Goal: Transaction & Acquisition: Purchase product/service

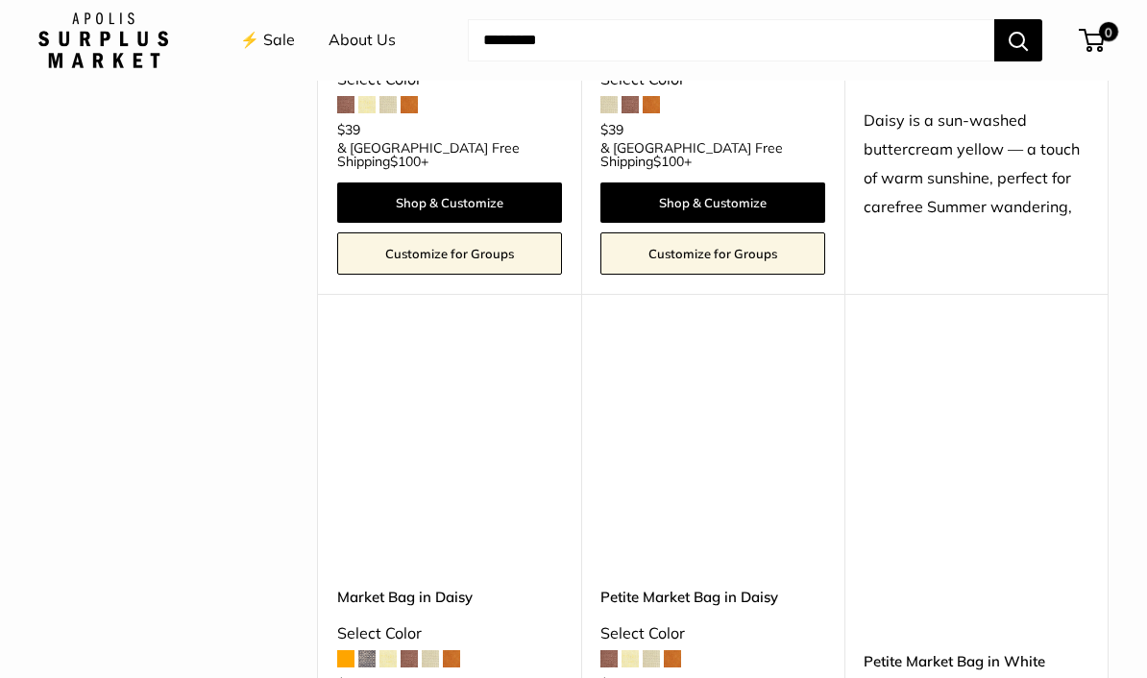
scroll to position [1700, 0]
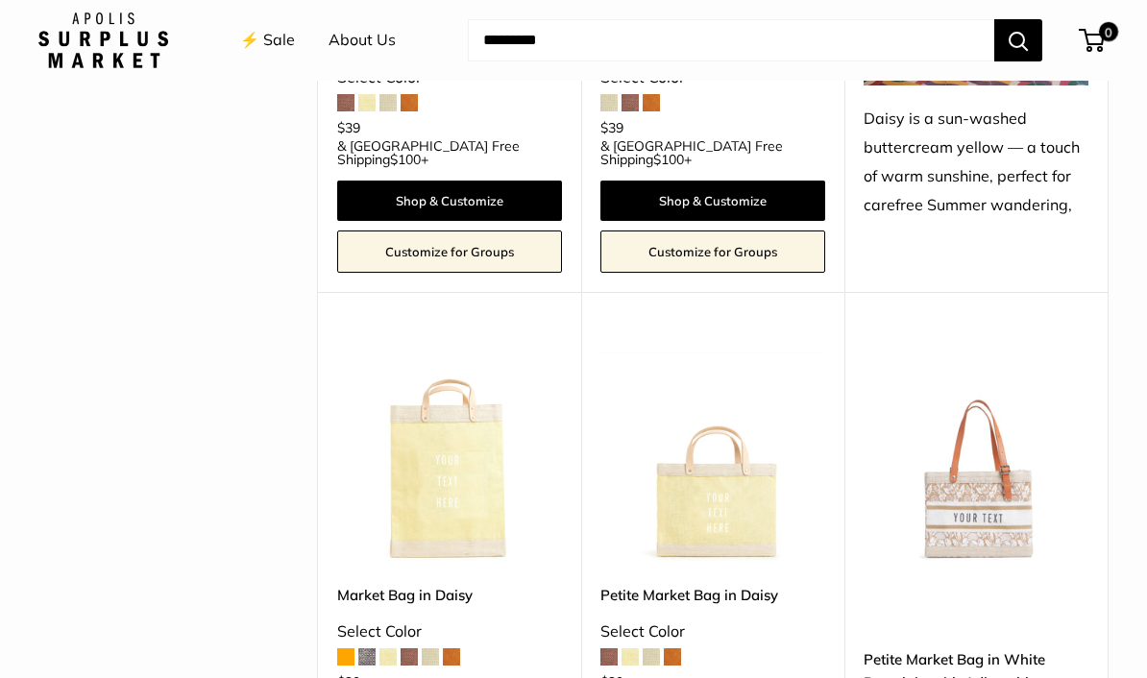
click at [1019, 388] on img at bounding box center [975, 452] width 225 height 225
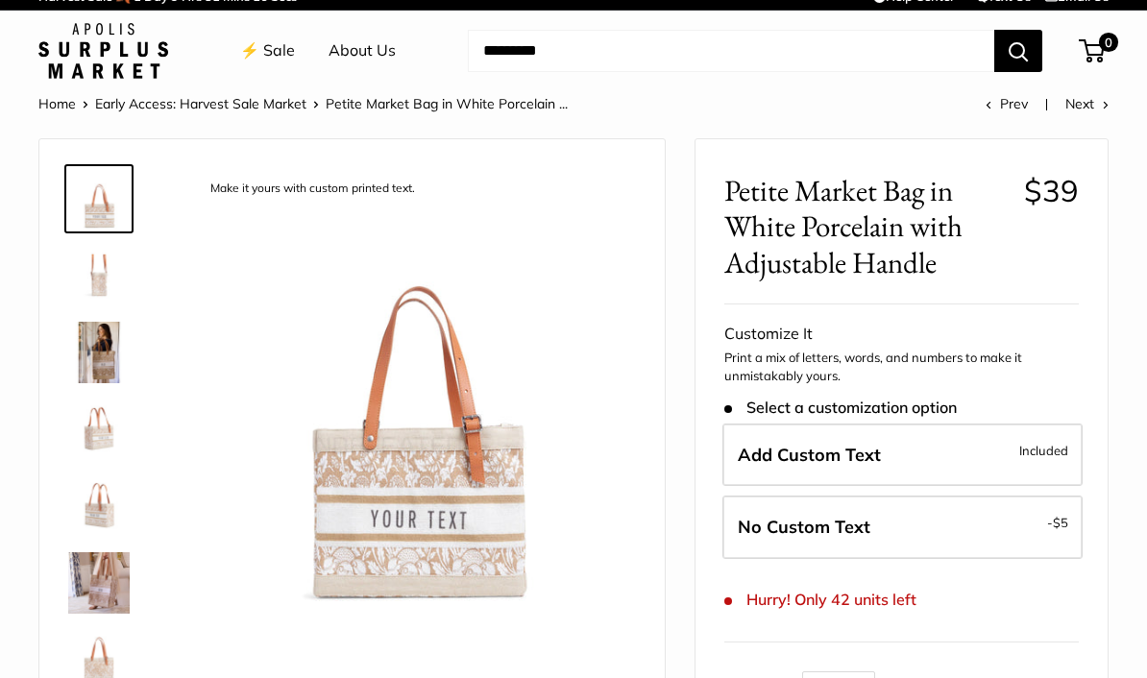
scroll to position [21, 0]
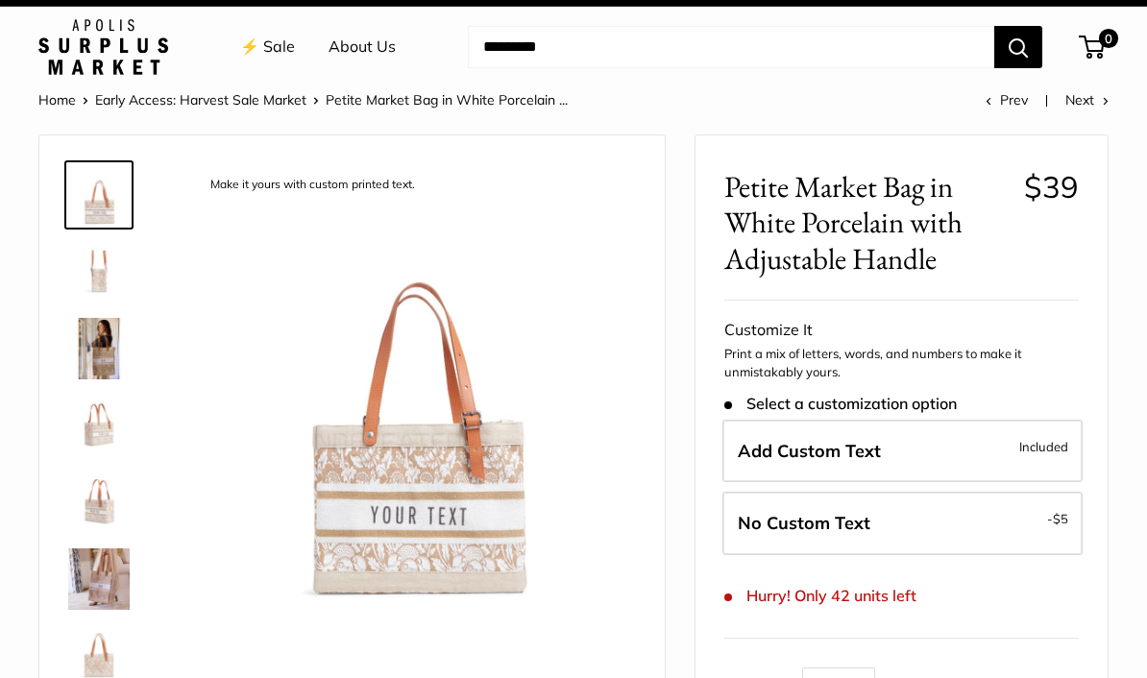
click at [93, 427] on img at bounding box center [98, 425] width 61 height 61
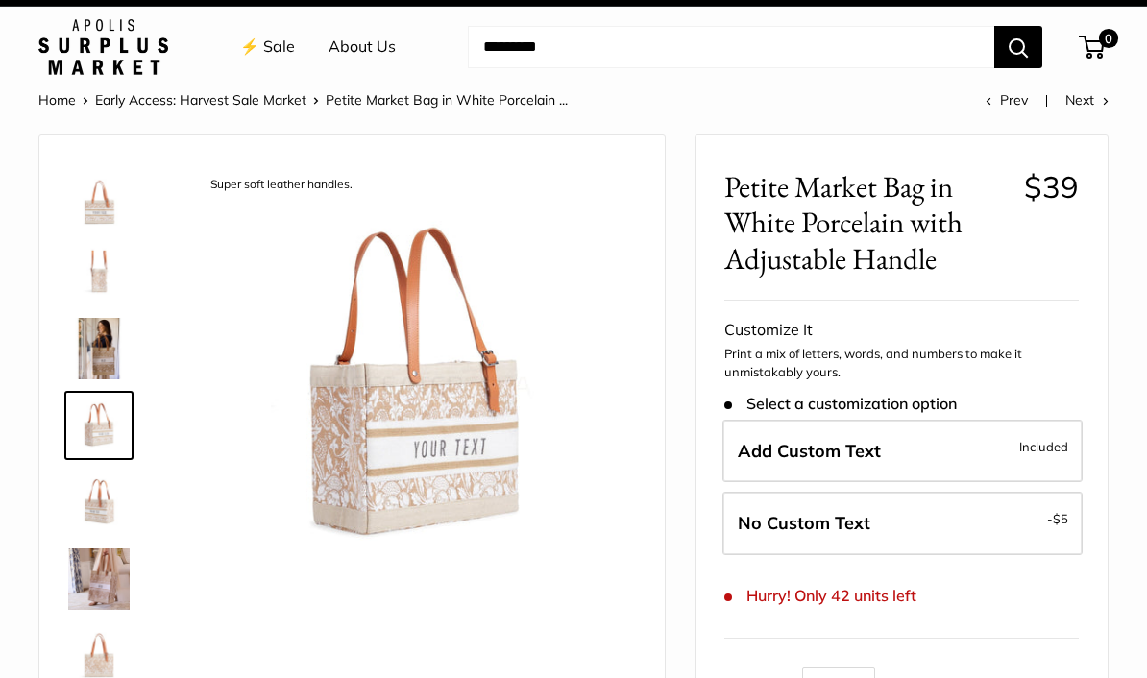
click at [100, 510] on img at bounding box center [98, 502] width 61 height 61
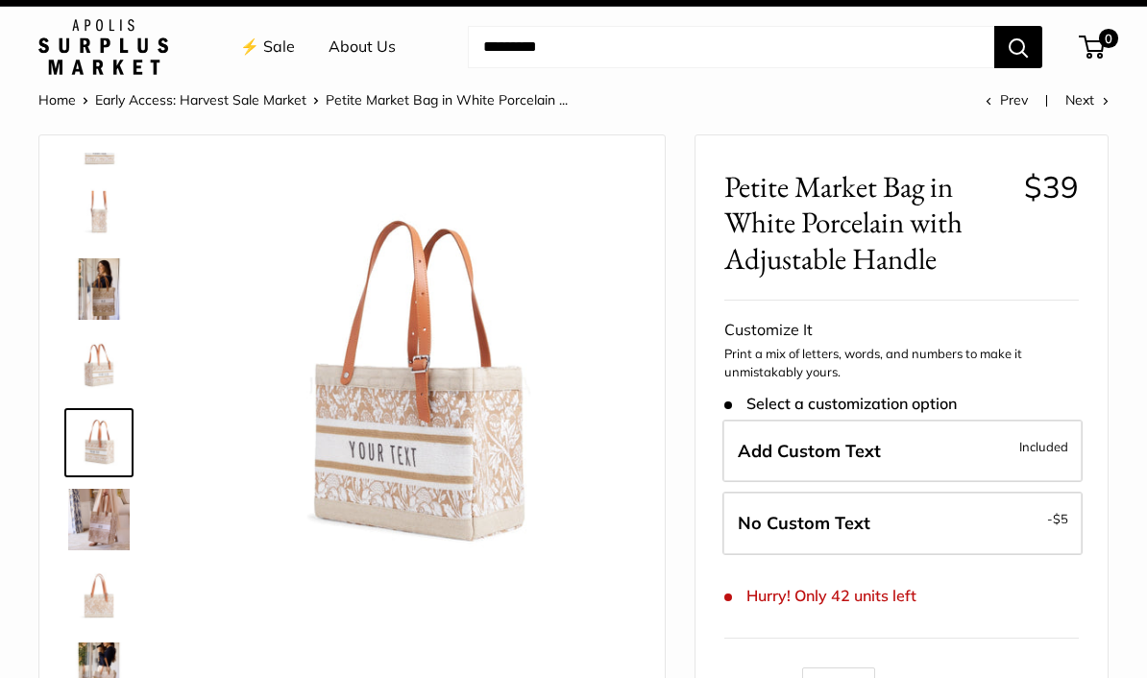
click at [108, 533] on img at bounding box center [98, 519] width 61 height 61
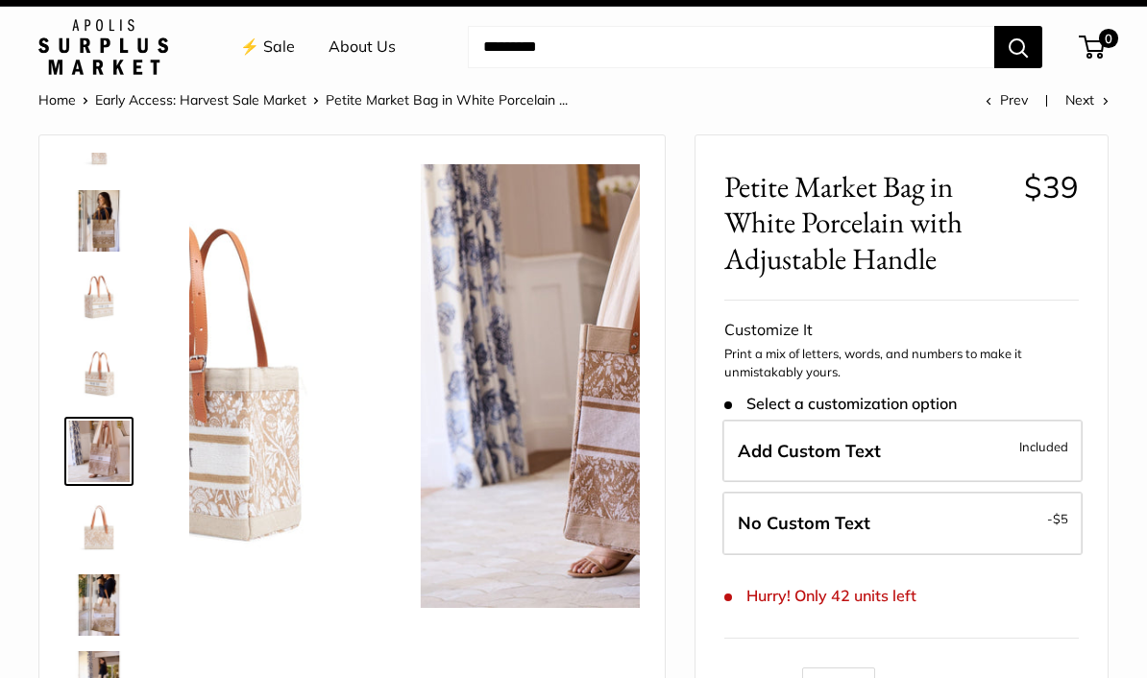
scroll to position [136, 0]
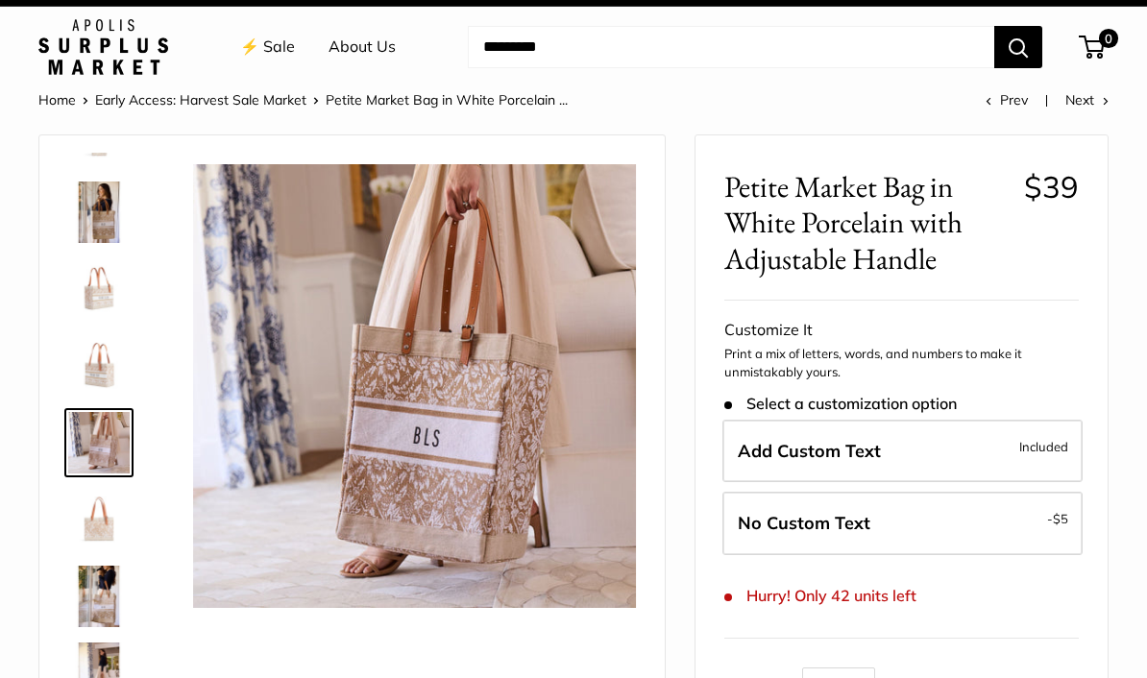
click at [102, 613] on img at bounding box center [98, 596] width 61 height 61
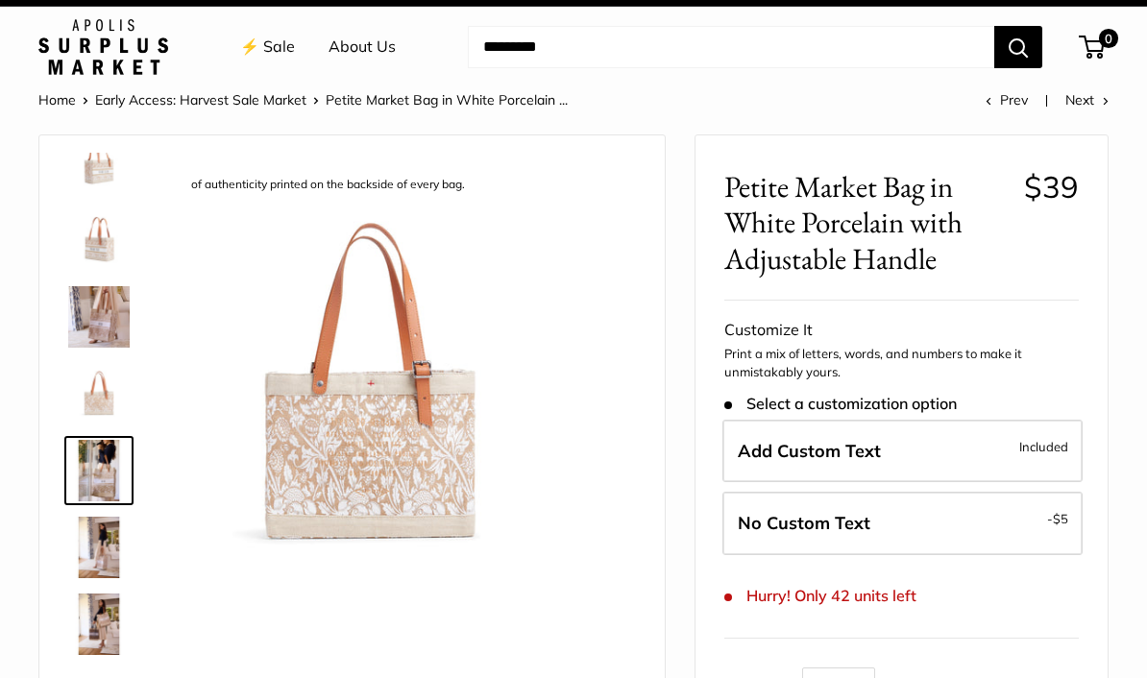
scroll to position [277, 0]
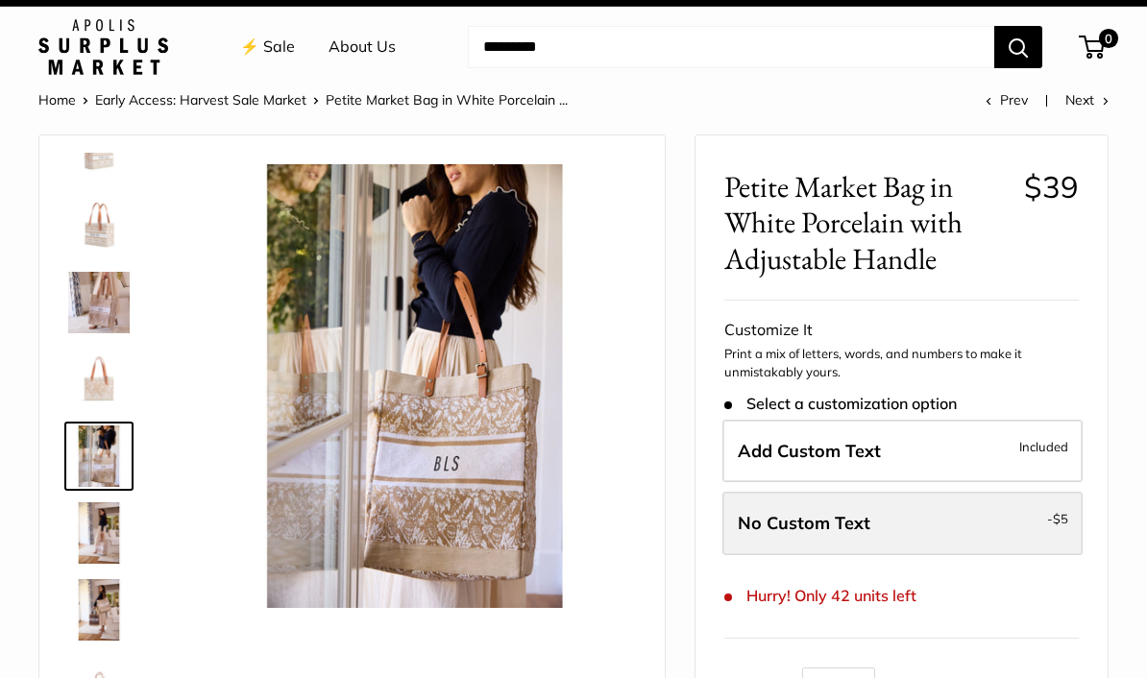
click at [993, 520] on label "No Custom Text - $5" at bounding box center [902, 523] width 360 height 63
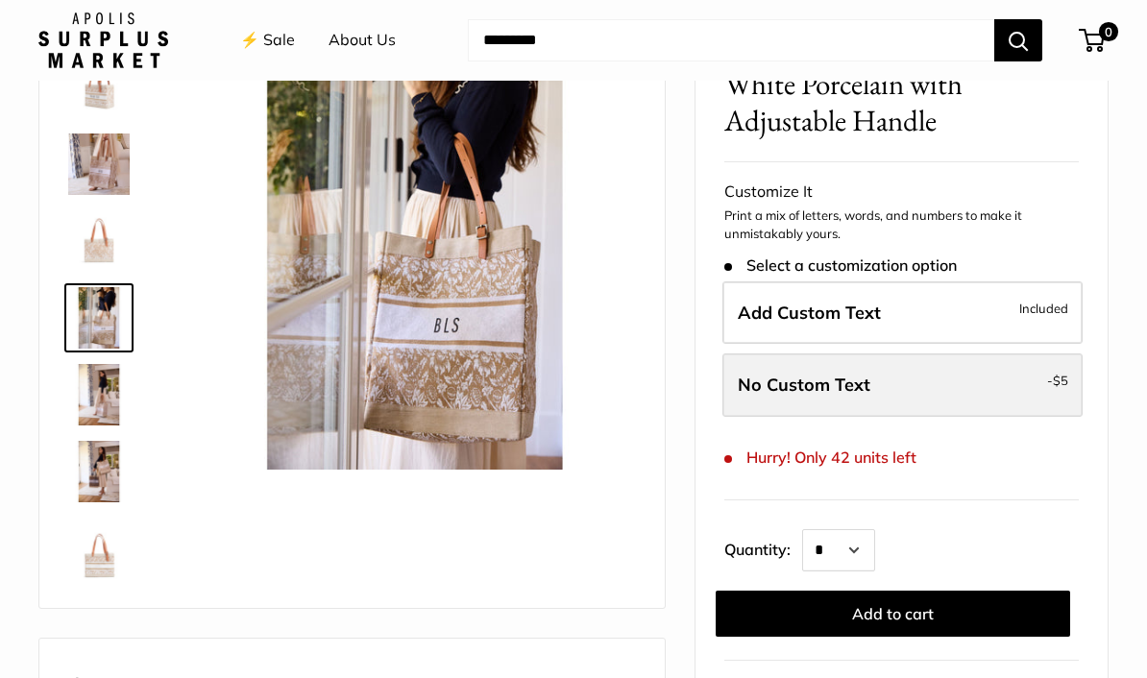
scroll to position [171, 0]
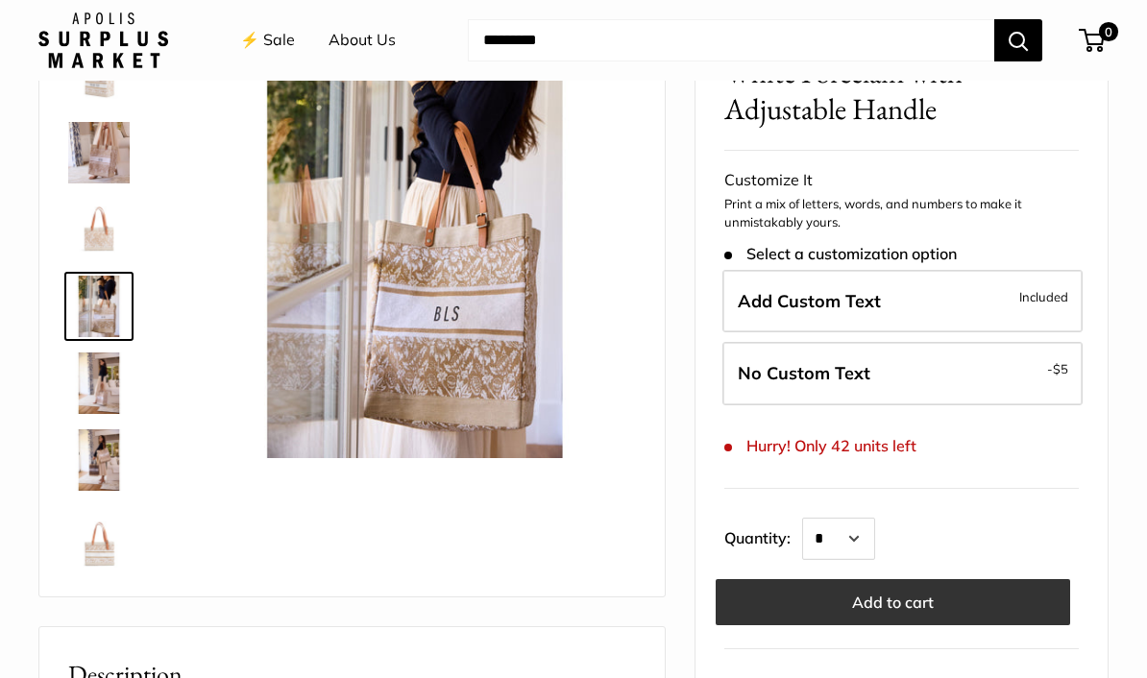
click at [1019, 592] on button "Add to cart" at bounding box center [892, 602] width 354 height 46
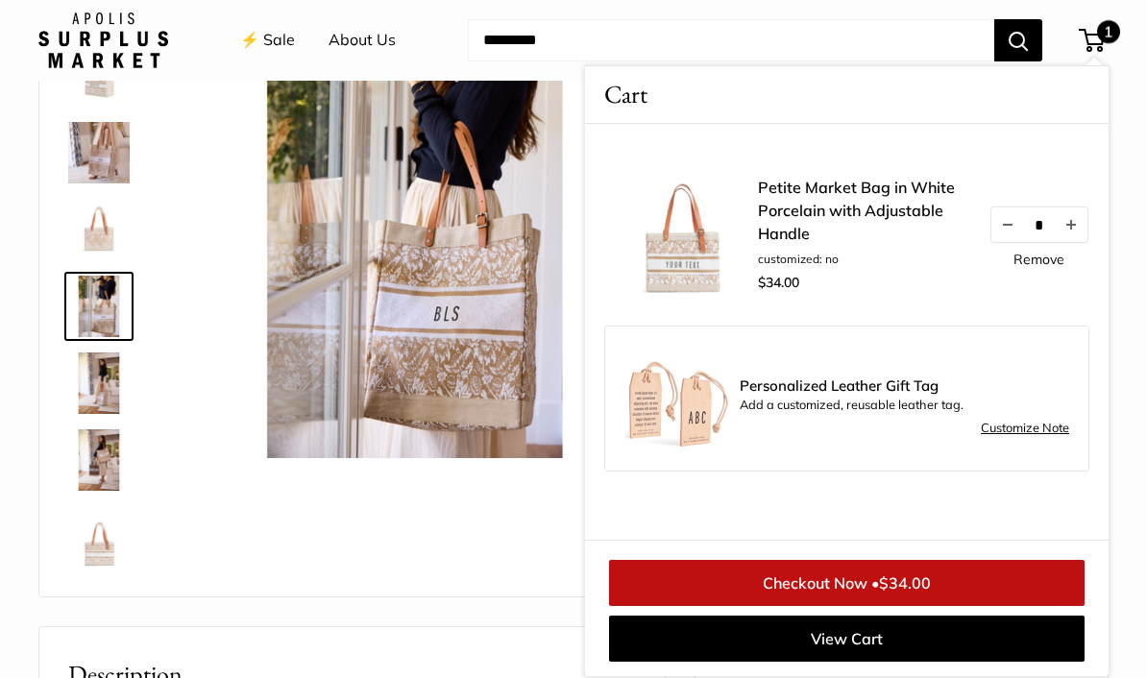
click at [399, 587] on div "Make it yours with custom printed text. Transform your everyday errands into mo…" at bounding box center [351, 291] width 625 height 611
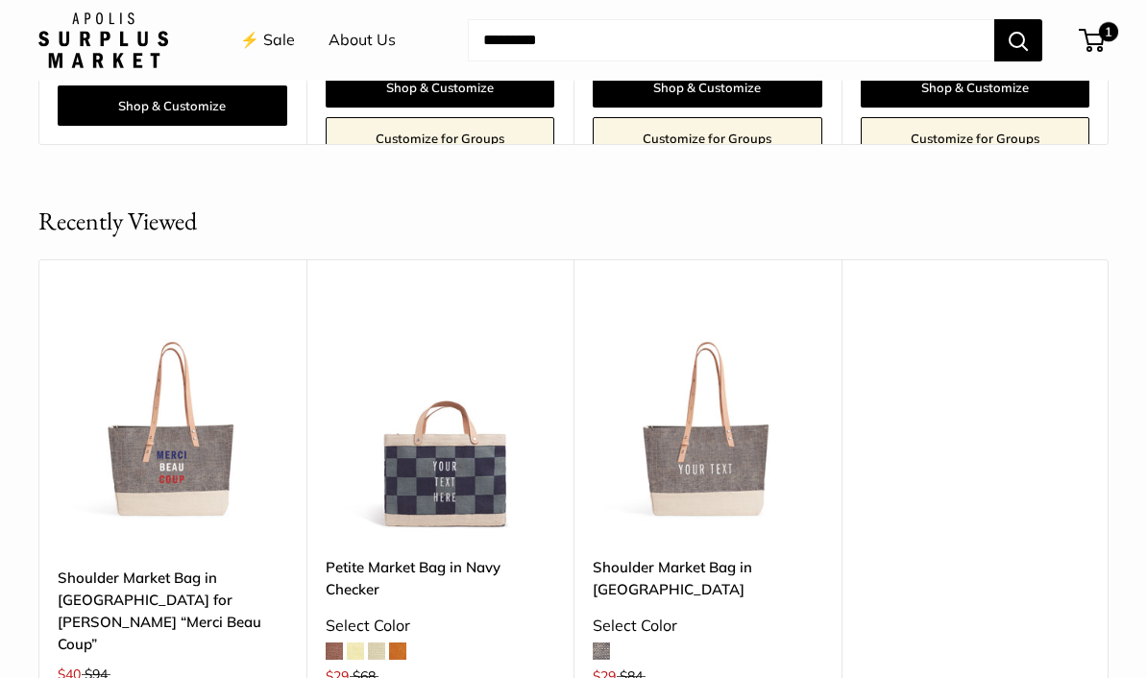
scroll to position [2180, 0]
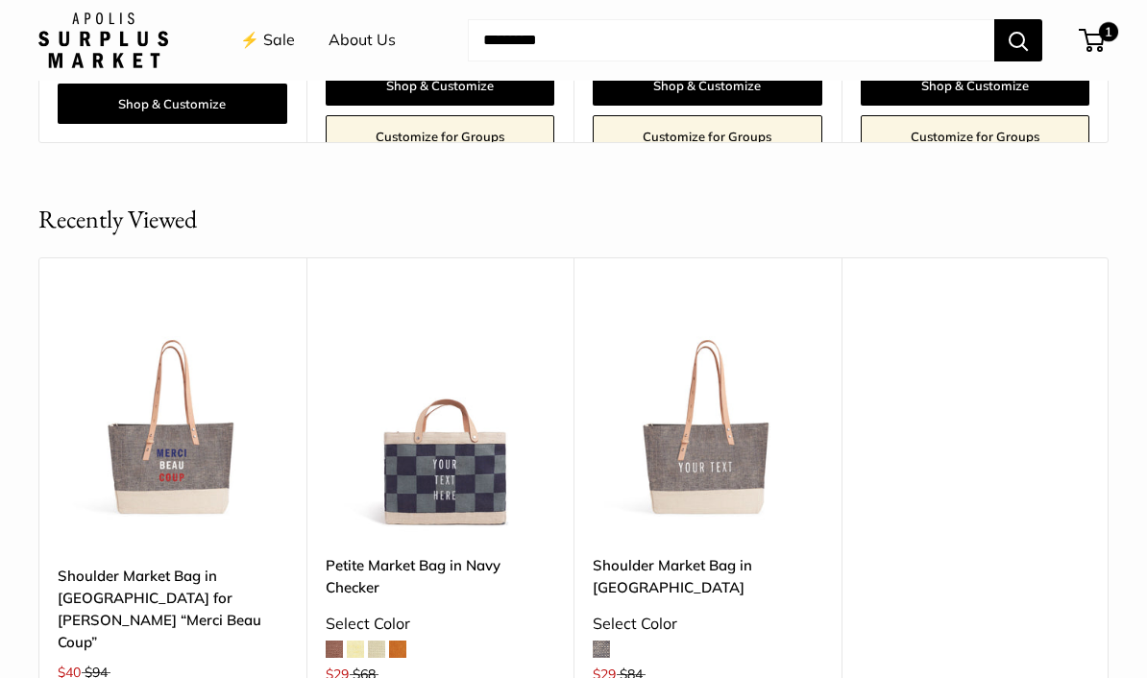
click at [731, 402] on img at bounding box center [707, 420] width 230 height 230
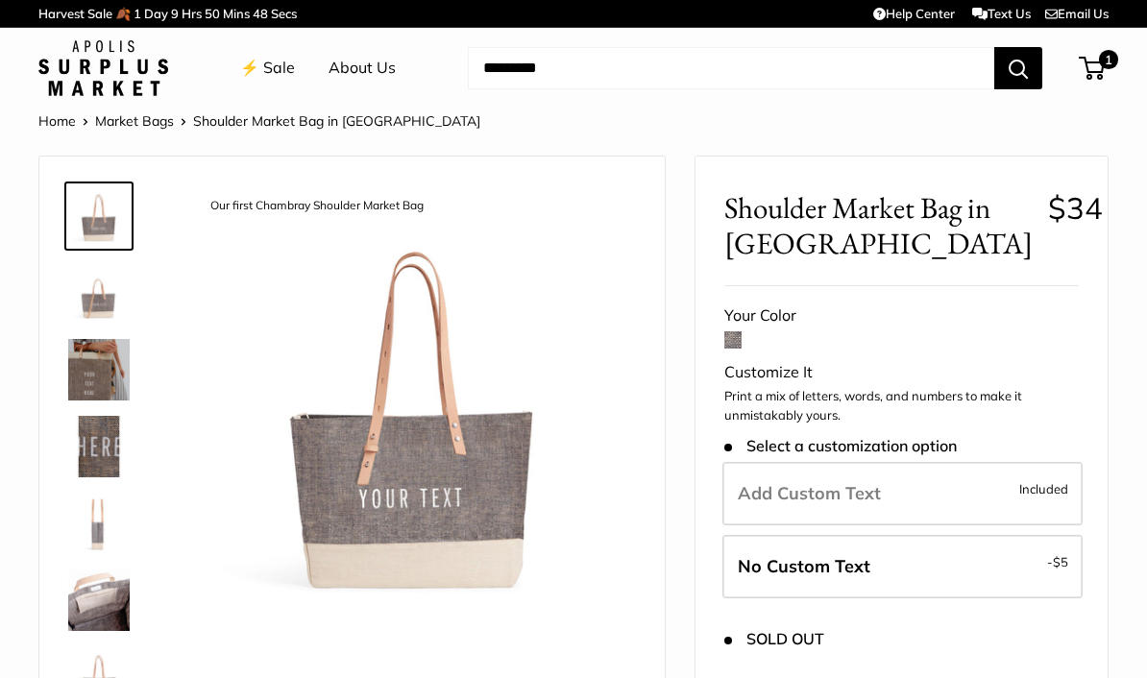
click at [142, 114] on link "Market Bags" at bounding box center [134, 120] width 79 height 17
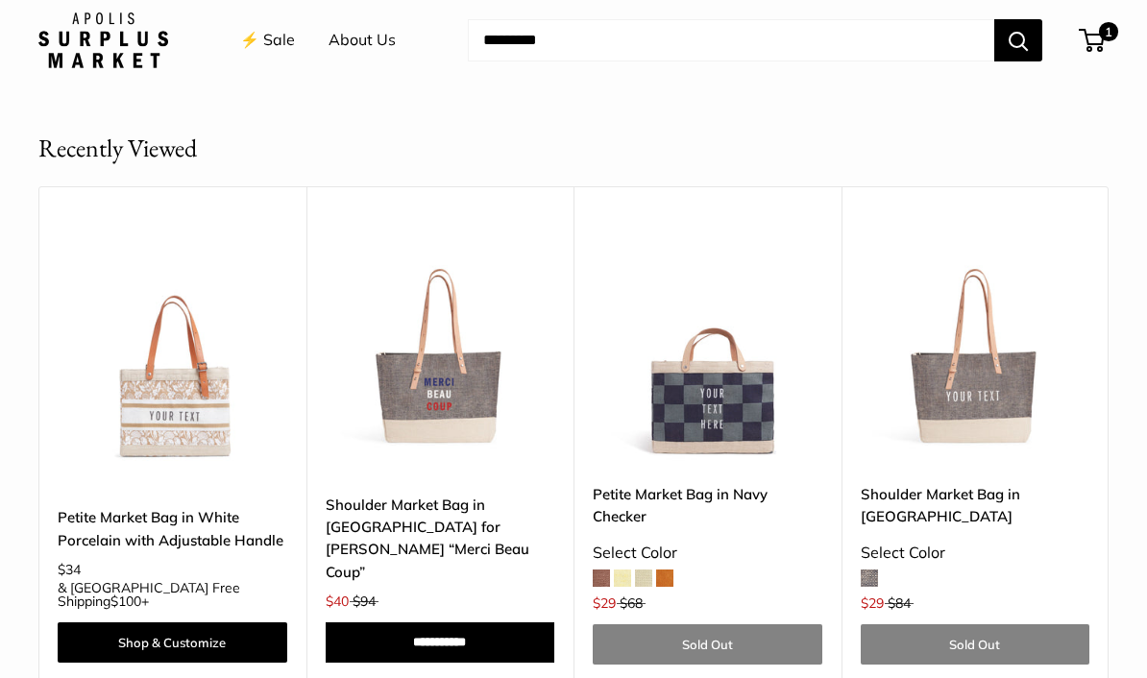
scroll to position [1100, 0]
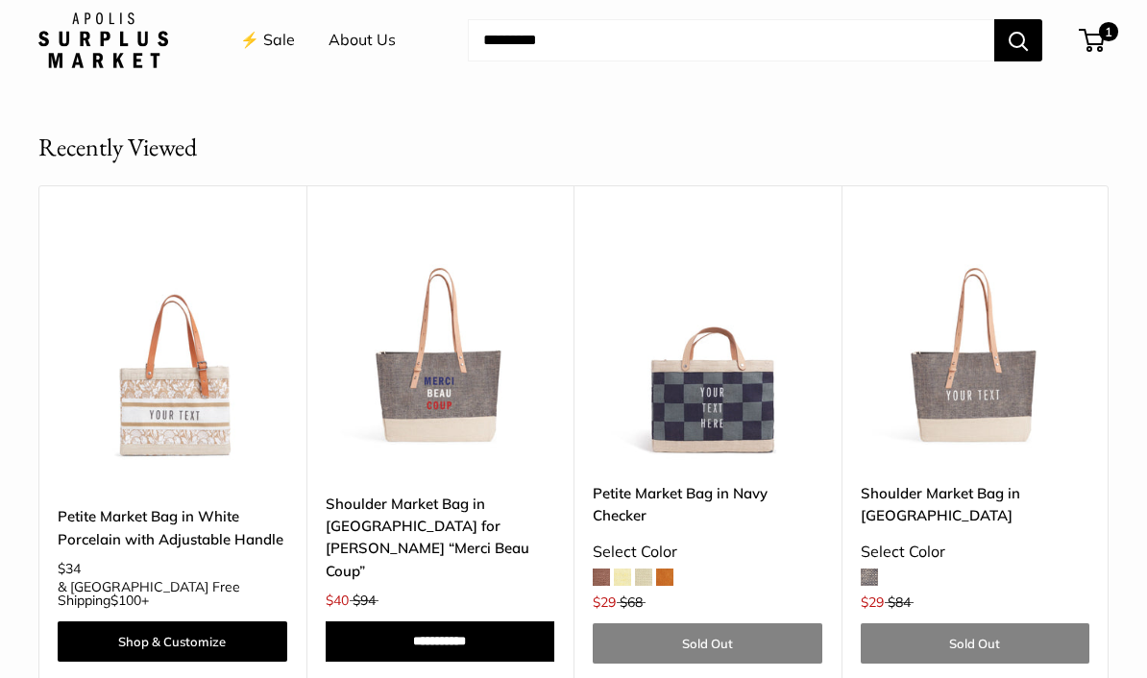
click at [407, 399] on img at bounding box center [441, 348] width 230 height 230
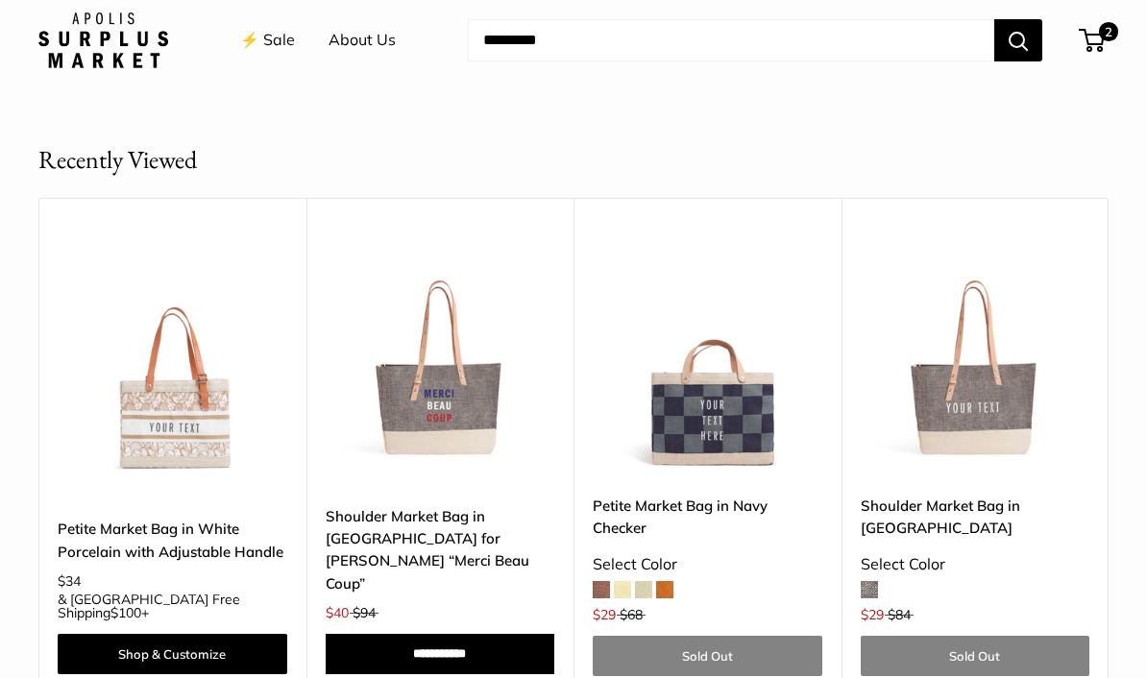
scroll to position [1089, 0]
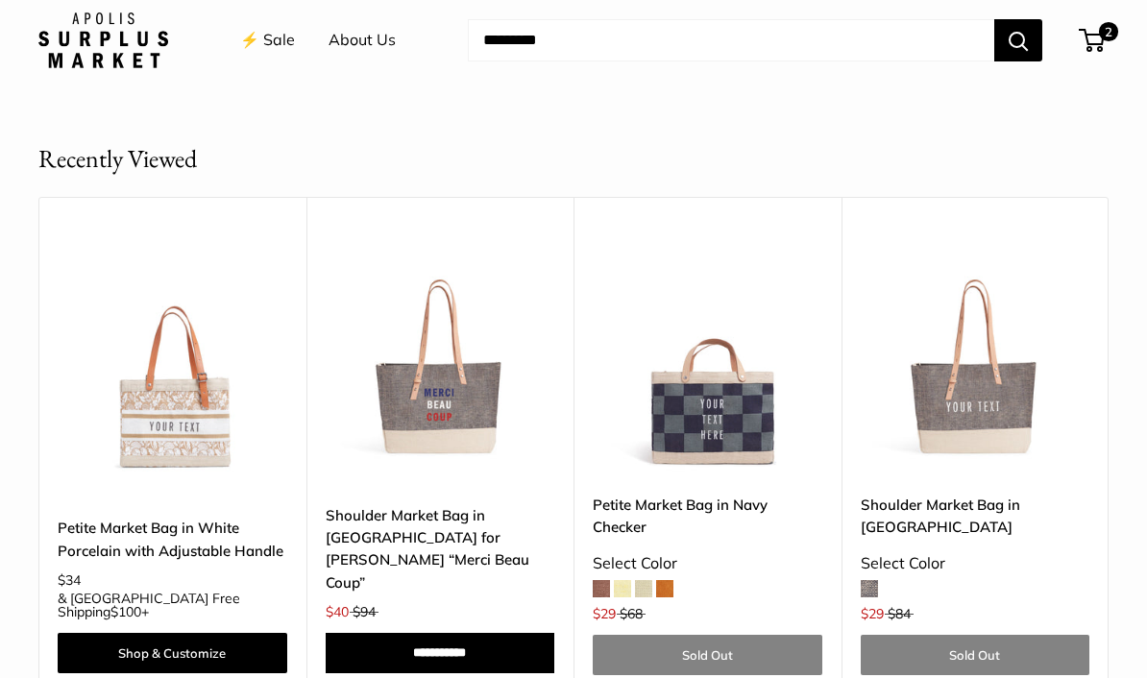
click at [986, 363] on img at bounding box center [975, 360] width 230 height 230
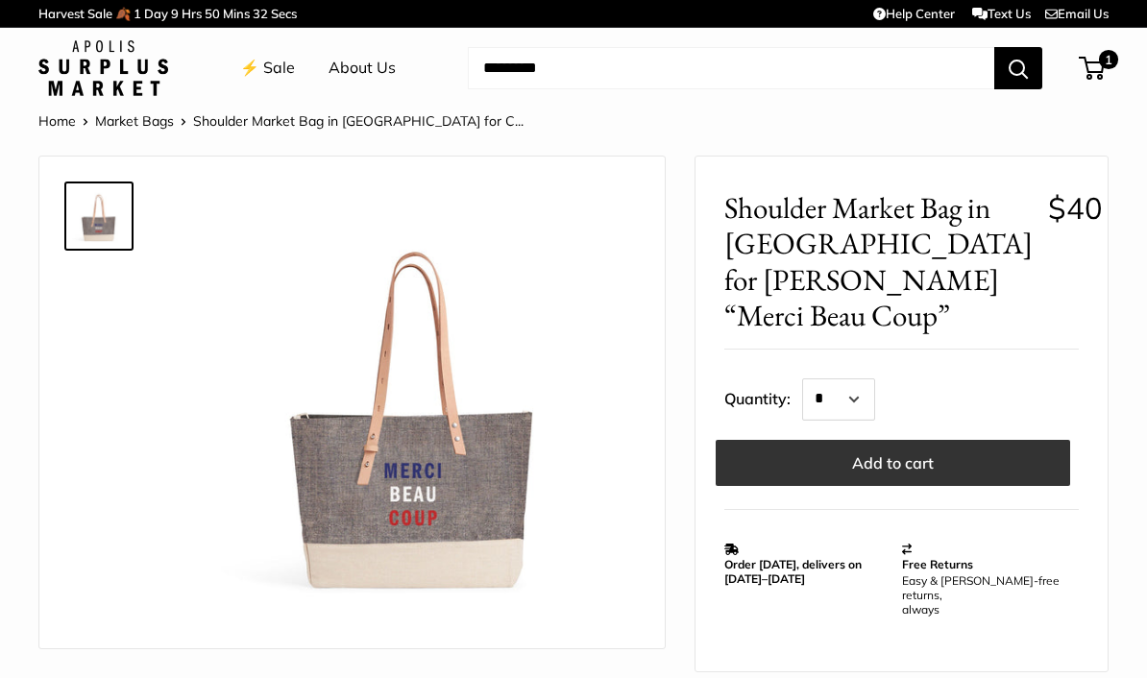
click at [943, 440] on button "Add to cart" at bounding box center [892, 463] width 354 height 46
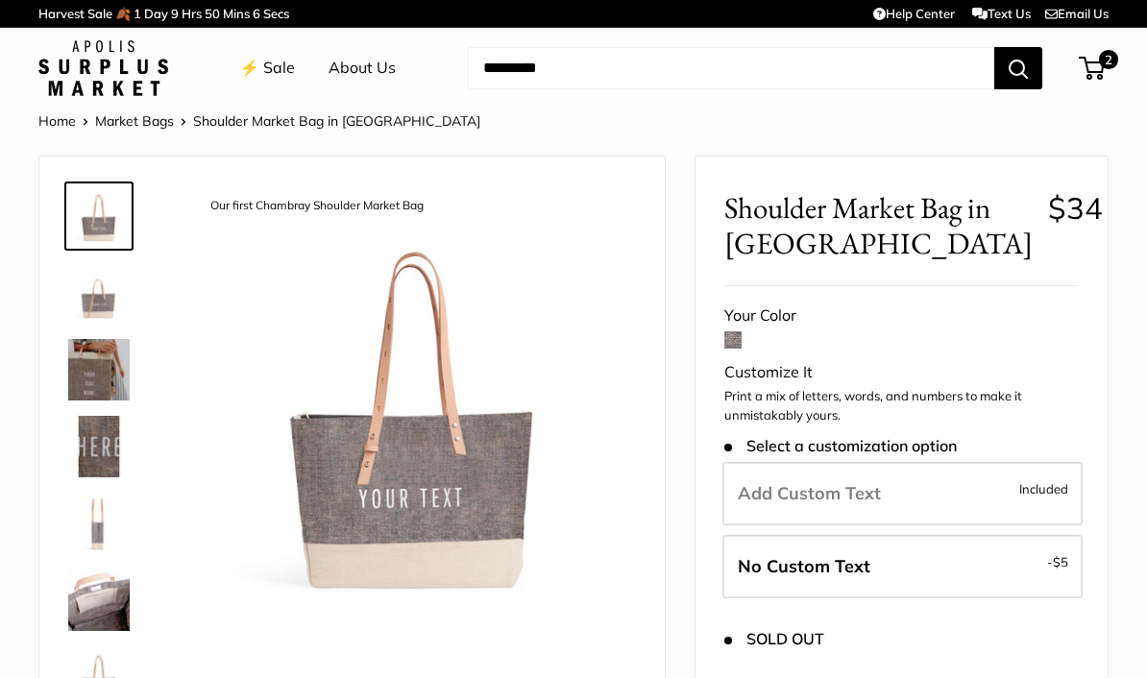
click at [62, 126] on link "Home" at bounding box center [56, 120] width 37 height 17
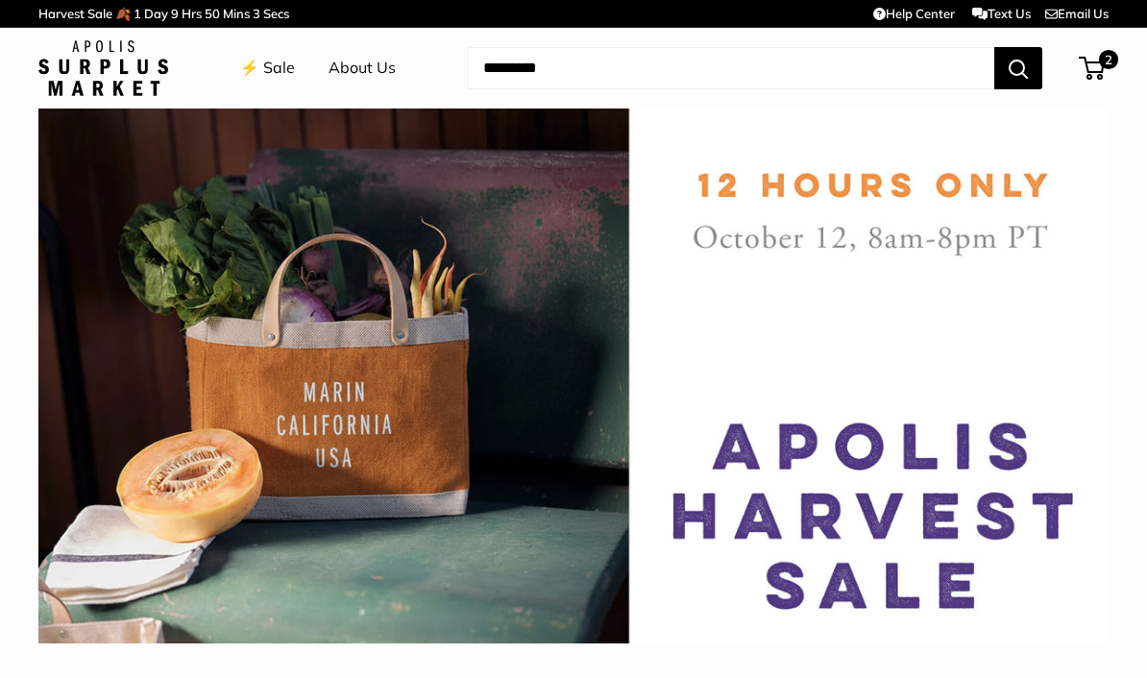
click at [275, 72] on link "⚡️ Sale" at bounding box center [267, 68] width 55 height 29
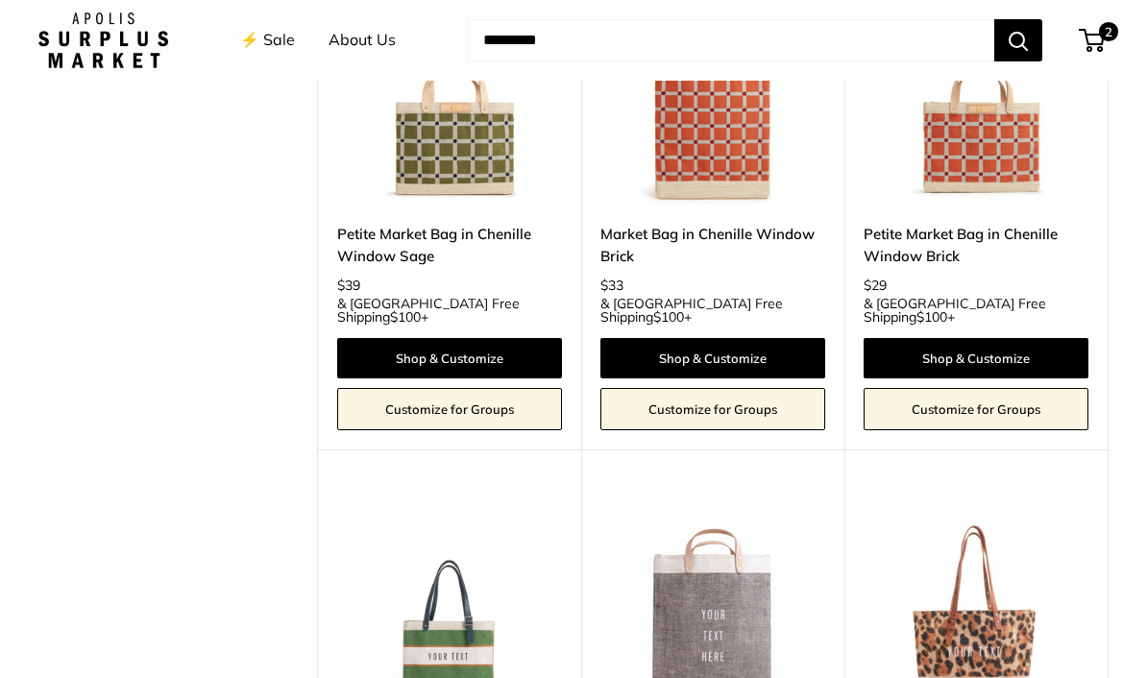
scroll to position [3769, 0]
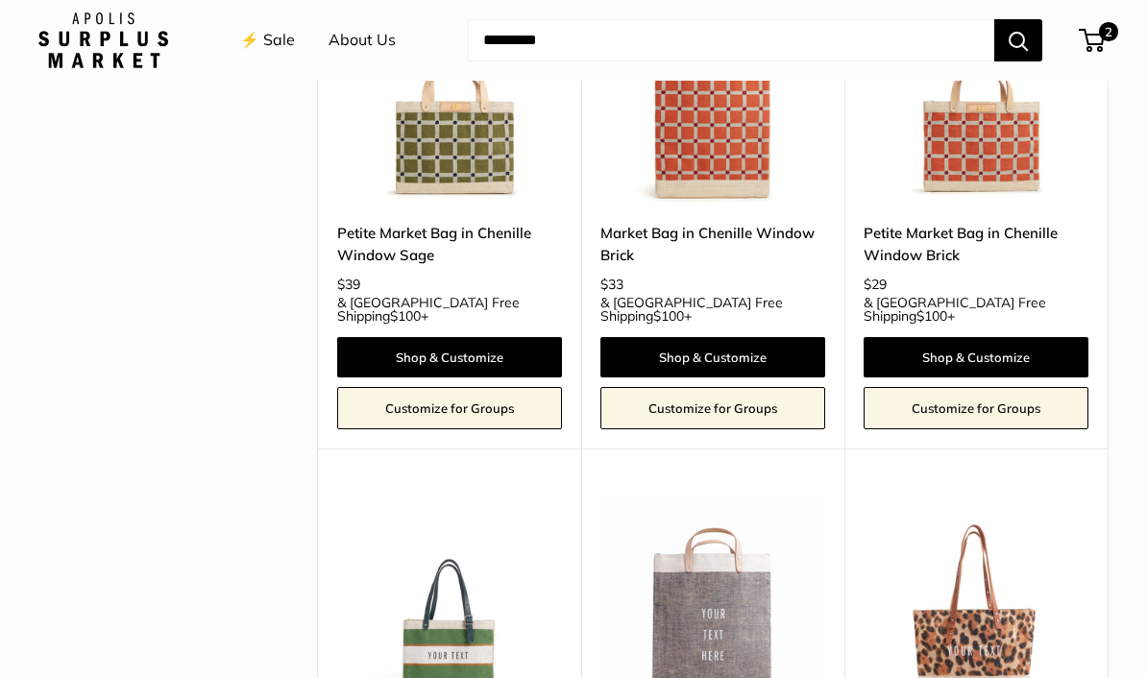
click at [447, 496] on img at bounding box center [449, 608] width 225 height 225
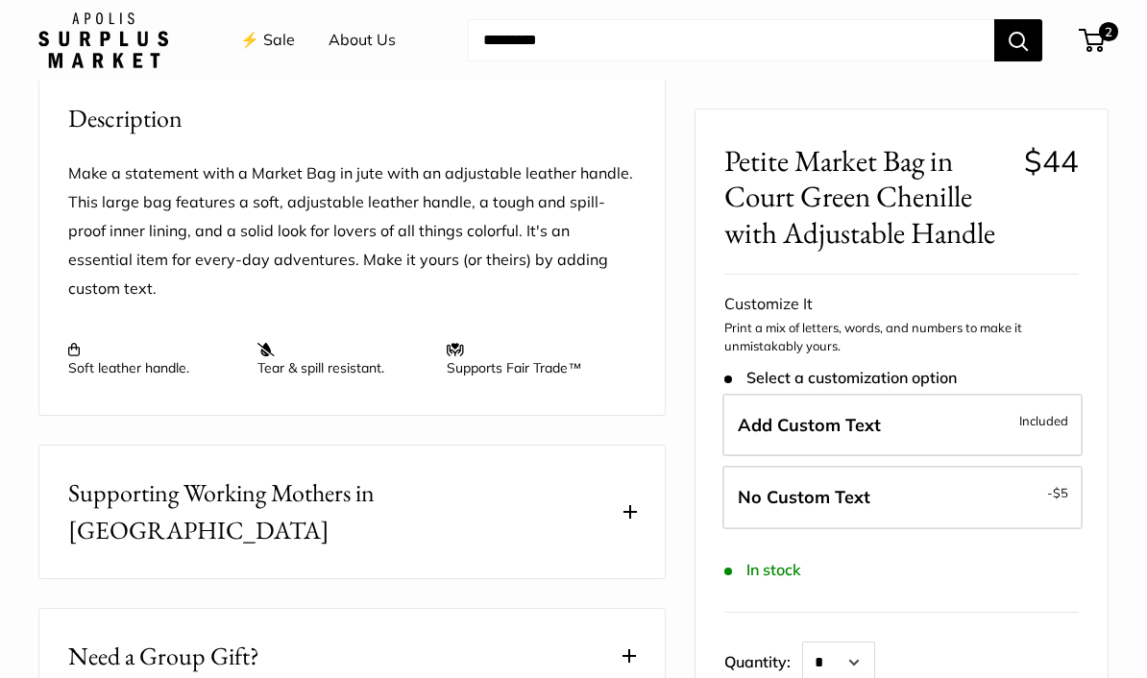
scroll to position [697, 0]
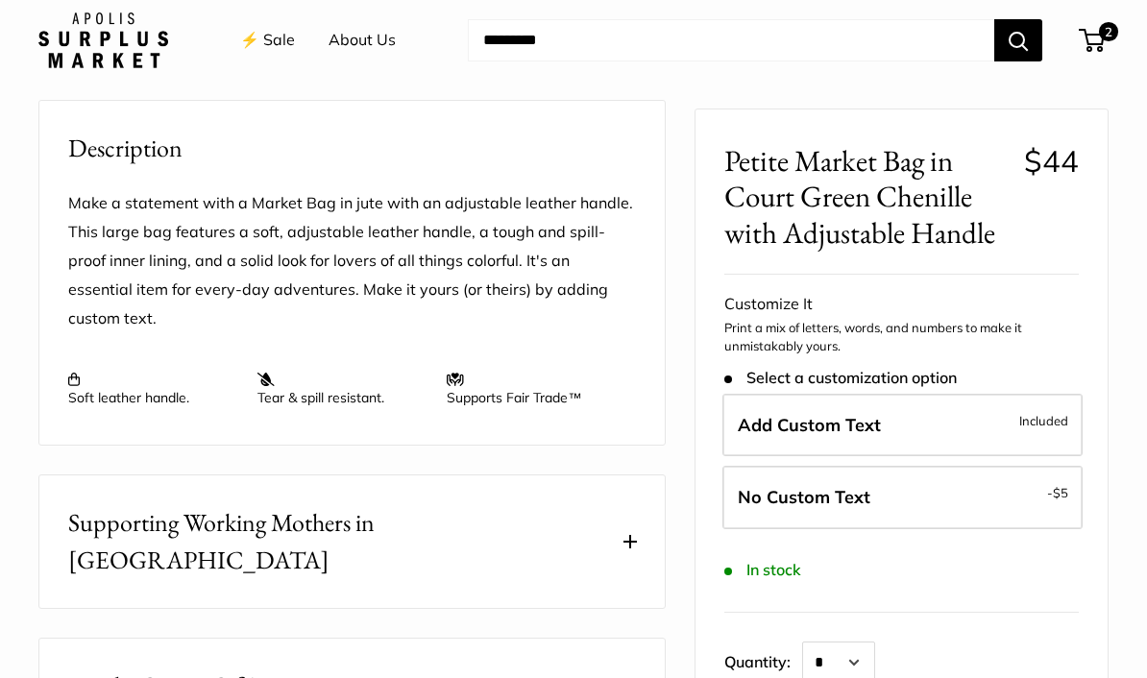
click at [1007, 43] on button "Search" at bounding box center [1018, 40] width 48 height 42
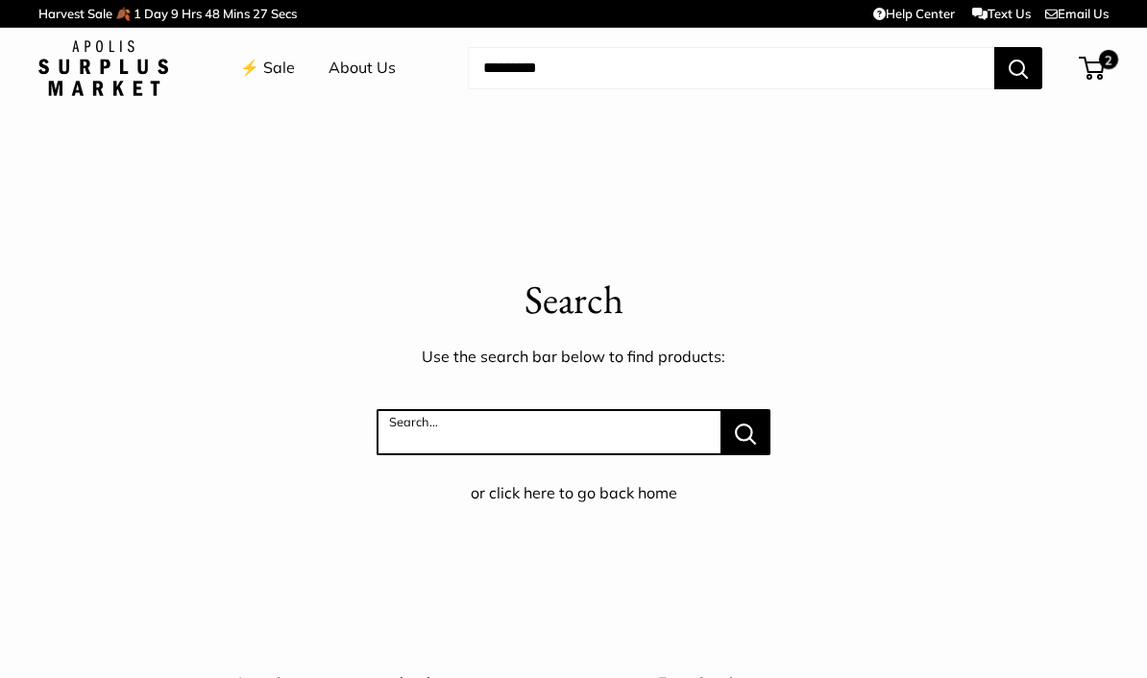
click at [566, 431] on input "Search..." at bounding box center [548, 432] width 345 height 46
type input "********"
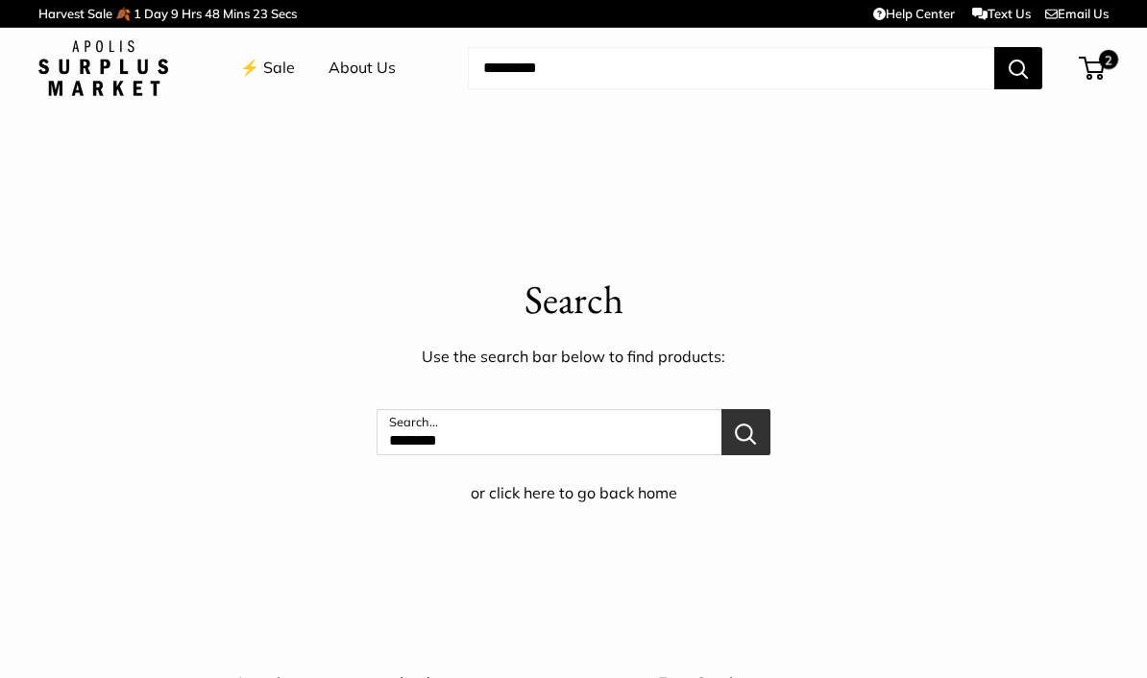
click at [746, 436] on button "Search..." at bounding box center [745, 432] width 49 height 46
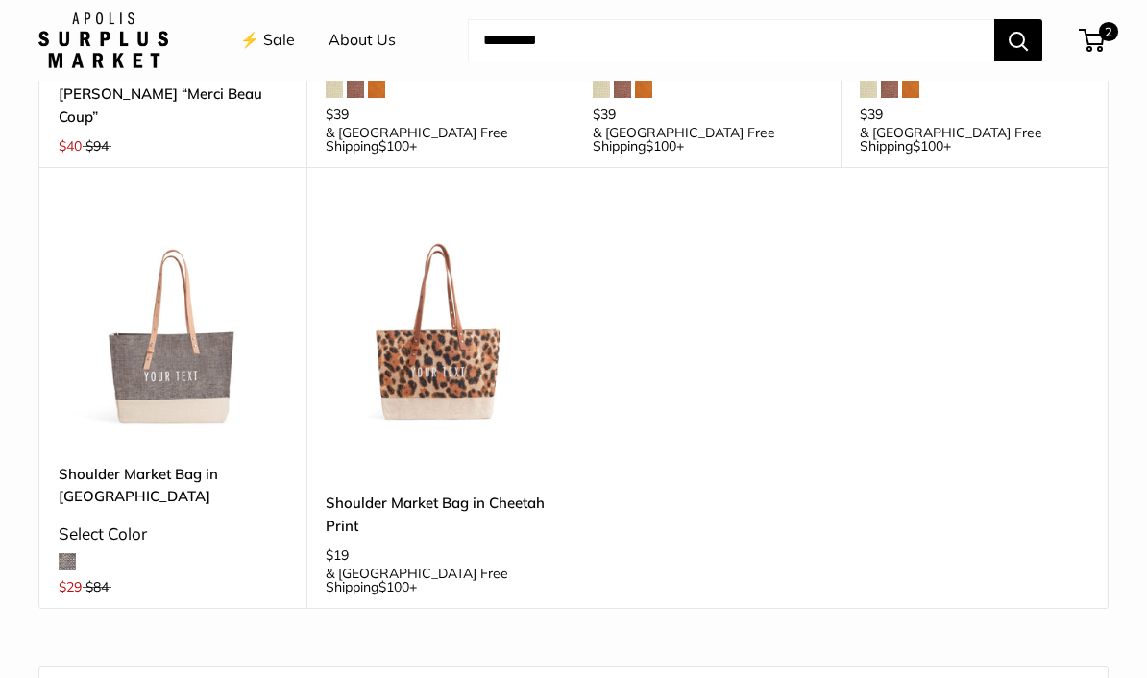
scroll to position [627, 0]
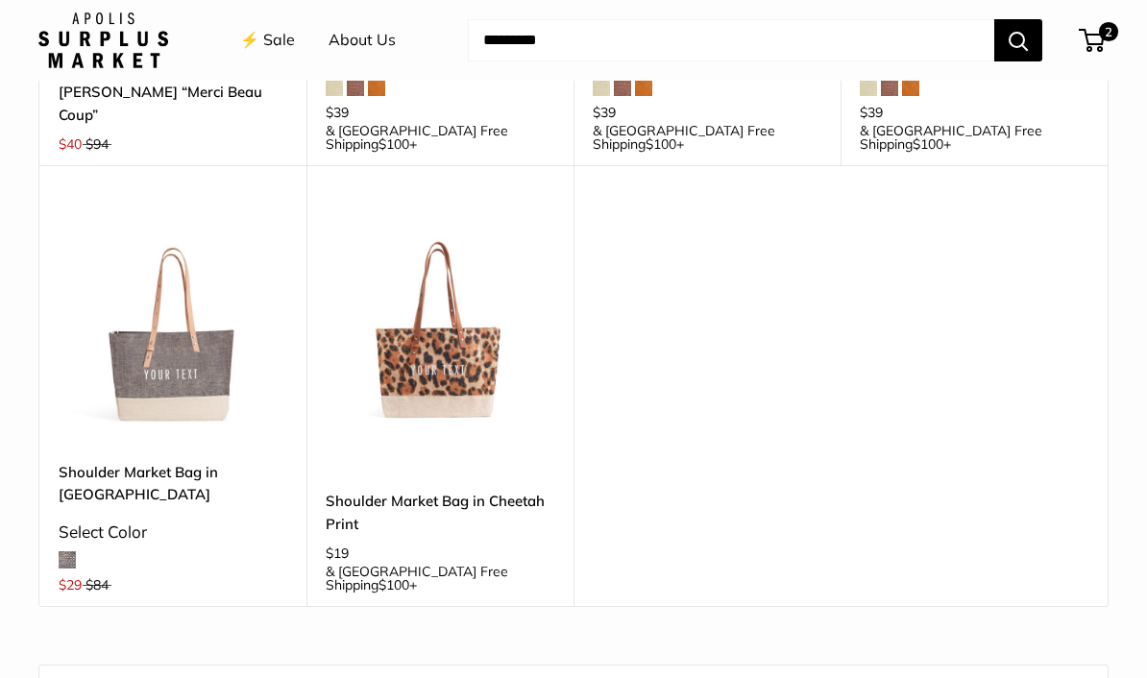
click at [198, 334] on img at bounding box center [173, 327] width 229 height 229
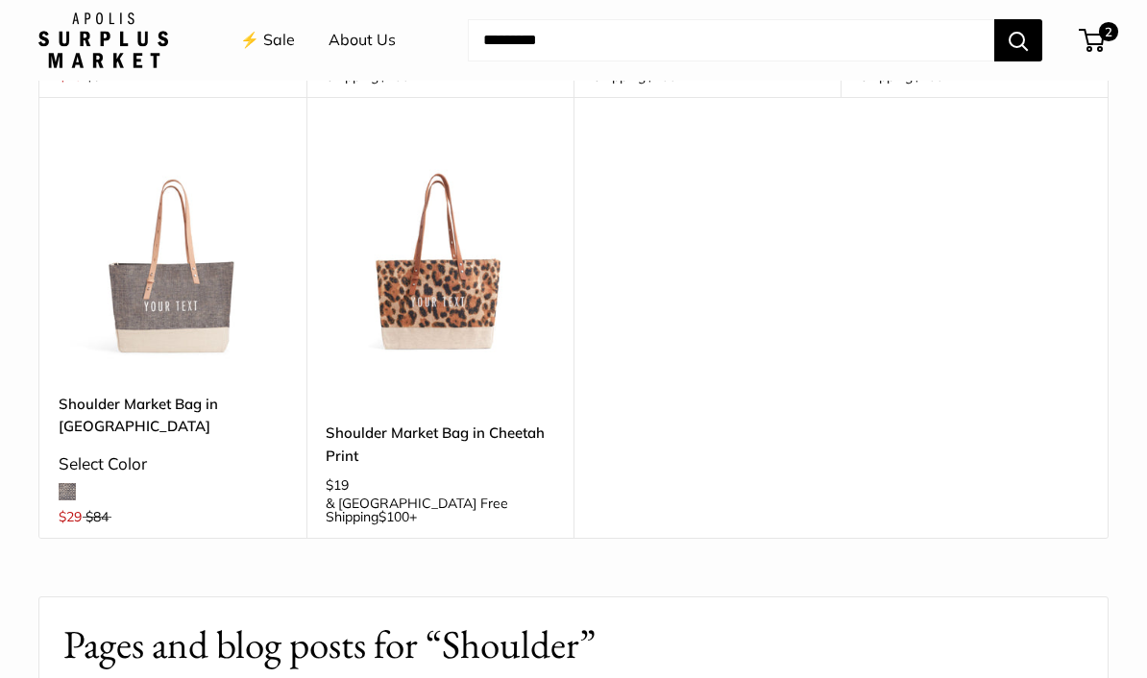
click at [447, 256] on img at bounding box center [440, 259] width 229 height 229
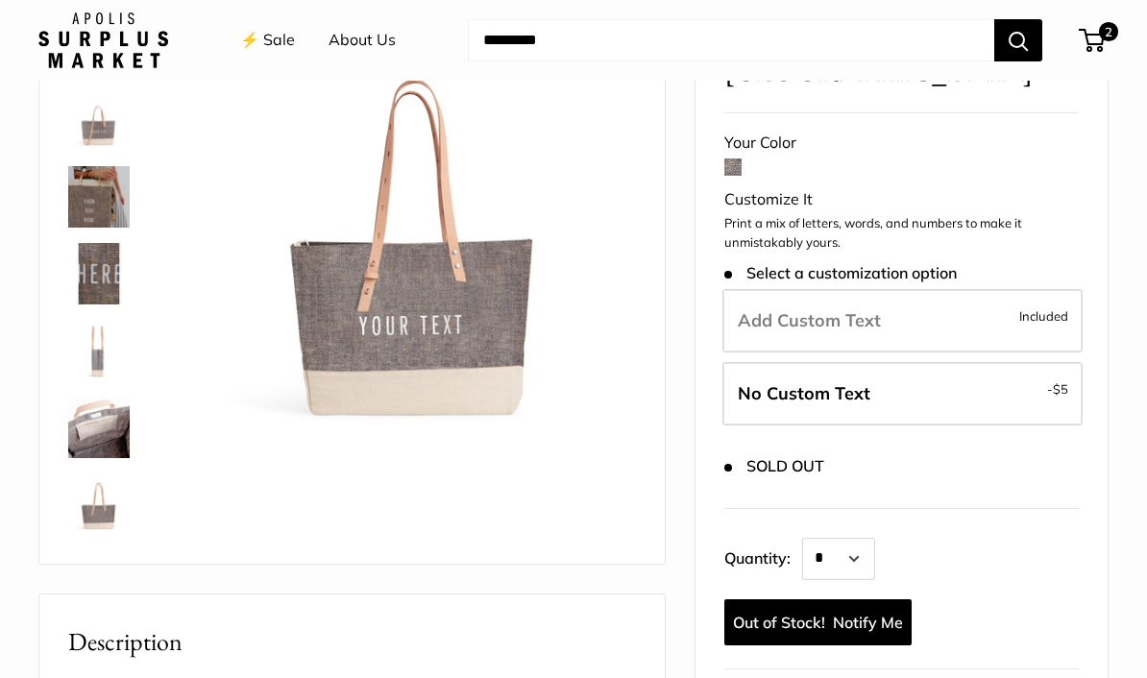
scroll to position [196, 0]
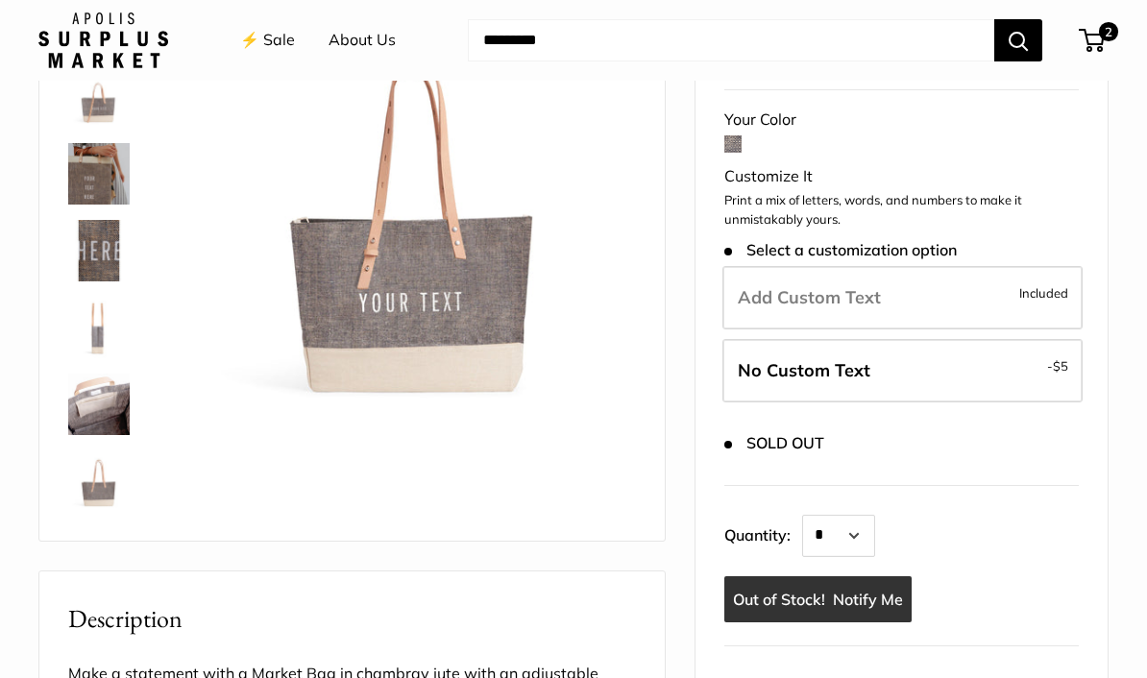
click at [860, 581] on link "Notify Me" at bounding box center [817, 599] width 187 height 46
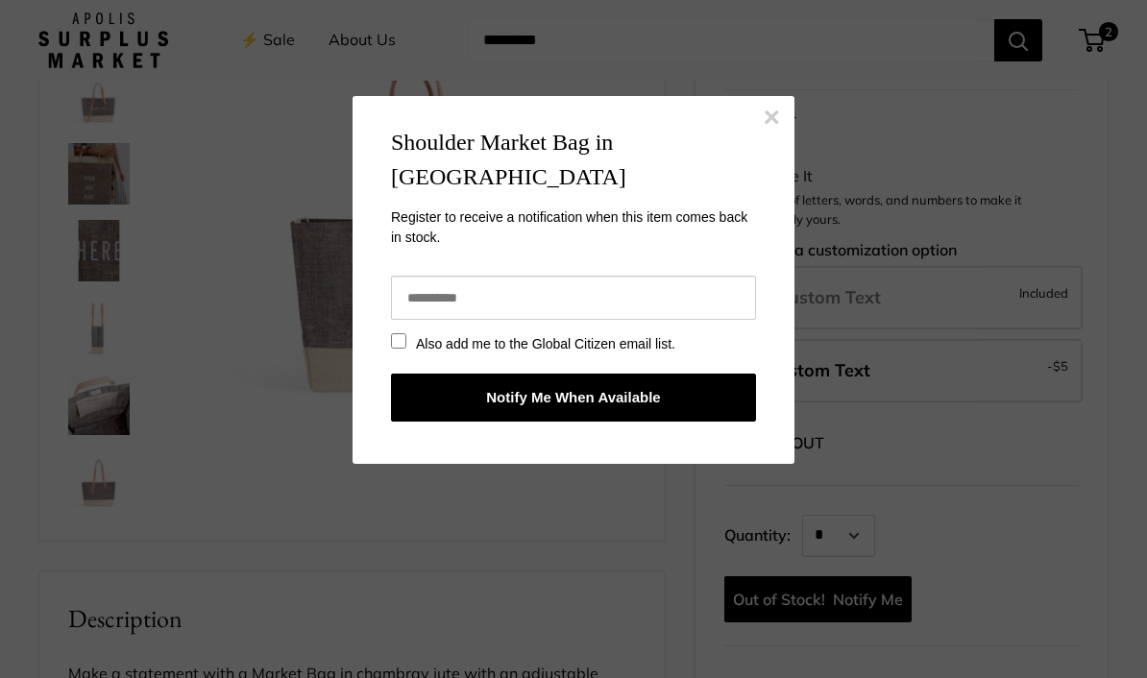
click at [706, 278] on input "email" at bounding box center [573, 298] width 365 height 44
type input "**********"
click at [634, 374] on button "Notify Me When Available" at bounding box center [573, 398] width 365 height 48
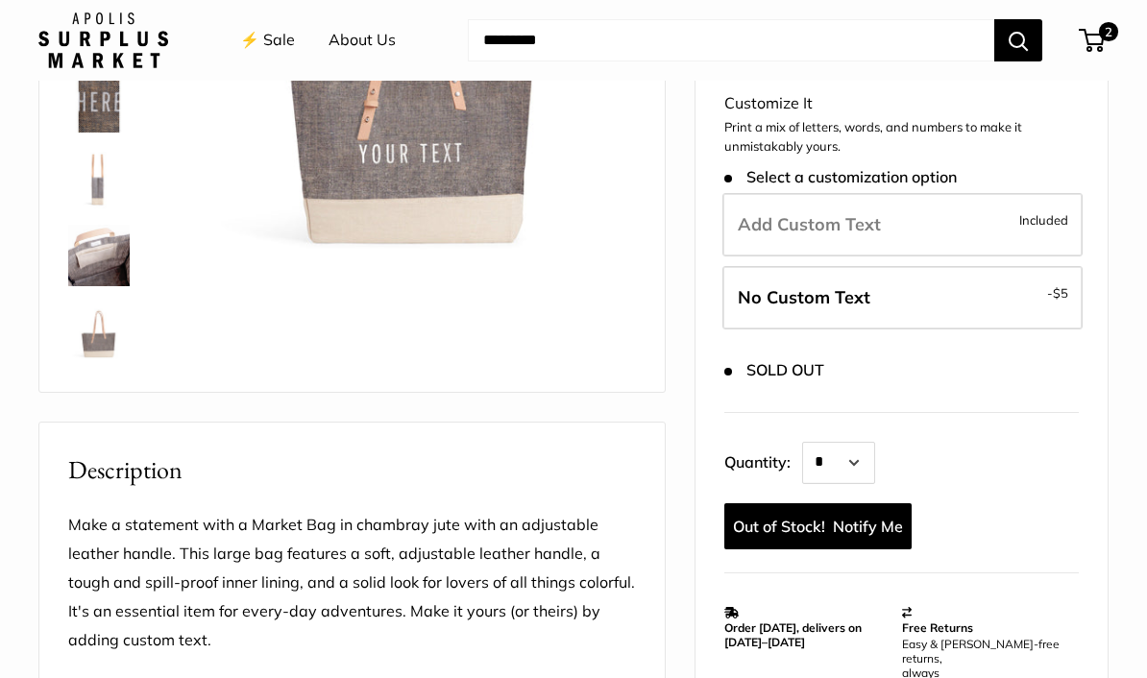
scroll to position [363, 0]
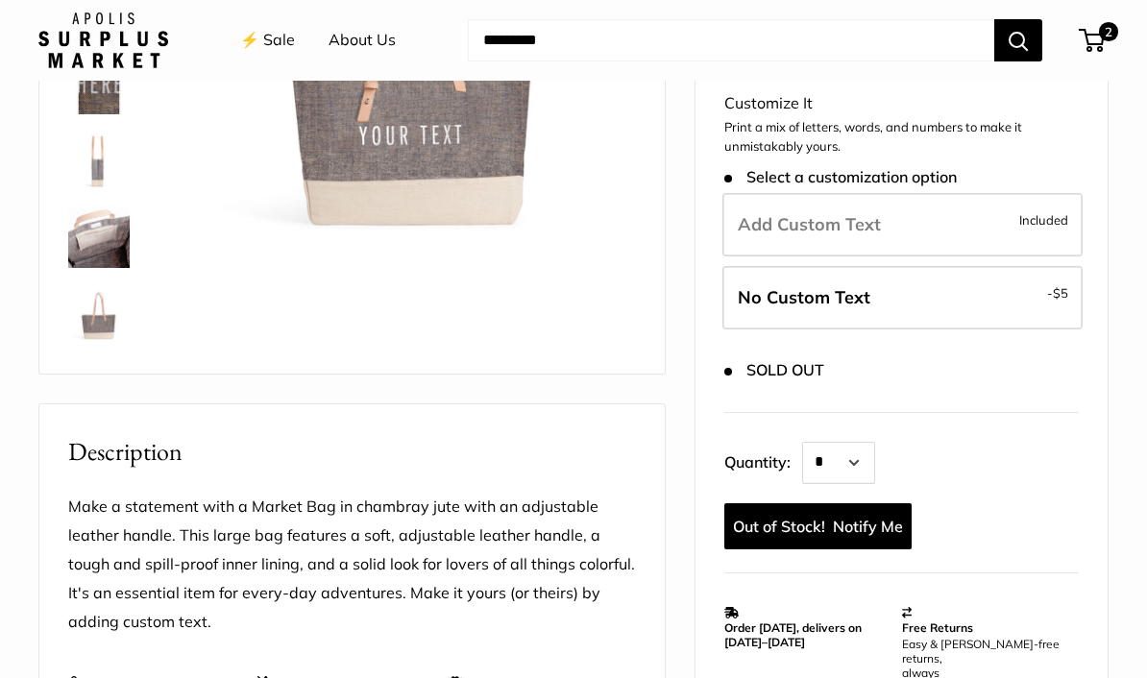
click at [943, 637] on p "Easy & hassle-free returns, always" at bounding box center [985, 658] width 167 height 43
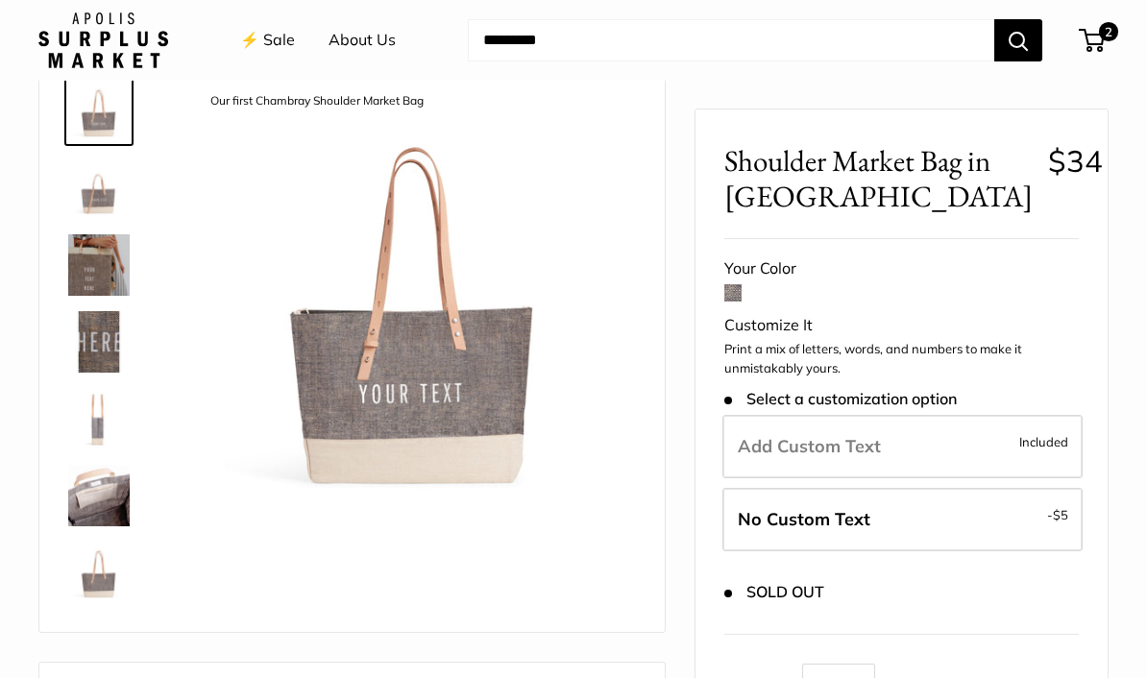
scroll to position [0, 0]
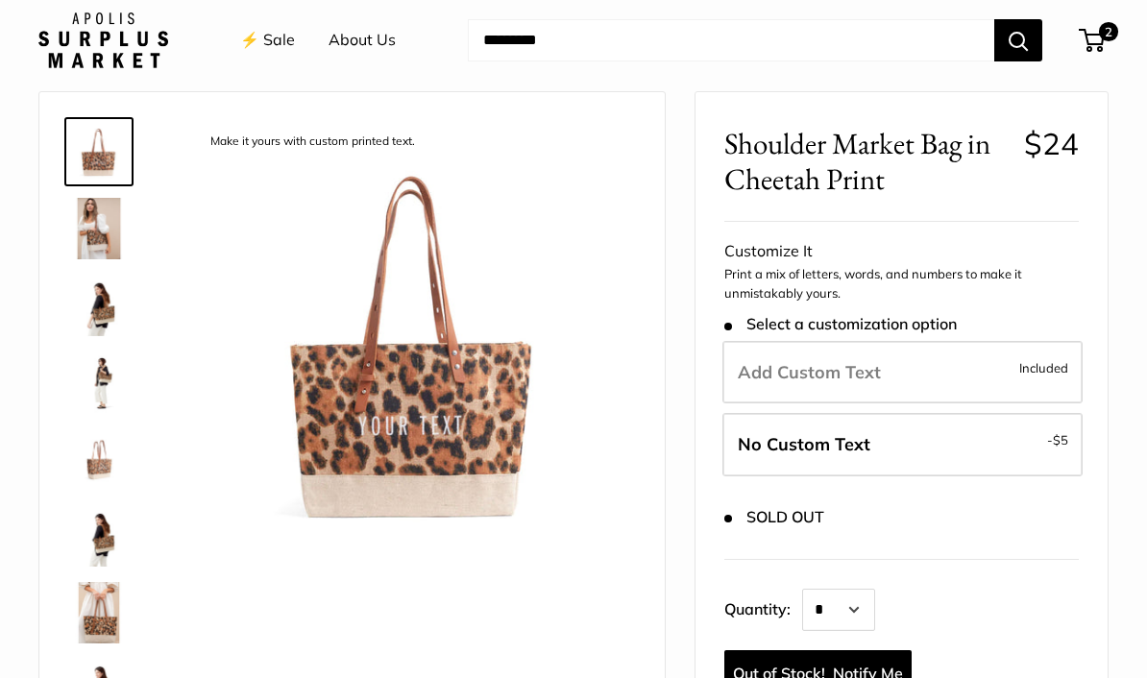
scroll to position [166, 0]
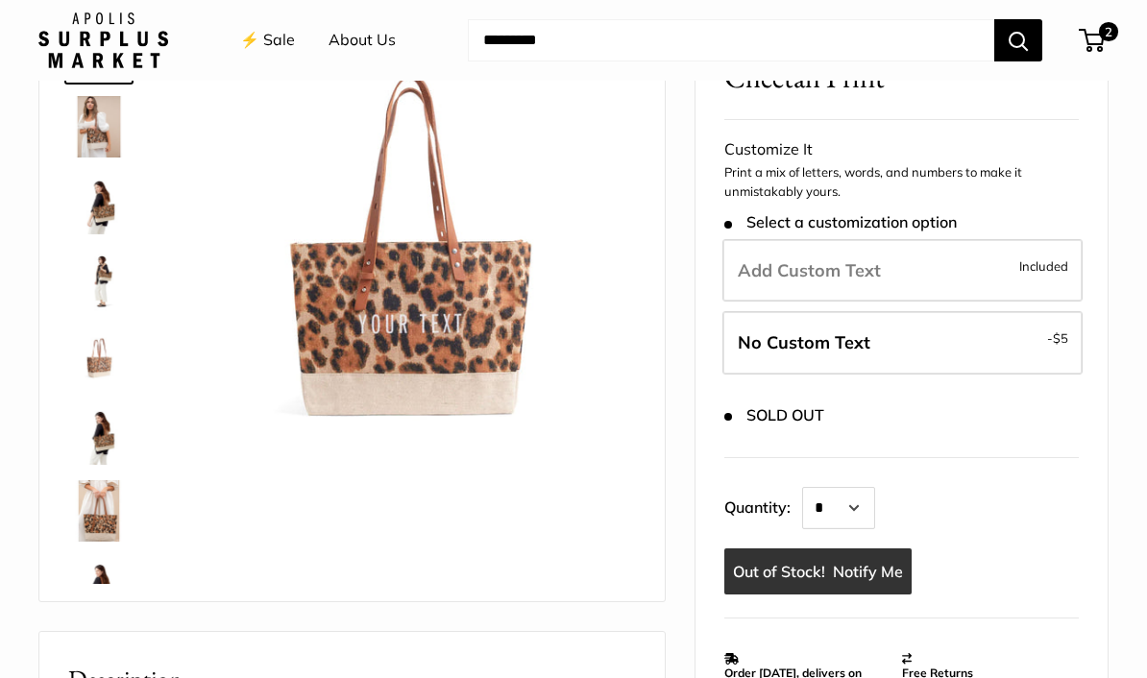
click at [872, 566] on link "Notify Me" at bounding box center [817, 571] width 187 height 46
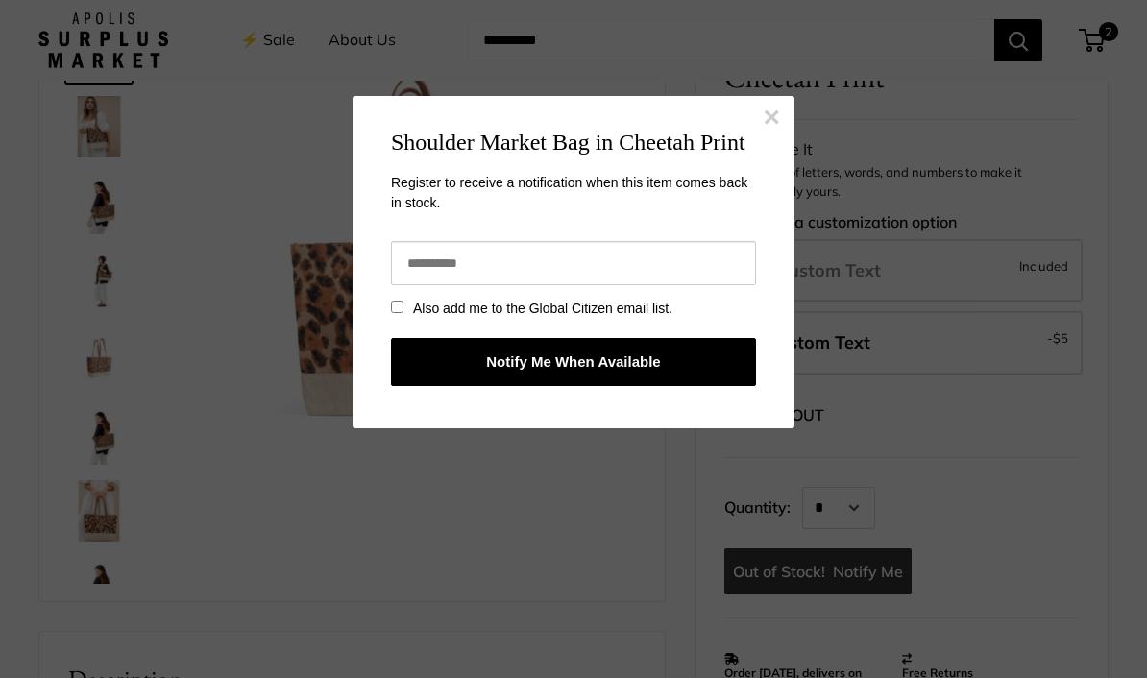
scroll to position [0, 0]
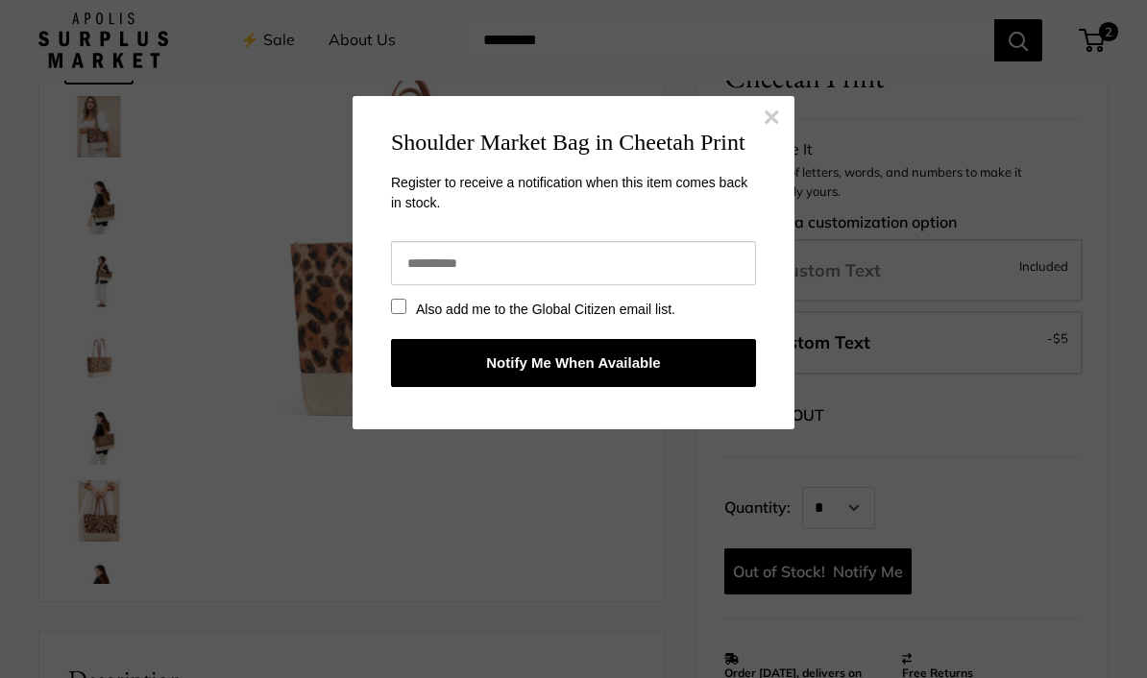
click at [668, 263] on input "email" at bounding box center [573, 263] width 365 height 44
type input "**********"
click at [694, 364] on button "Notify Me When Available" at bounding box center [573, 363] width 365 height 48
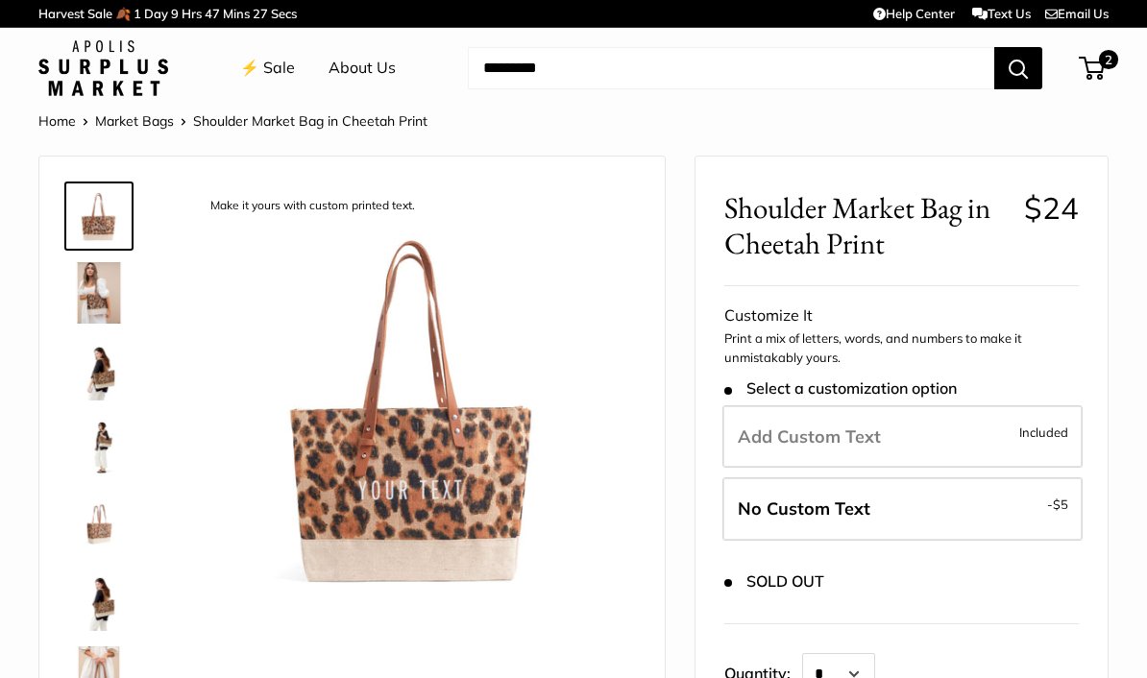
click at [277, 78] on link "⚡️ Sale" at bounding box center [267, 68] width 55 height 29
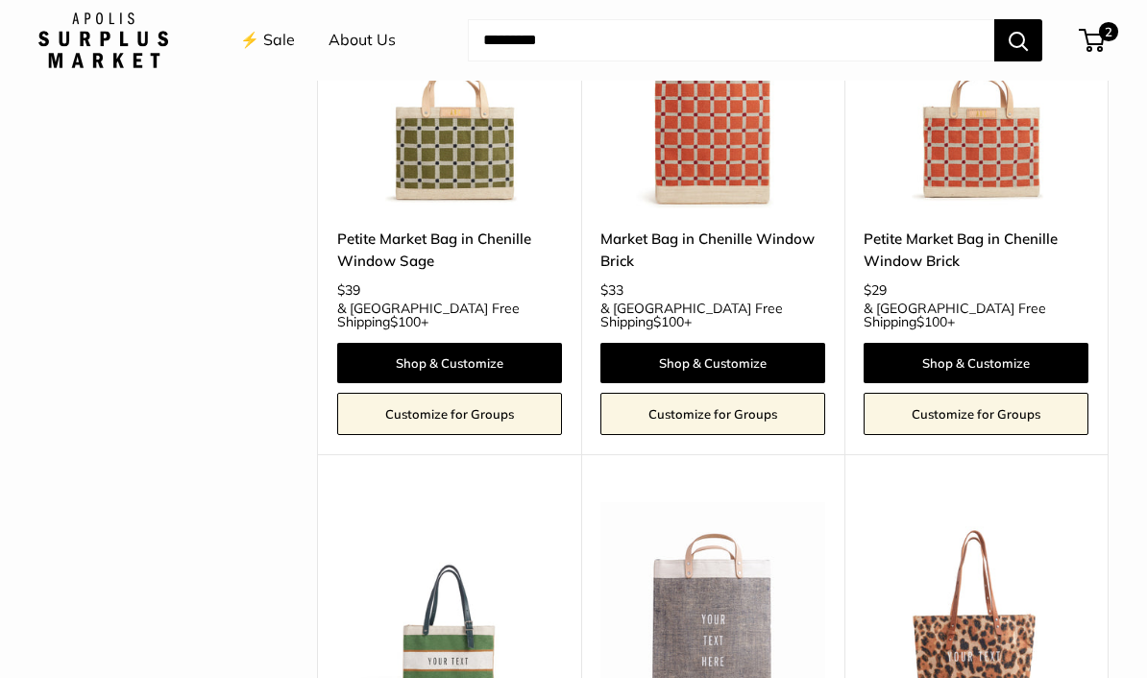
scroll to position [3816, 0]
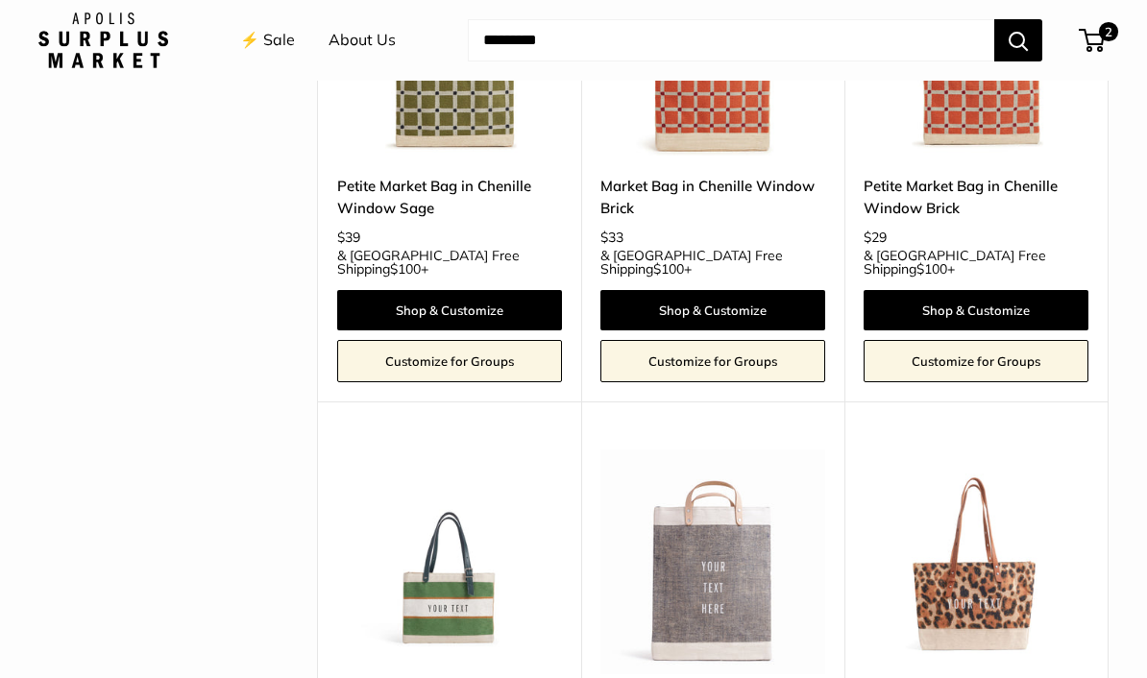
click at [458, 449] on img at bounding box center [449, 561] width 225 height 225
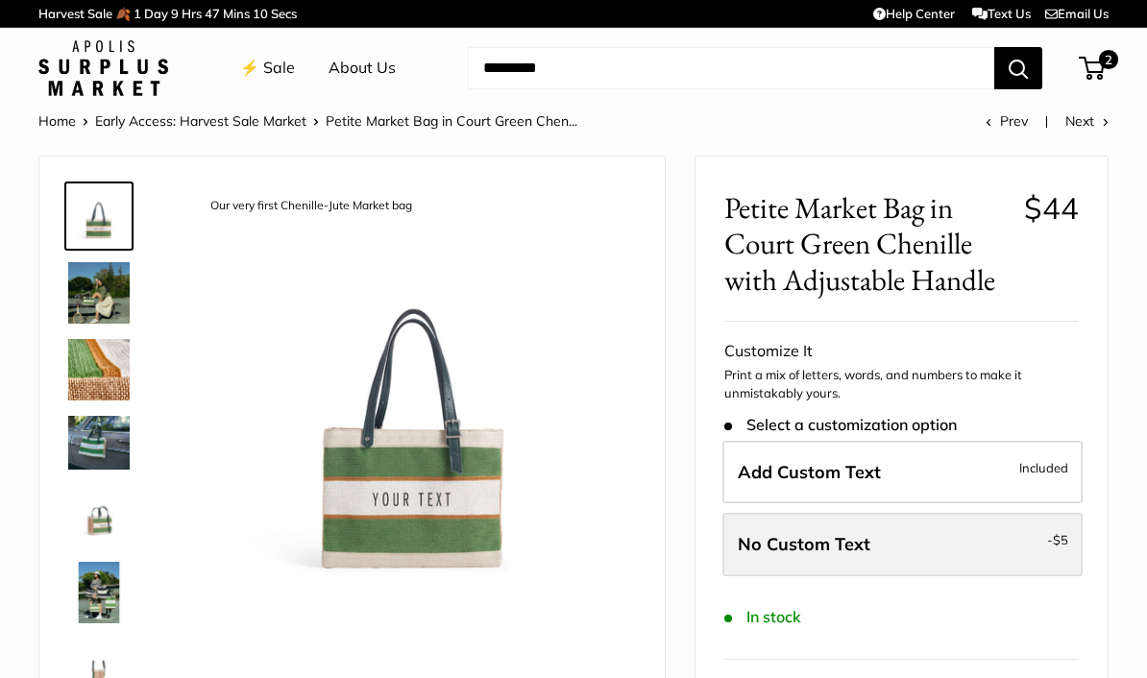
click at [1015, 536] on label "No Custom Text - $5" at bounding box center [902, 544] width 360 height 63
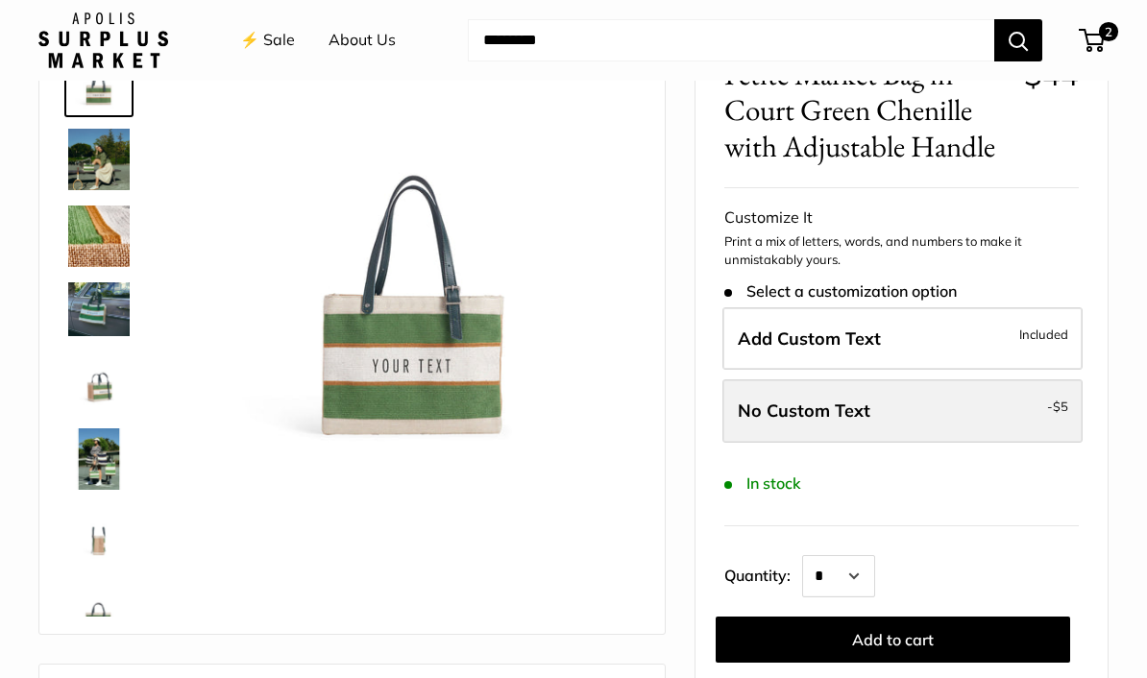
scroll to position [158, 0]
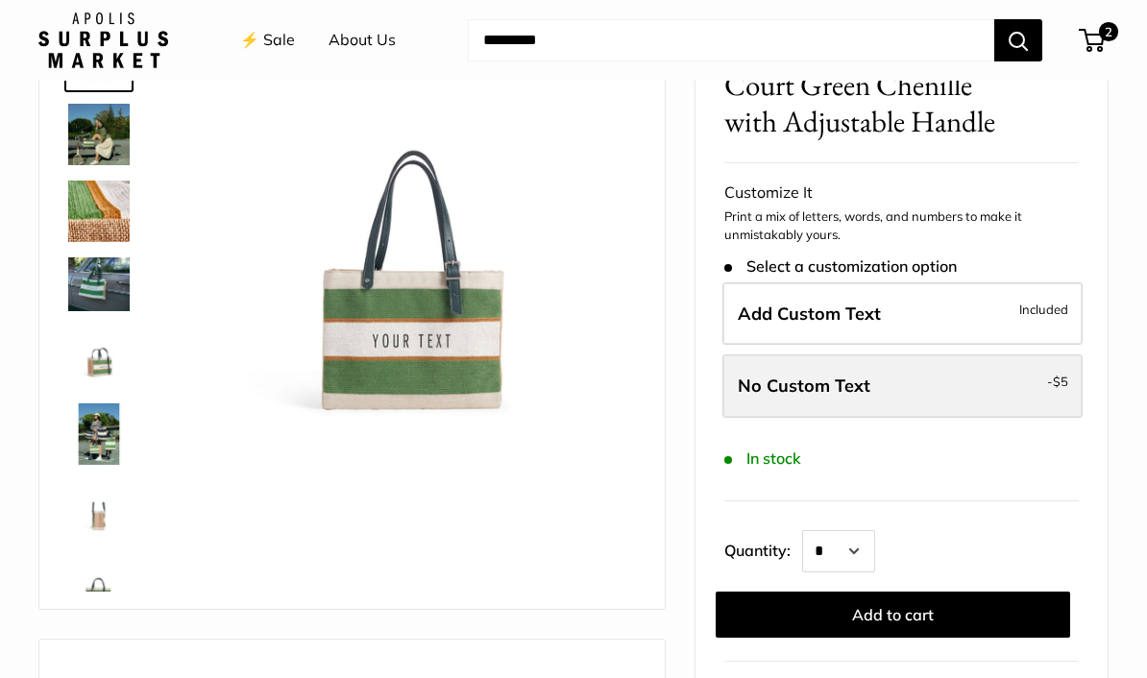
click at [988, 396] on label "No Custom Text - $5" at bounding box center [902, 385] width 360 height 63
click at [983, 381] on label "No Custom Text - $5" at bounding box center [902, 385] width 360 height 63
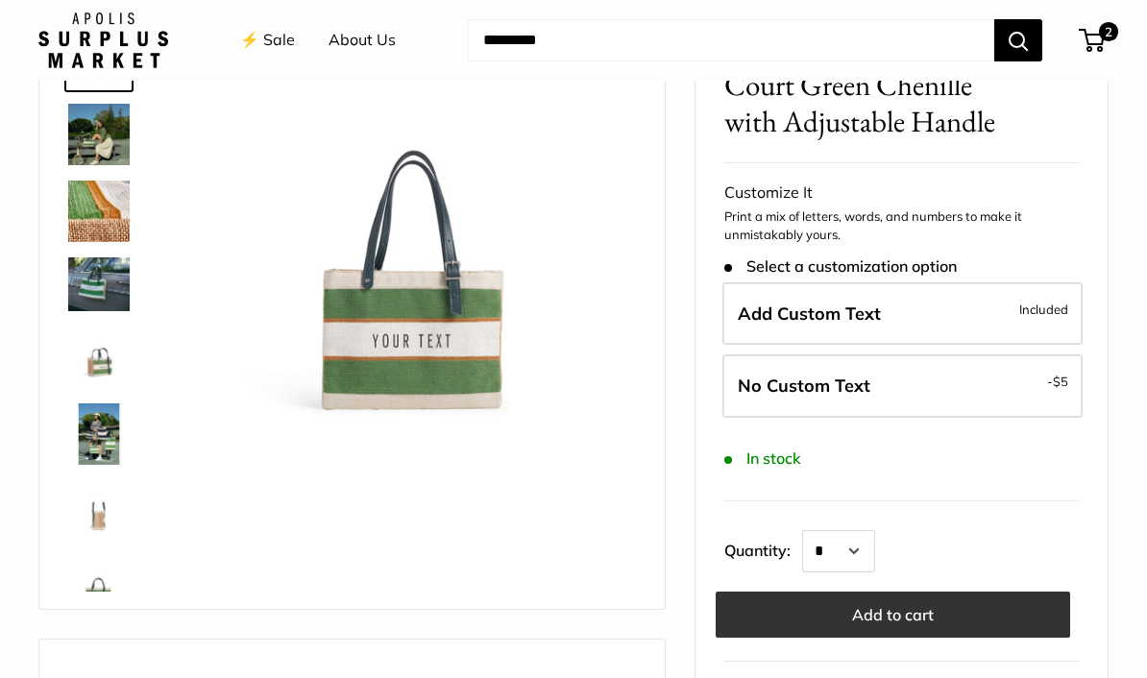
click at [963, 602] on button "Add to cart" at bounding box center [892, 615] width 354 height 46
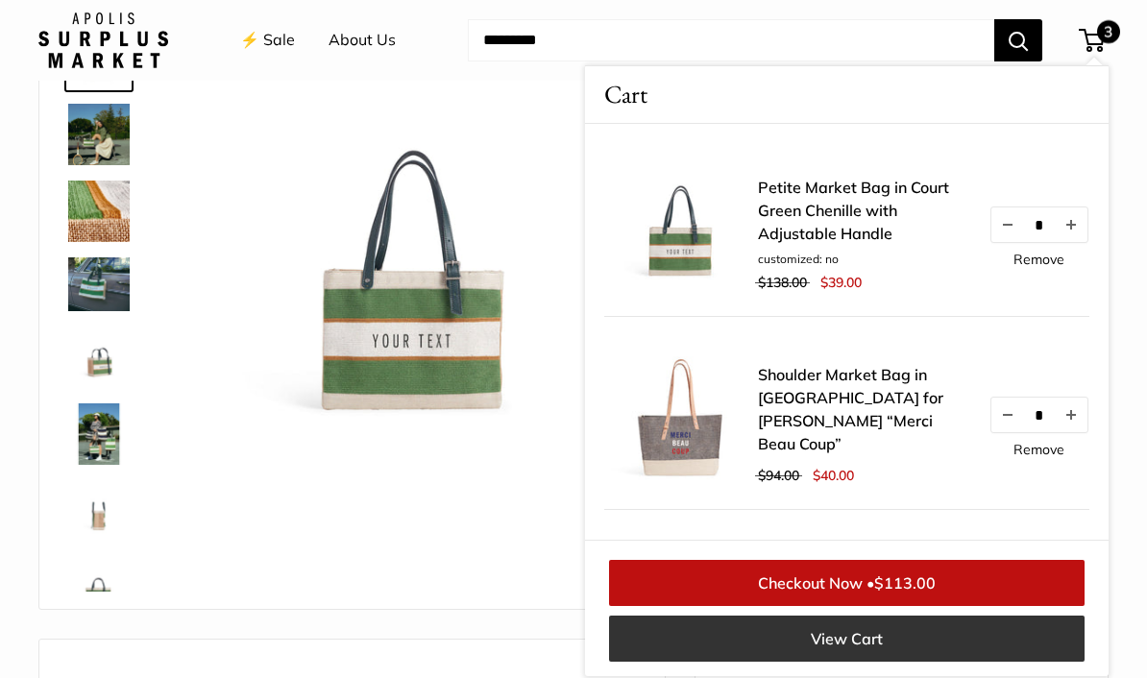
click at [913, 662] on link "View Cart" at bounding box center [846, 639] width 475 height 46
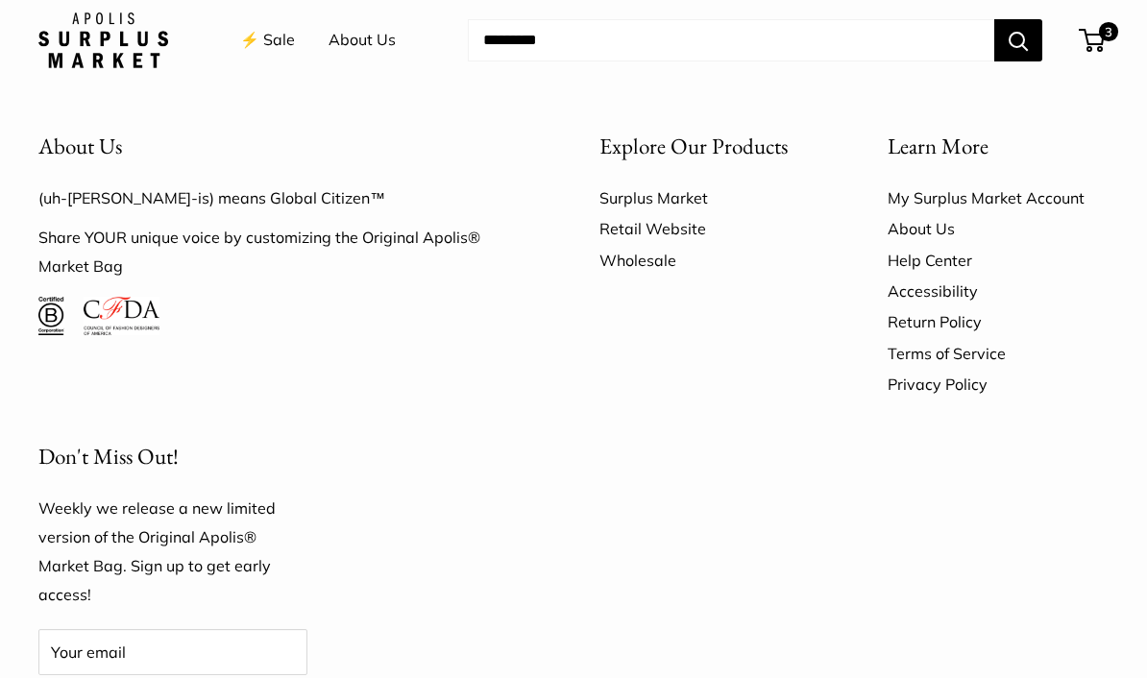
scroll to position [1733, 0]
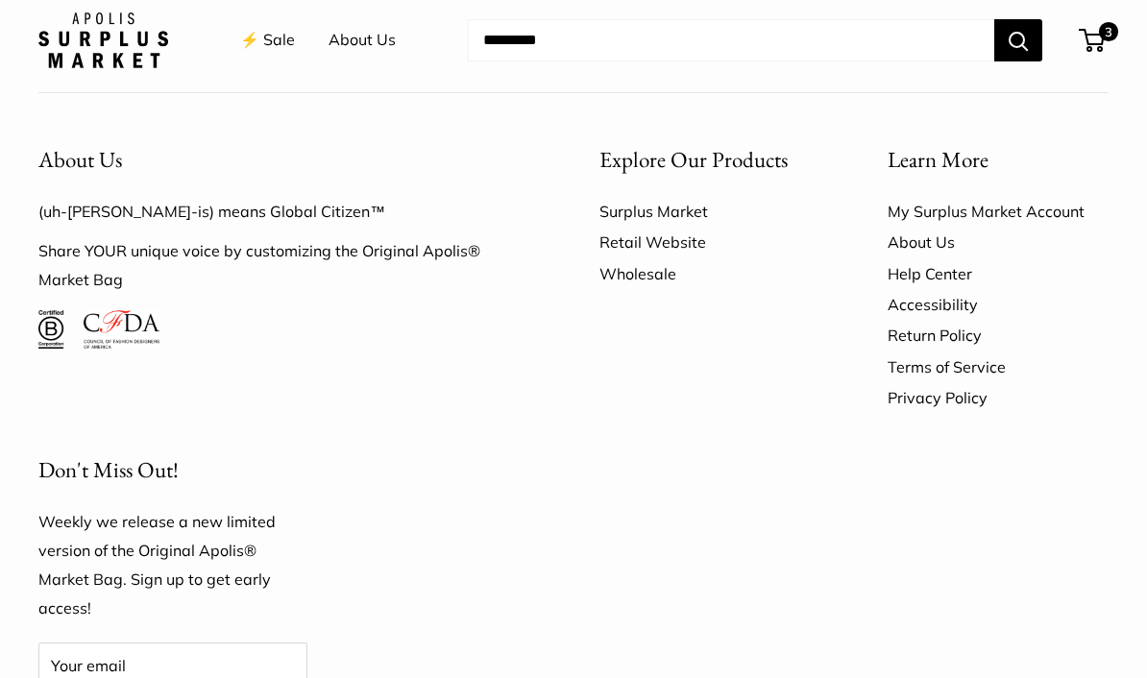
click at [964, 320] on link "Return Policy" at bounding box center [997, 335] width 221 height 31
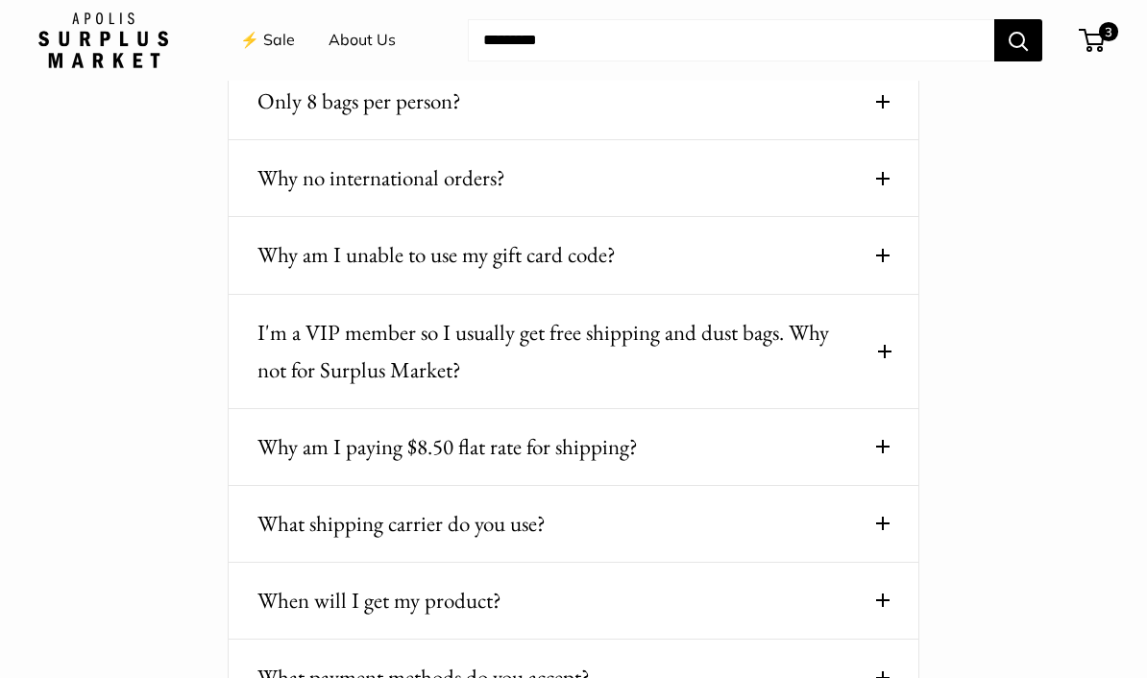
scroll to position [360, 0]
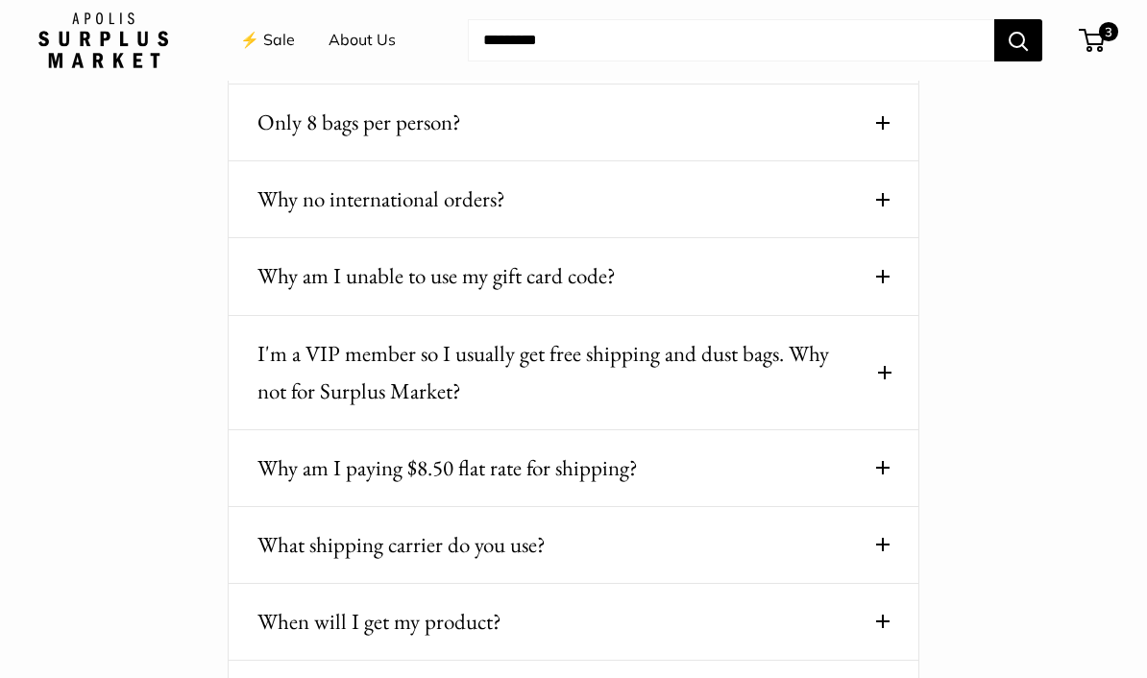
click at [886, 335] on button "I'm a VIP member so I usually get free shipping and dust bags. Why not for Surp…" at bounding box center [573, 372] width 632 height 75
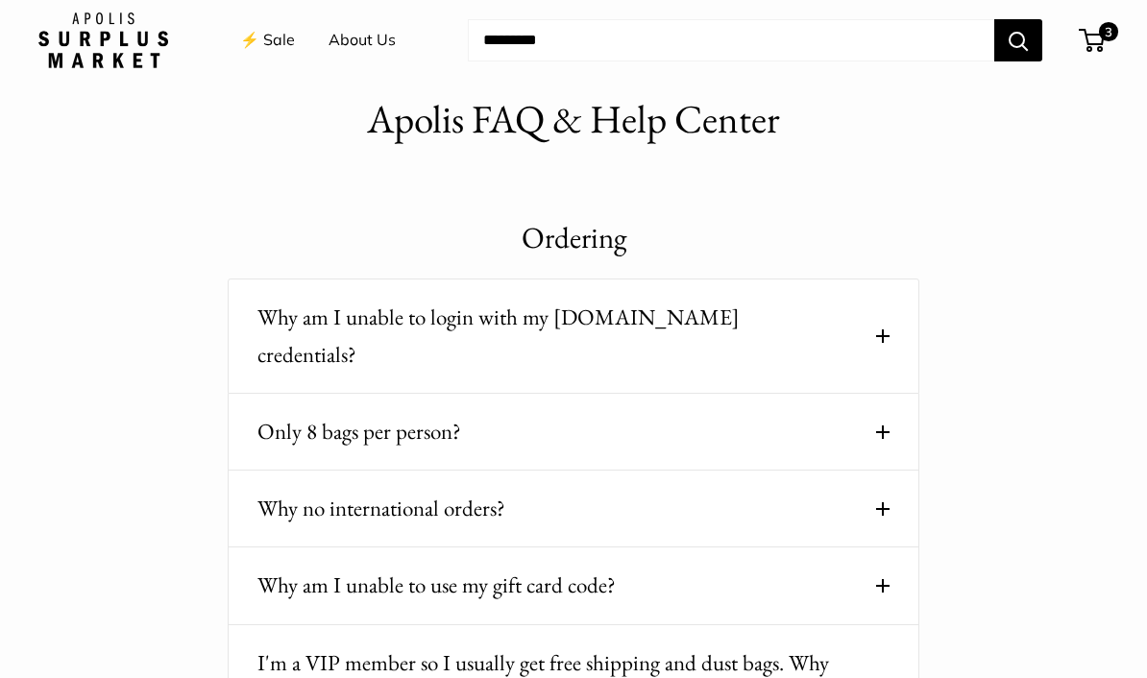
scroll to position [0, 0]
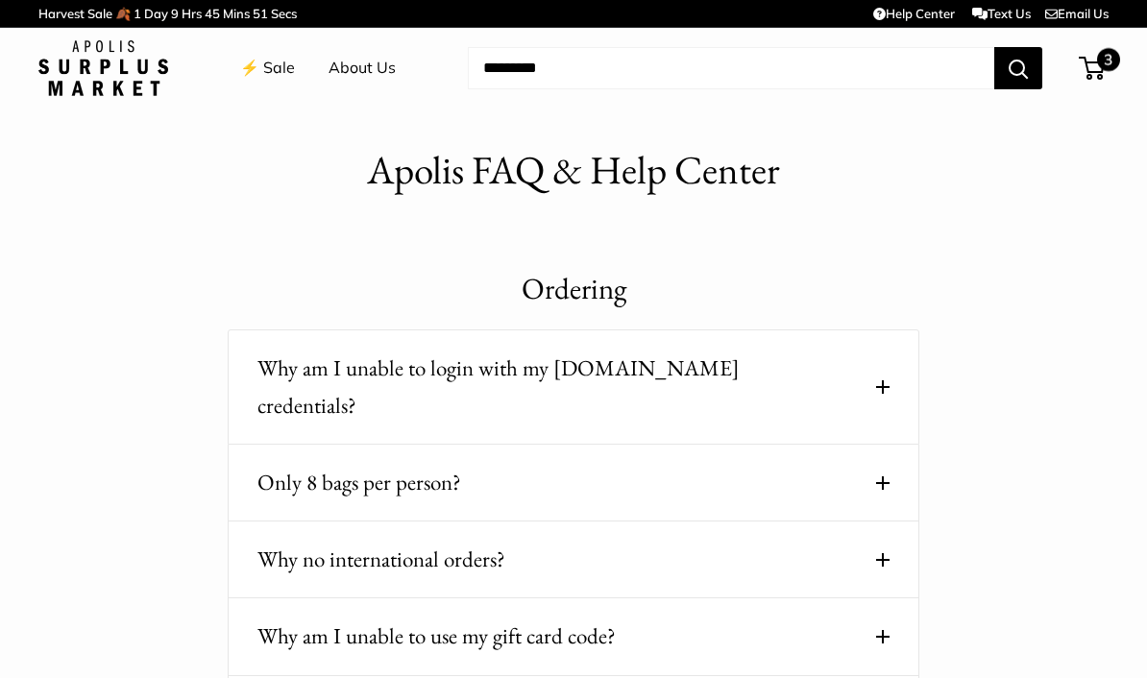
click at [1091, 76] on span "3" at bounding box center [1091, 68] width 26 height 23
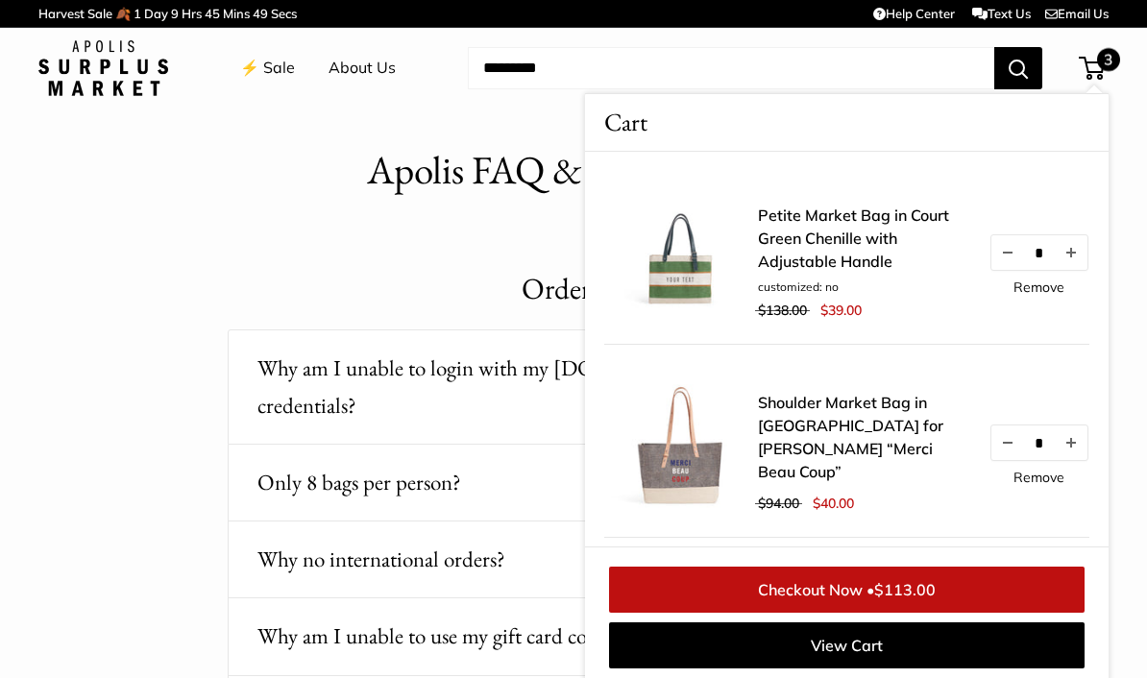
click at [849, 239] on link "Petite Market Bag in Court Green Chenille with Adjustable Handle" at bounding box center [863, 238] width 211 height 69
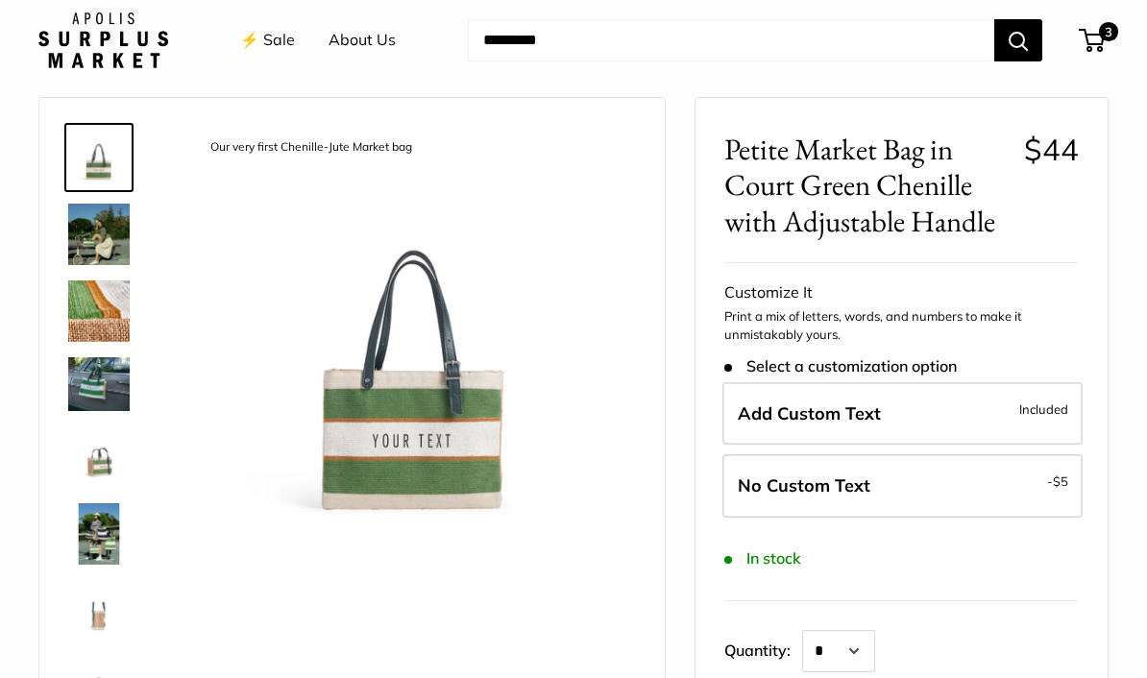
scroll to position [67, 0]
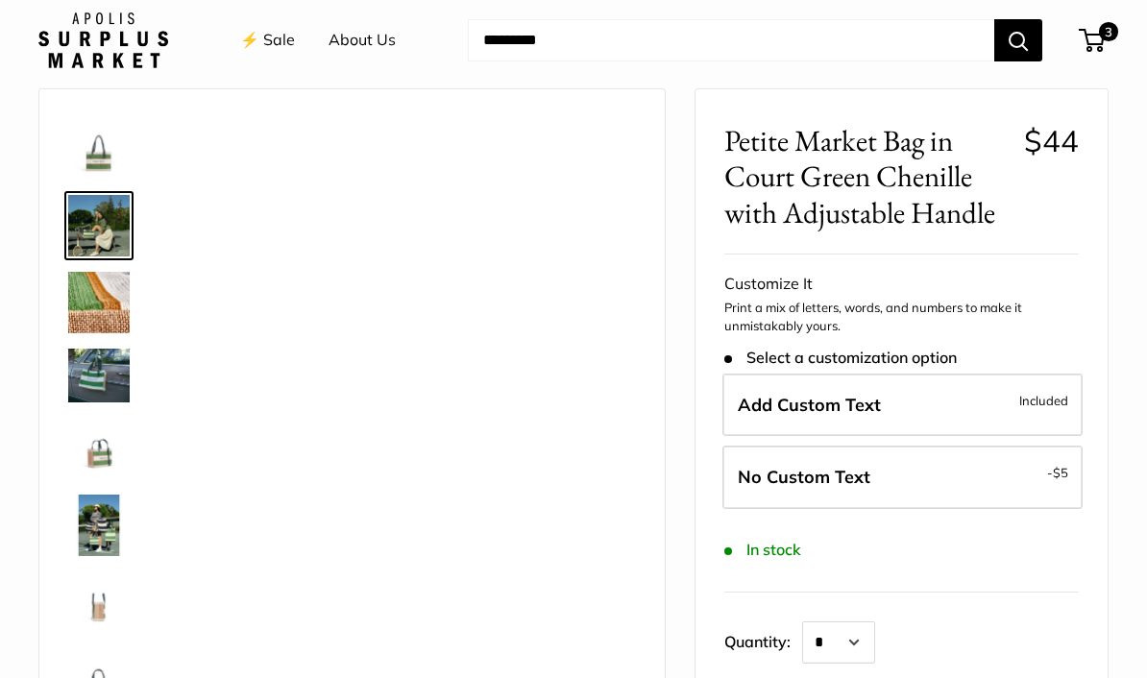
click at [102, 224] on img at bounding box center [98, 225] width 61 height 61
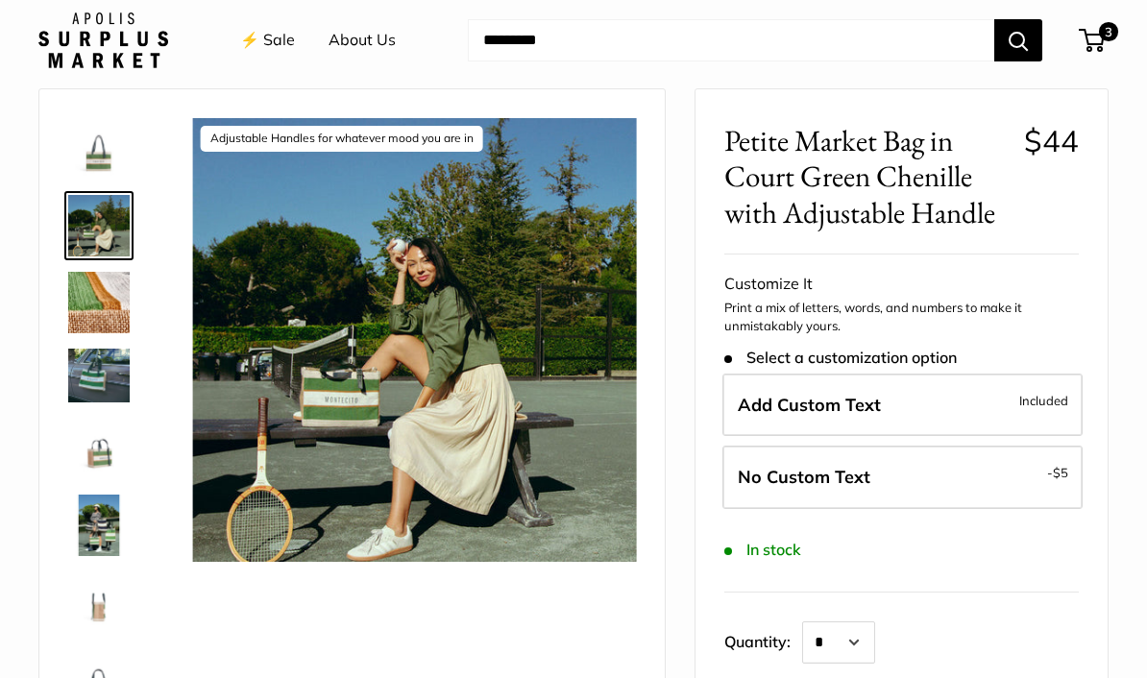
click at [106, 312] on img at bounding box center [98, 302] width 61 height 61
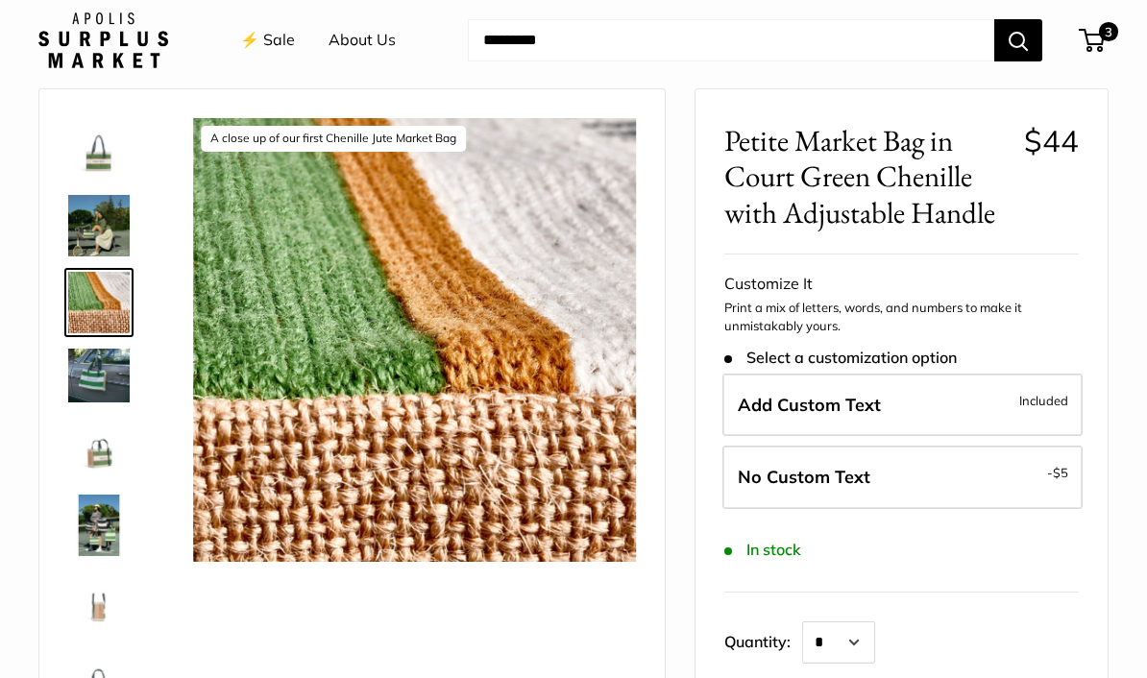
click at [96, 390] on img at bounding box center [98, 375] width 61 height 53
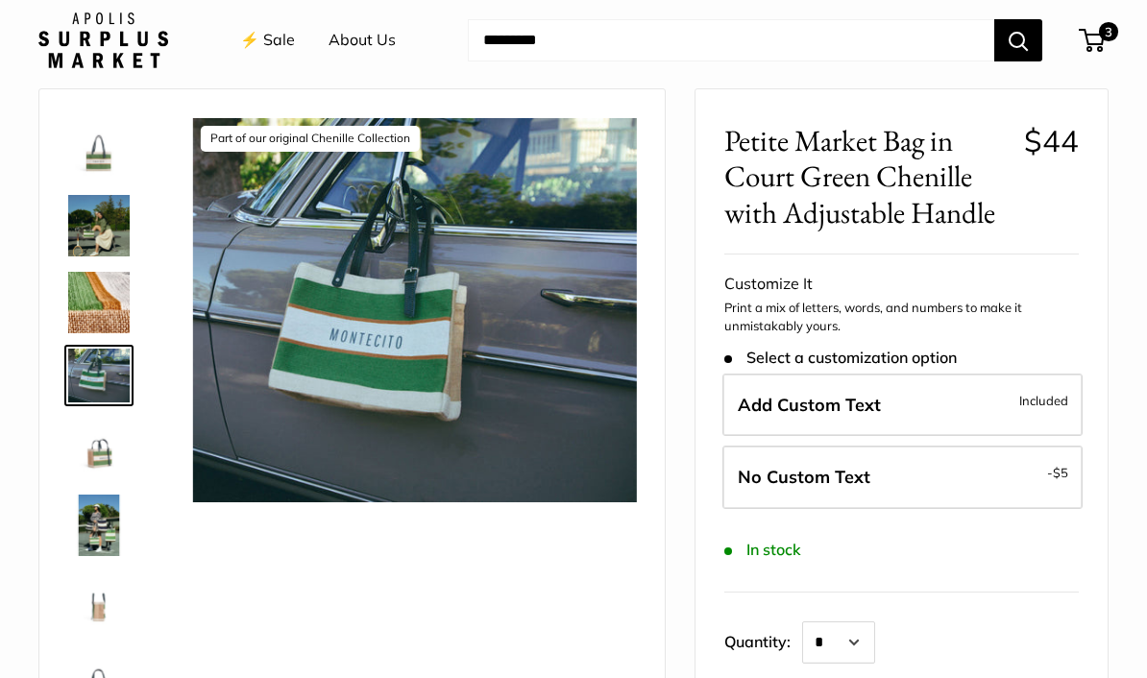
click at [106, 442] on img at bounding box center [98, 448] width 61 height 61
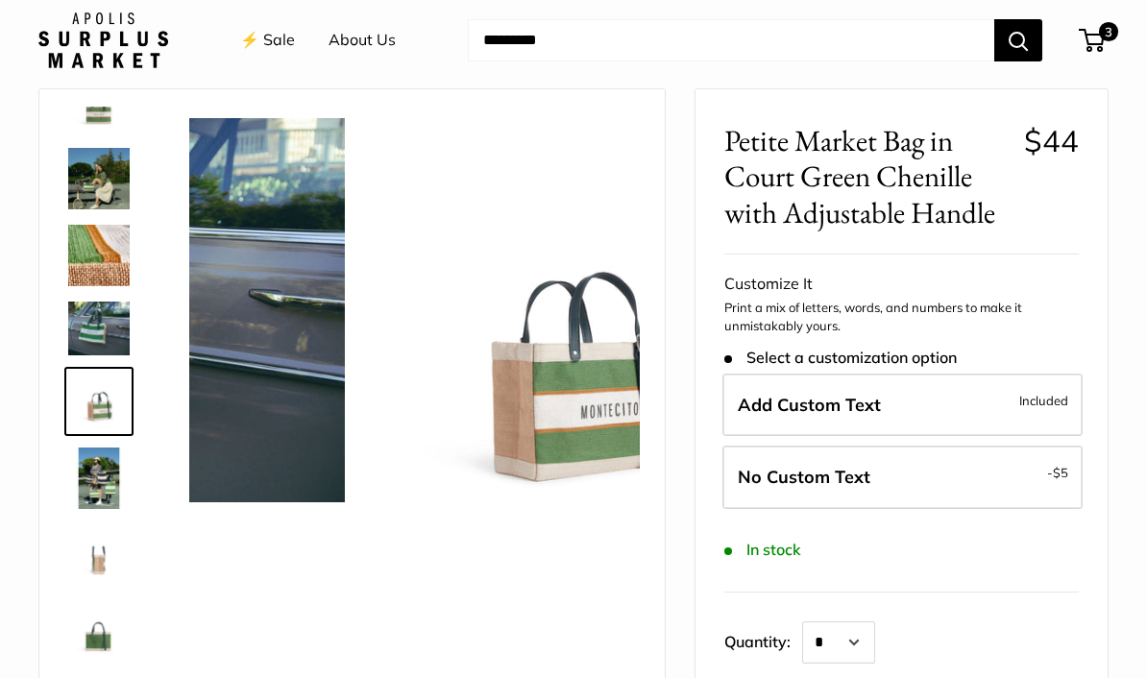
scroll to position [51, 0]
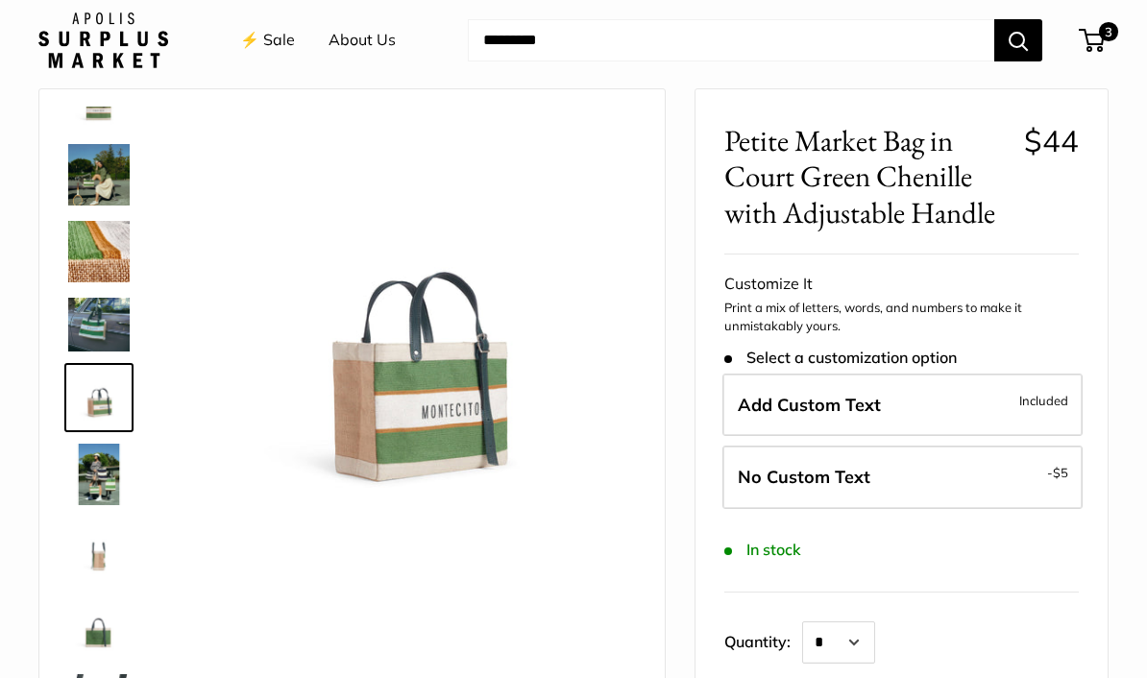
click at [104, 478] on img at bounding box center [98, 474] width 61 height 61
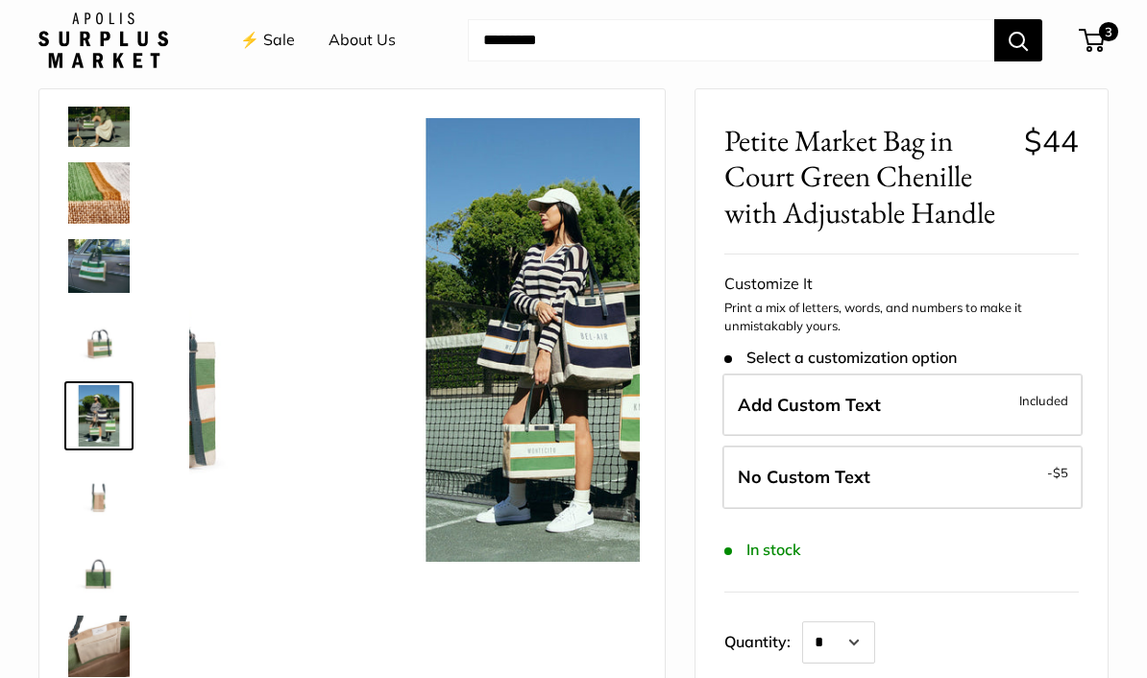
scroll to position [128, 0]
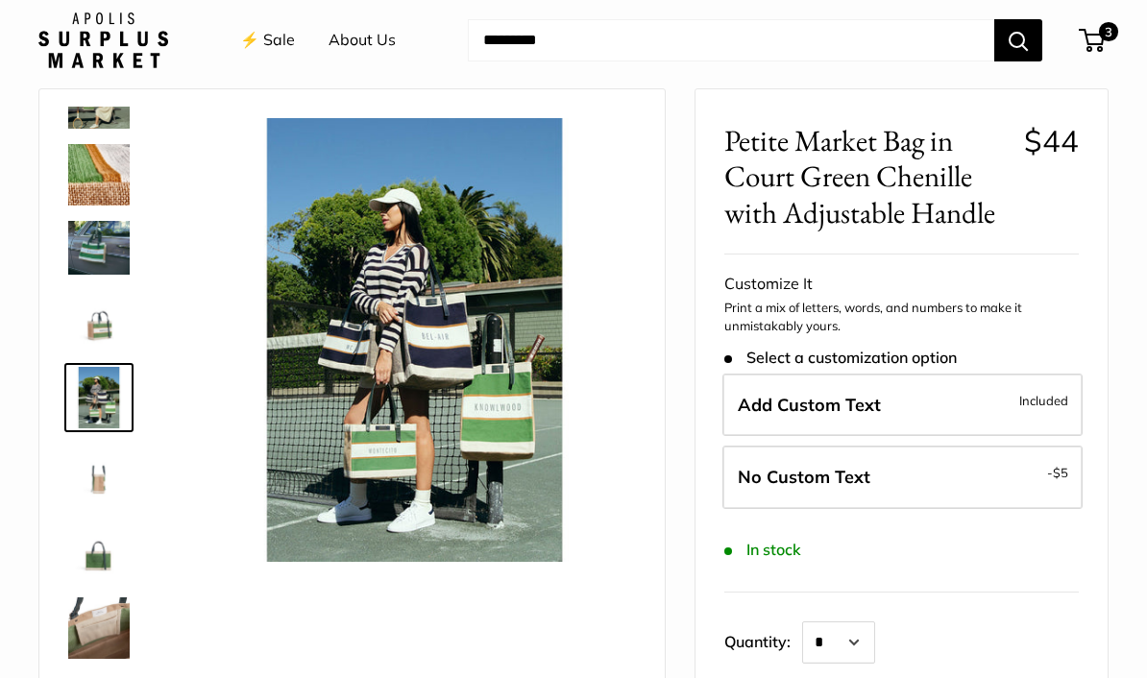
click at [98, 496] on img at bounding box center [98, 474] width 61 height 61
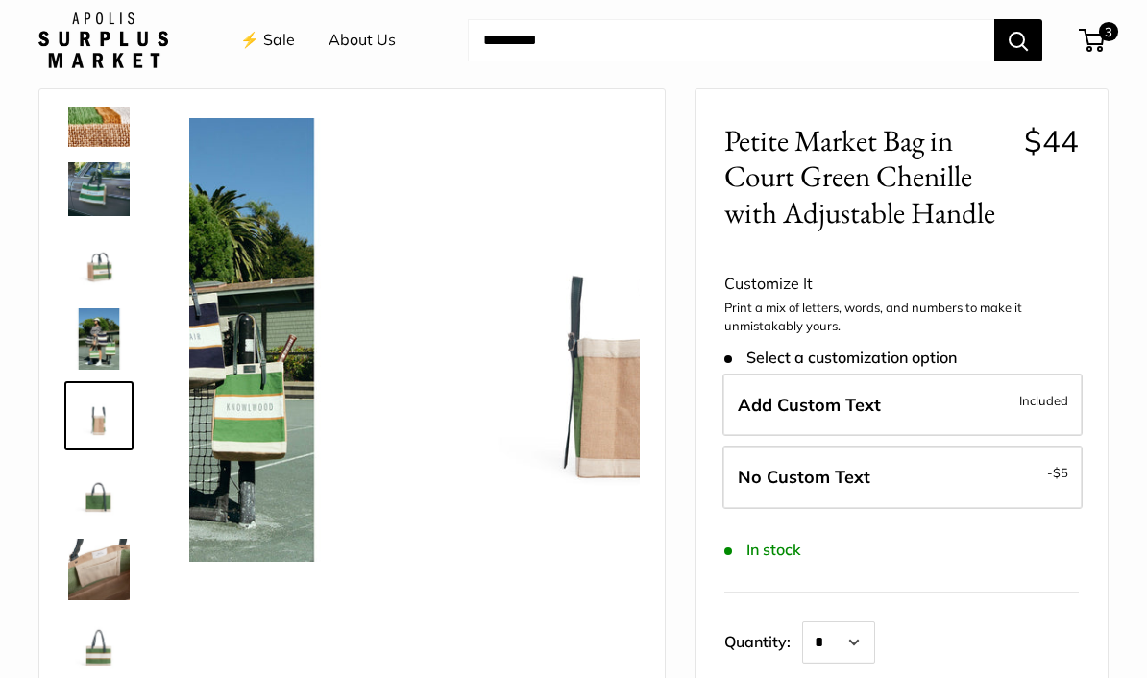
scroll to position [191, 0]
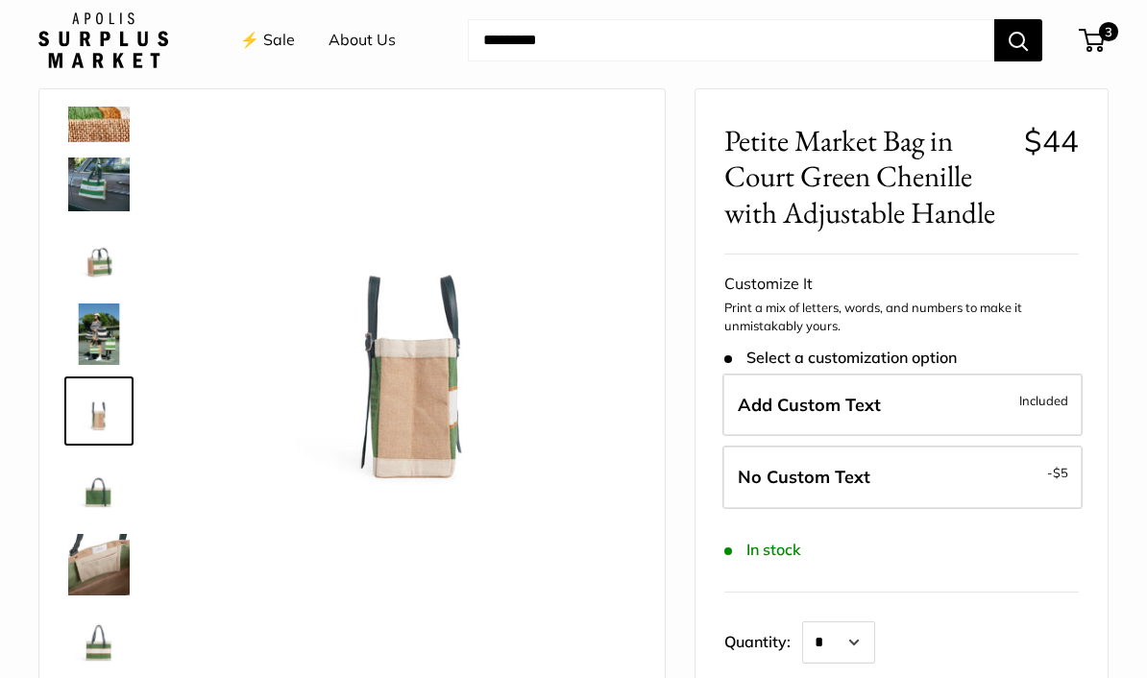
click at [100, 438] on img at bounding box center [98, 410] width 61 height 61
click at [99, 500] on img at bounding box center [98, 487] width 61 height 61
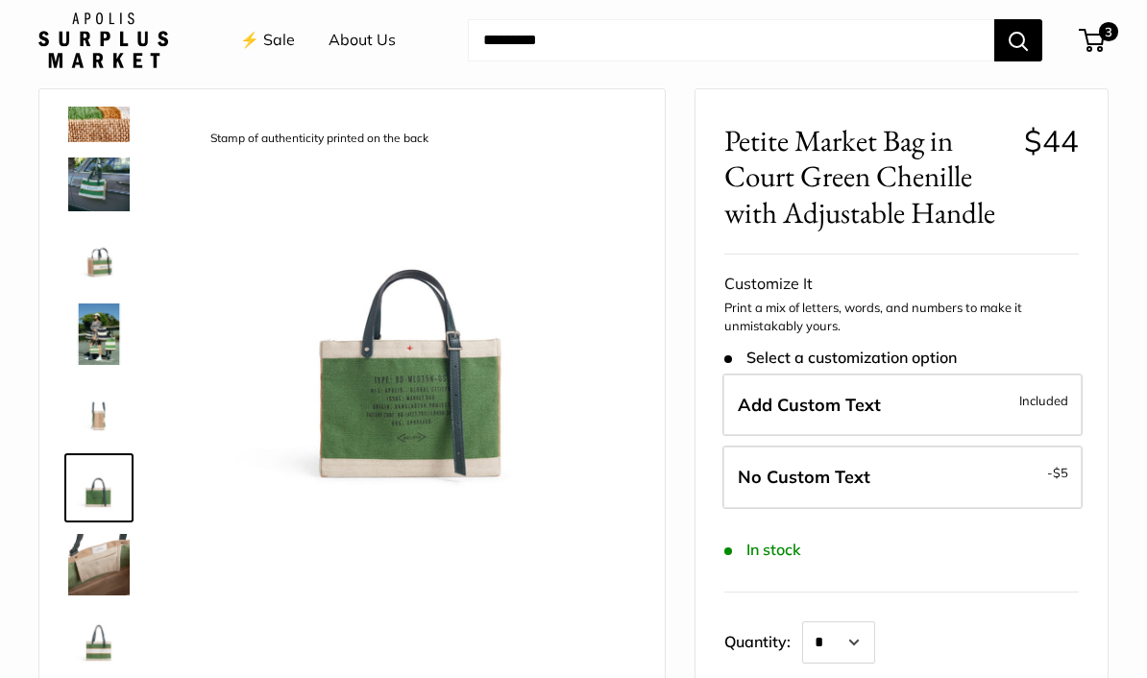
click at [98, 567] on img at bounding box center [98, 564] width 61 height 61
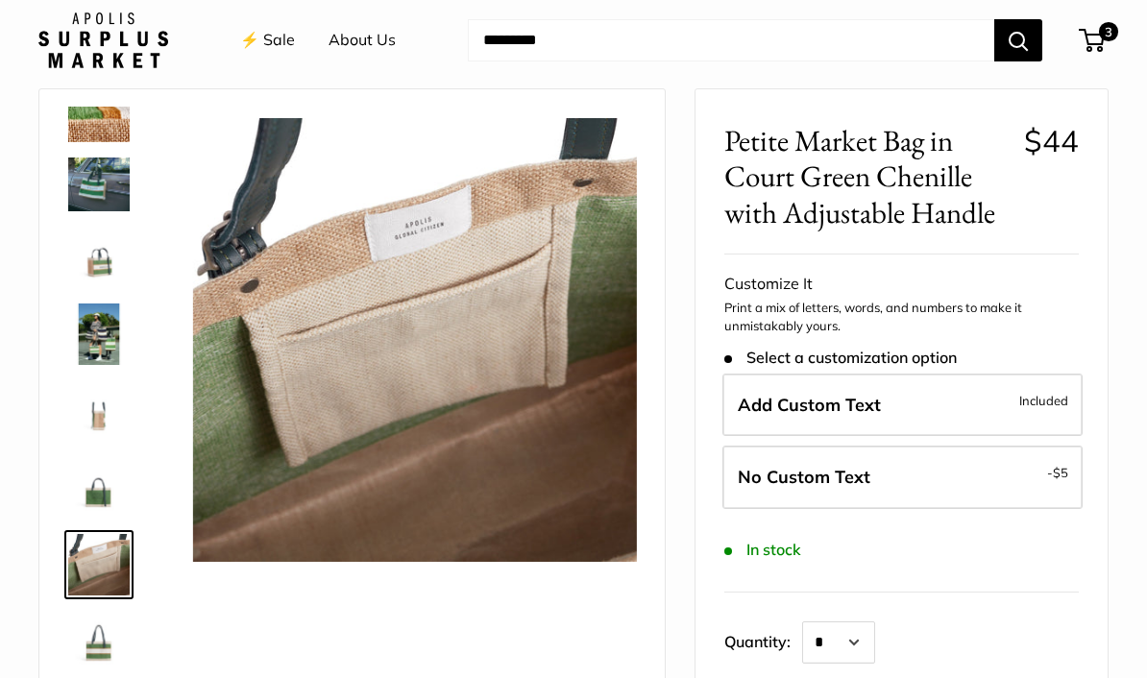
click at [98, 592] on img at bounding box center [98, 564] width 61 height 61
click at [95, 646] on img at bounding box center [98, 641] width 61 height 61
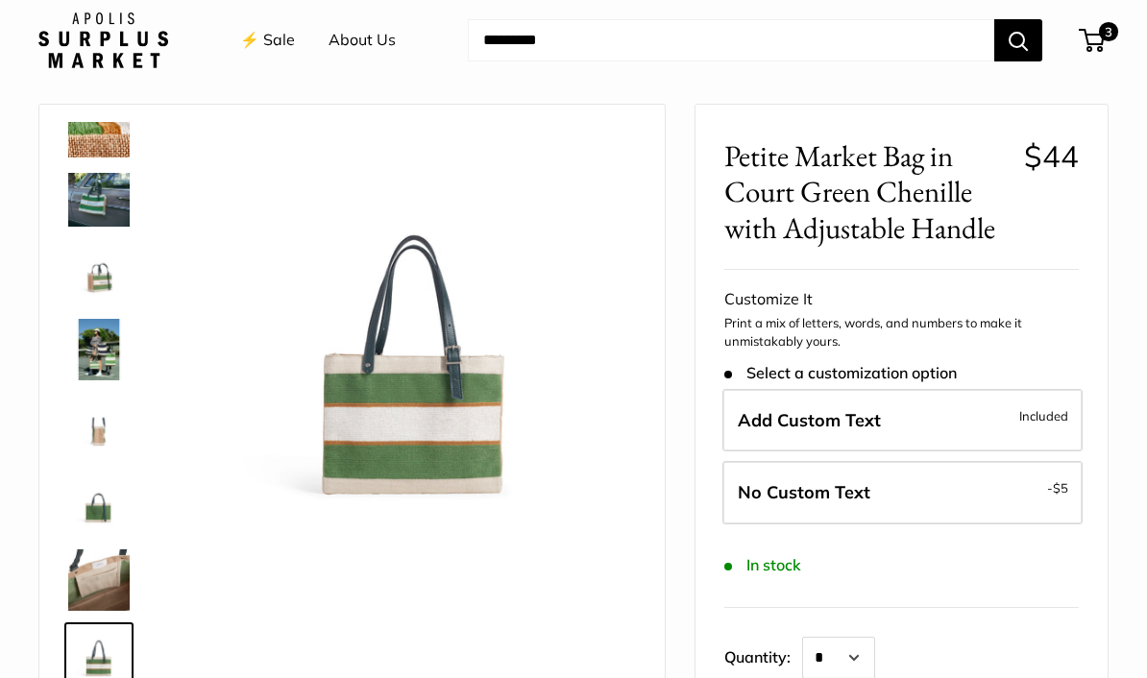
scroll to position [47, 0]
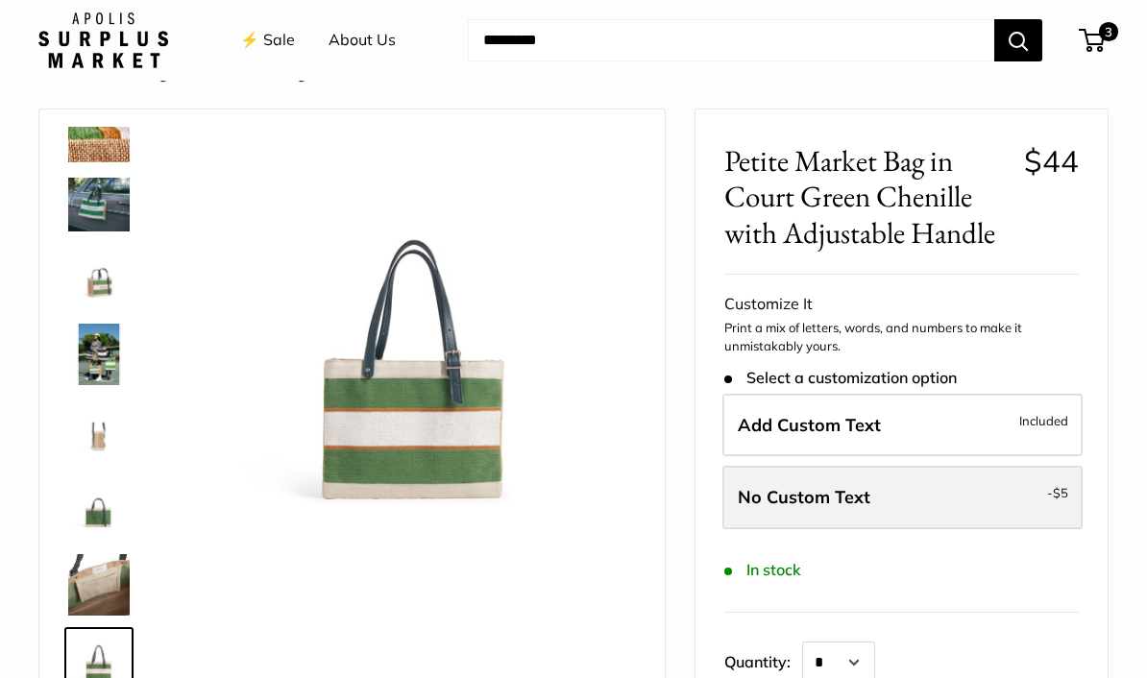
click at [793, 497] on span "No Custom Text" at bounding box center [804, 497] width 133 height 22
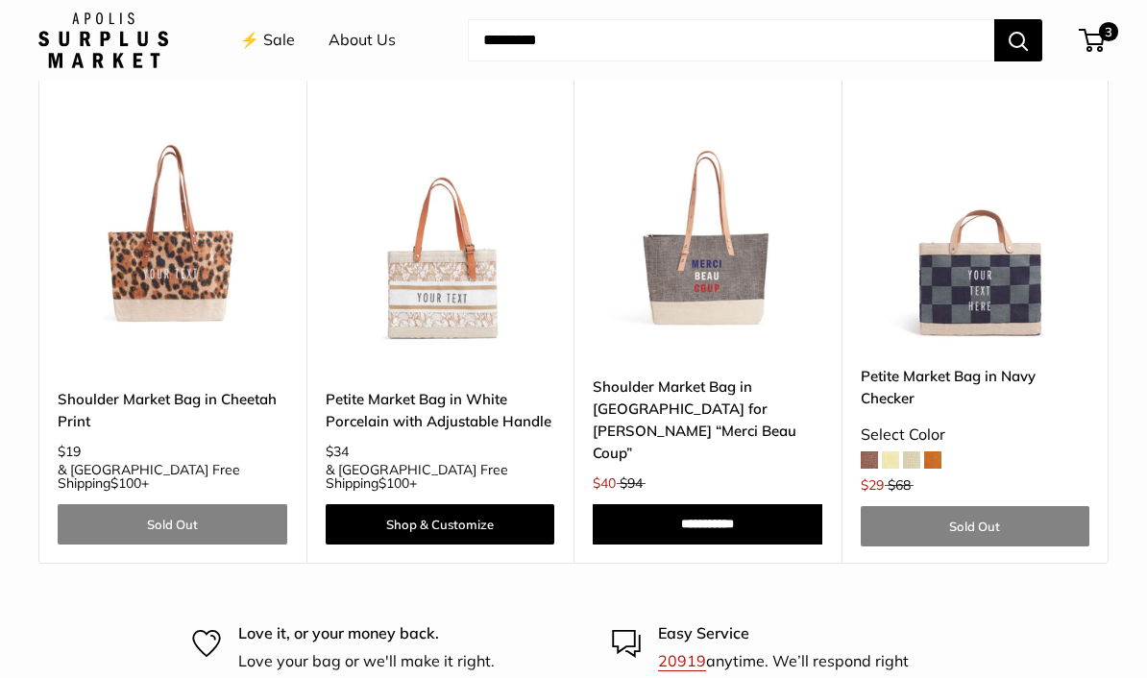
scroll to position [2368, 0]
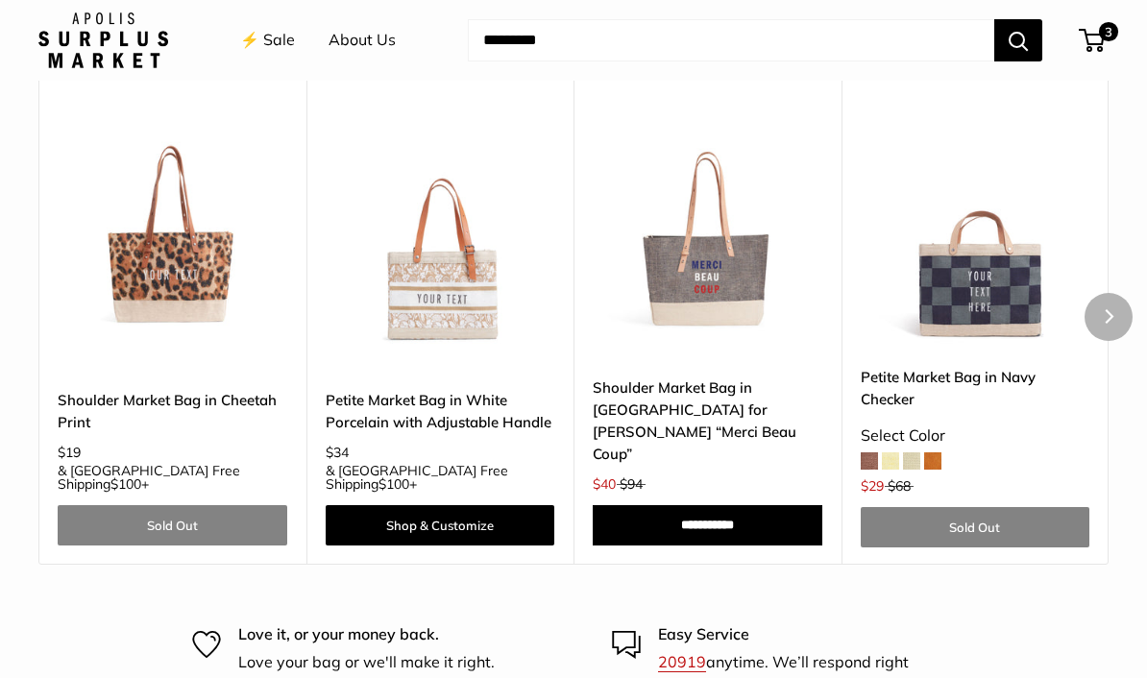
click at [1005, 234] on img at bounding box center [975, 232] width 230 height 230
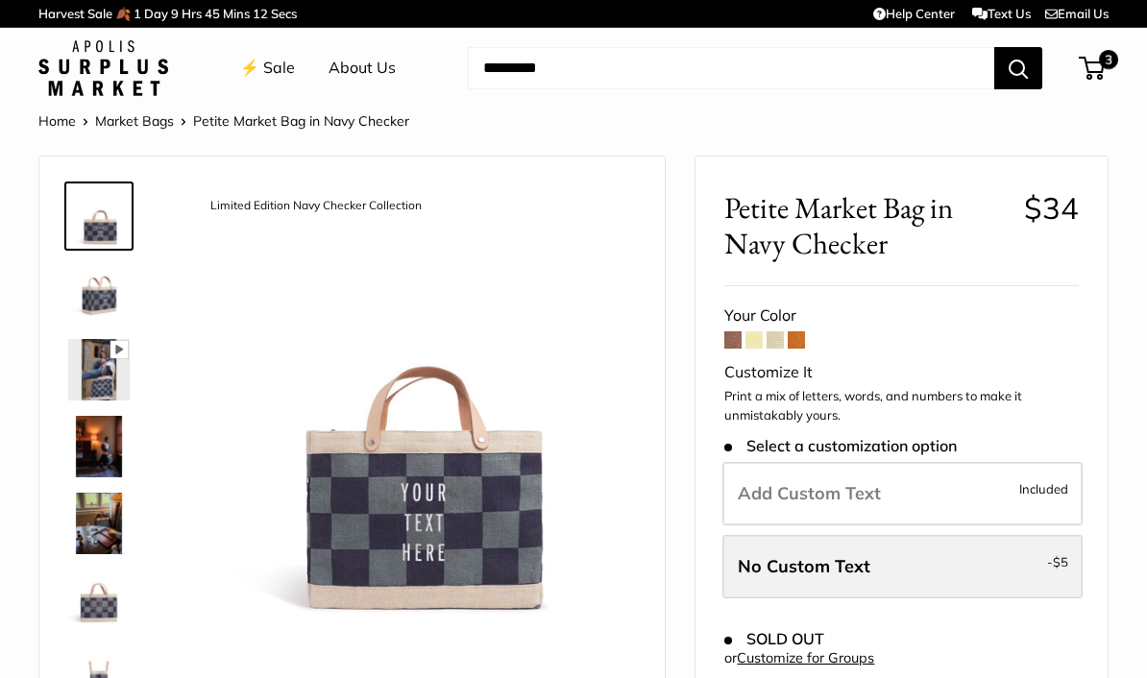
click at [929, 569] on label "No Custom Text - $5" at bounding box center [902, 566] width 360 height 63
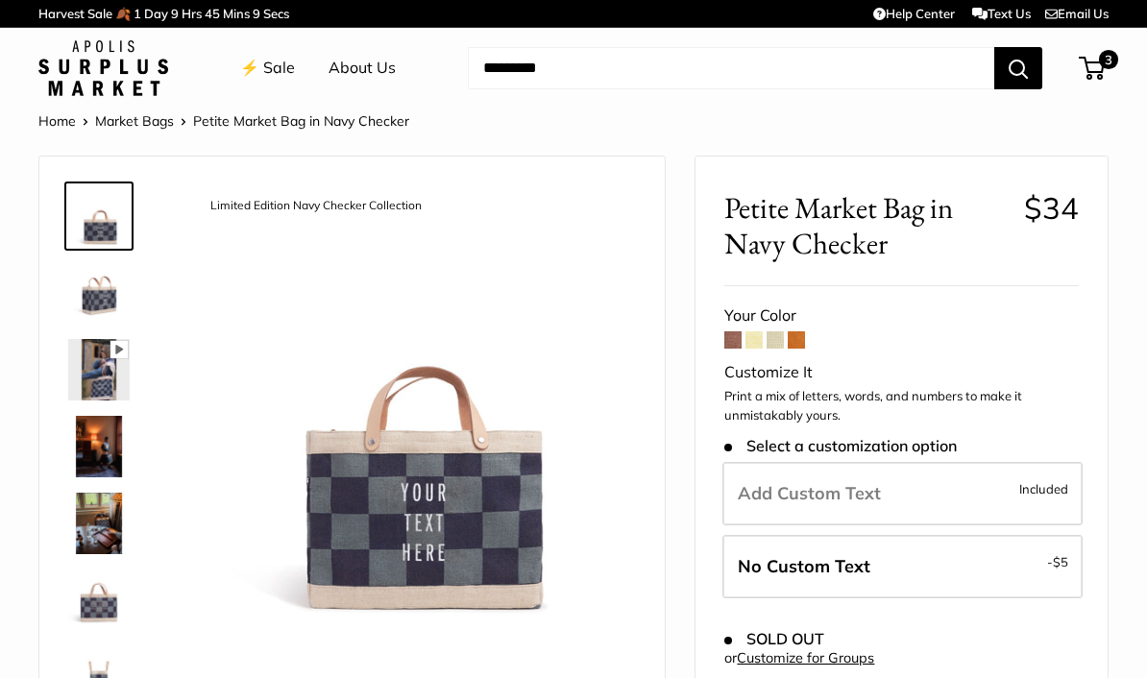
click at [738, 340] on span at bounding box center [732, 339] width 17 height 17
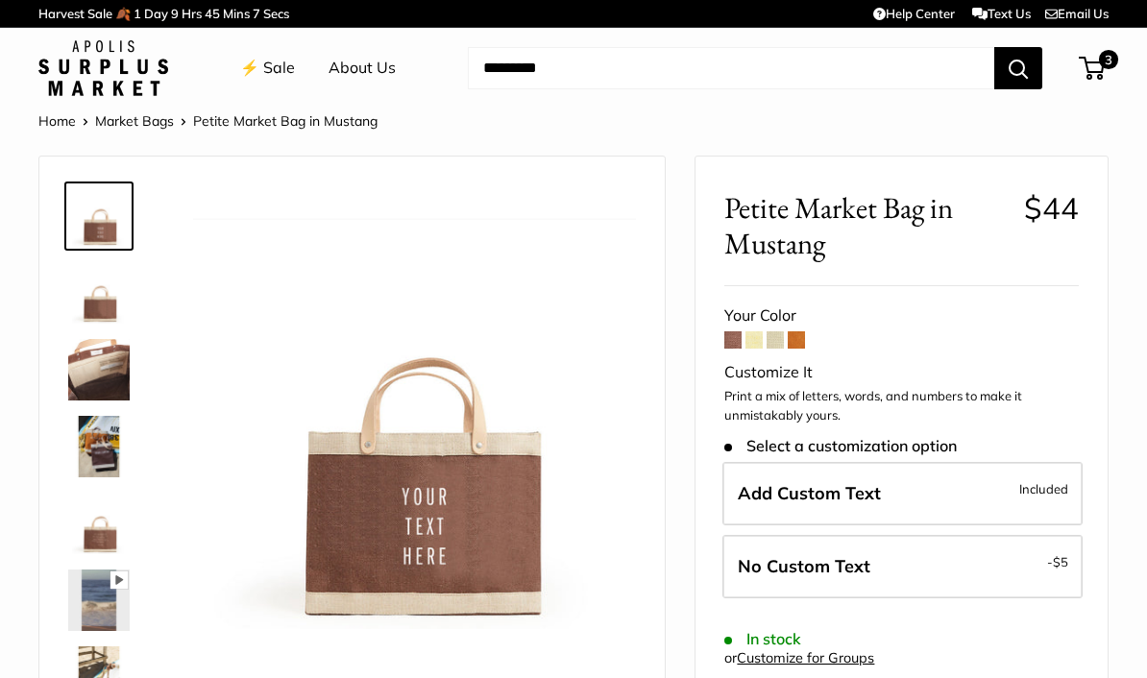
click at [758, 347] on span at bounding box center [753, 339] width 17 height 17
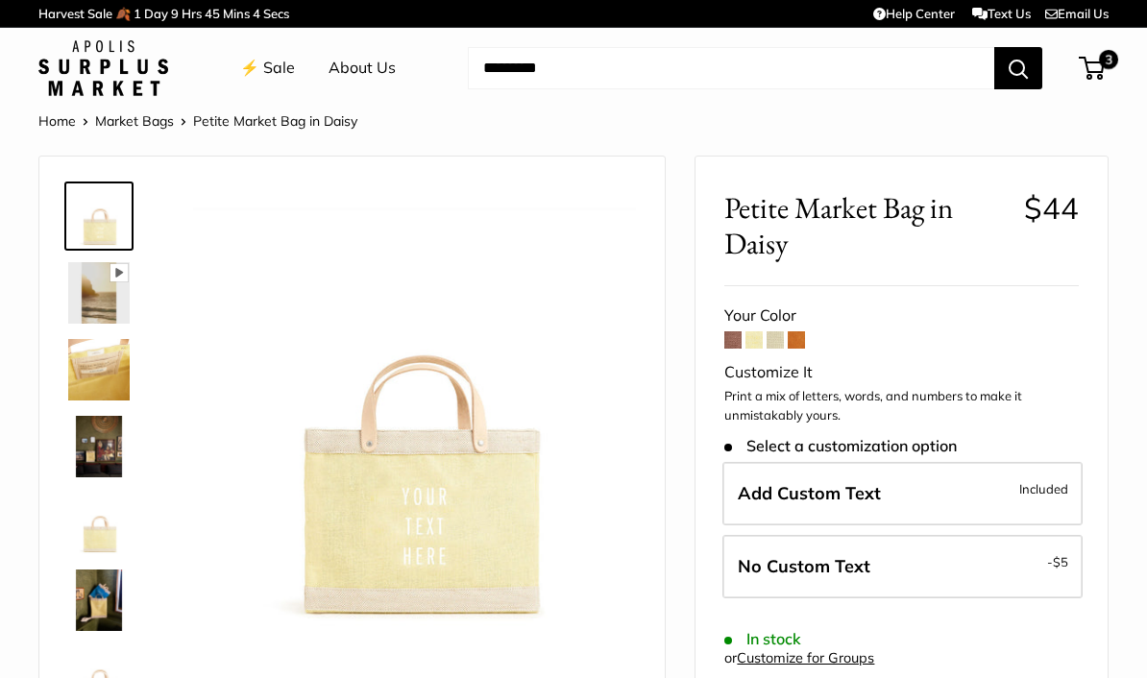
click at [784, 347] on span at bounding box center [774, 339] width 17 height 17
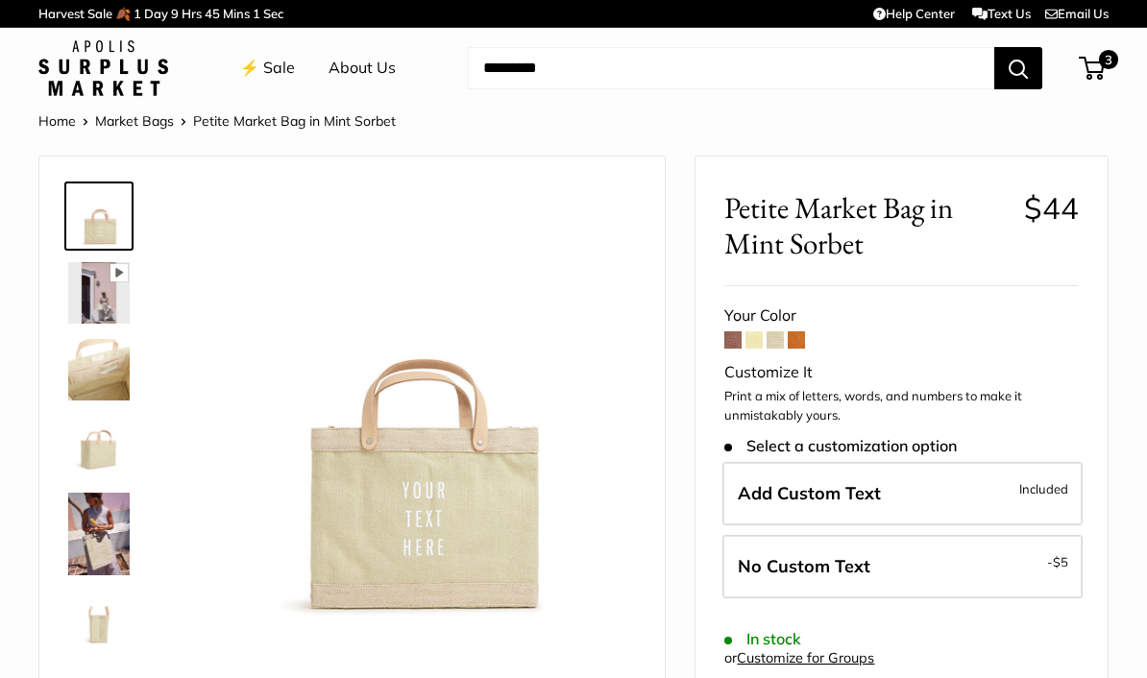
click at [798, 342] on span at bounding box center [795, 339] width 17 height 17
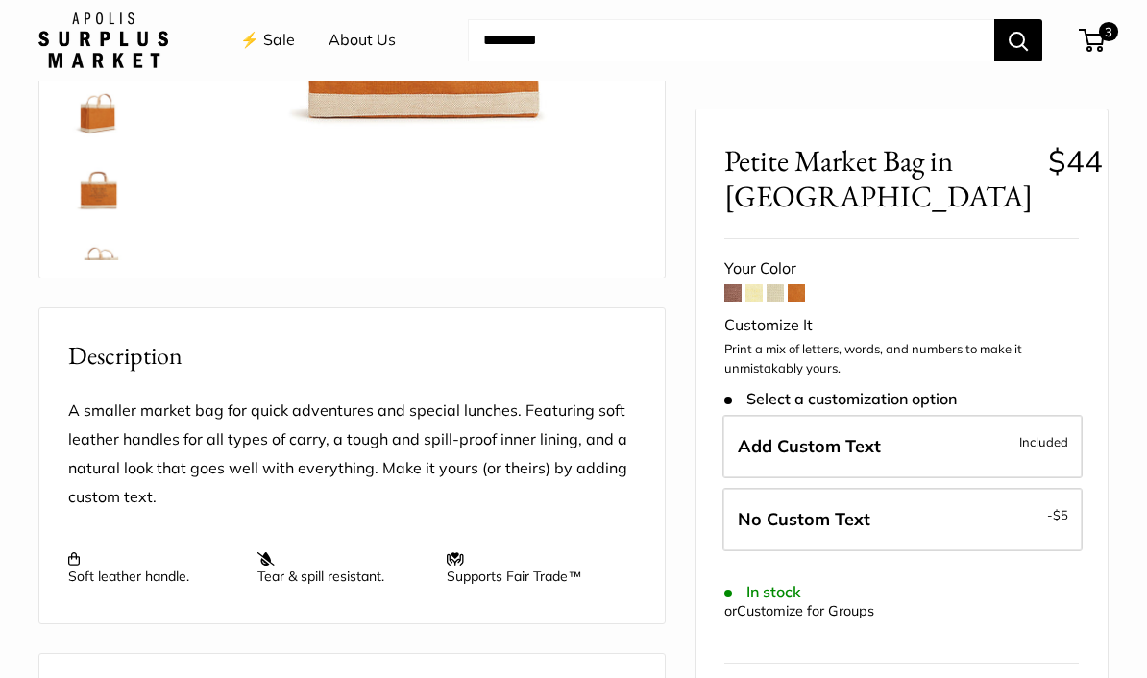
scroll to position [350, 0]
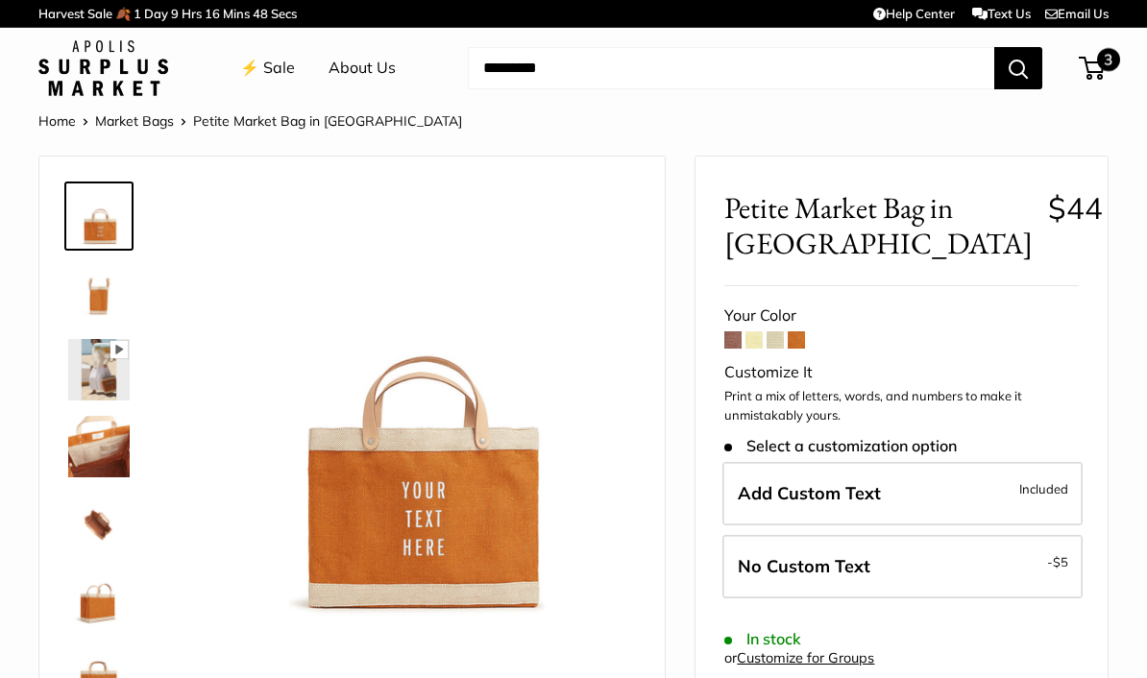
click at [1101, 72] on span "3" at bounding box center [1091, 68] width 26 height 23
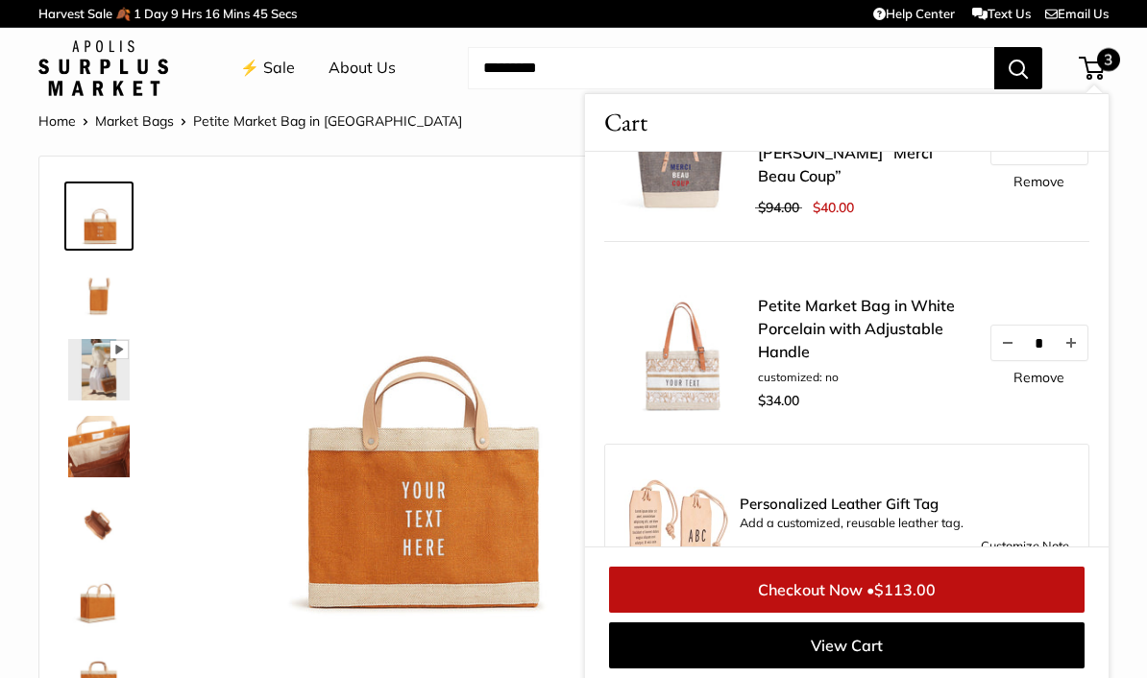
scroll to position [341, 0]
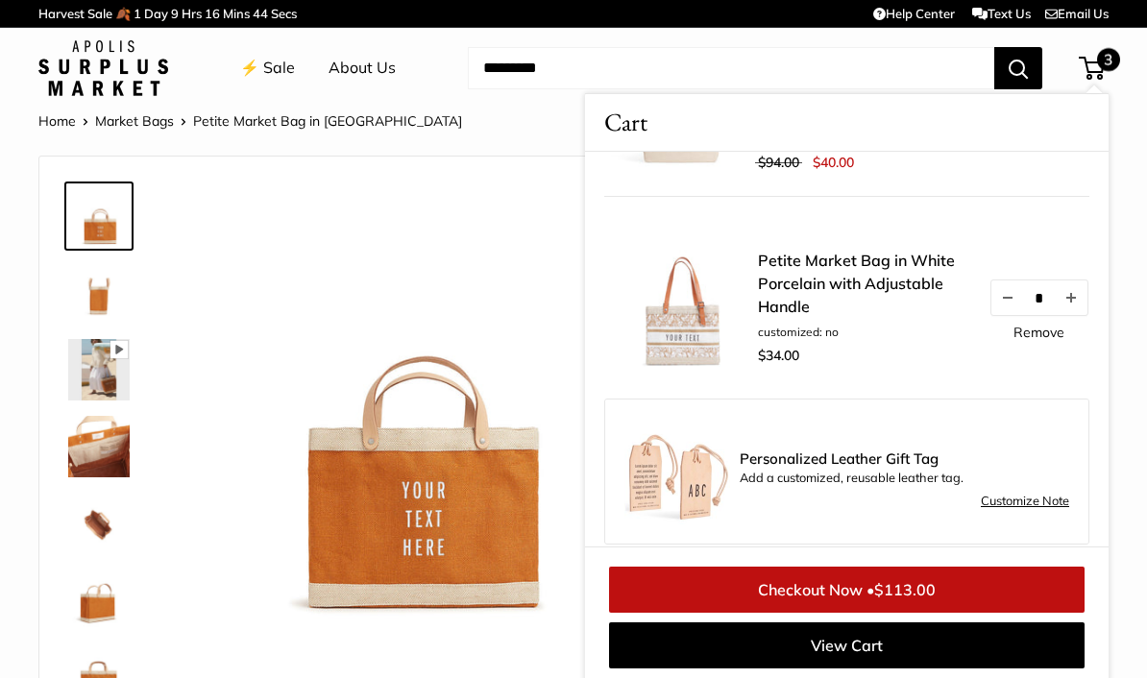
click at [870, 271] on link "Petite Market Bag in White Porcelain with Adjustable Handle" at bounding box center [863, 283] width 211 height 69
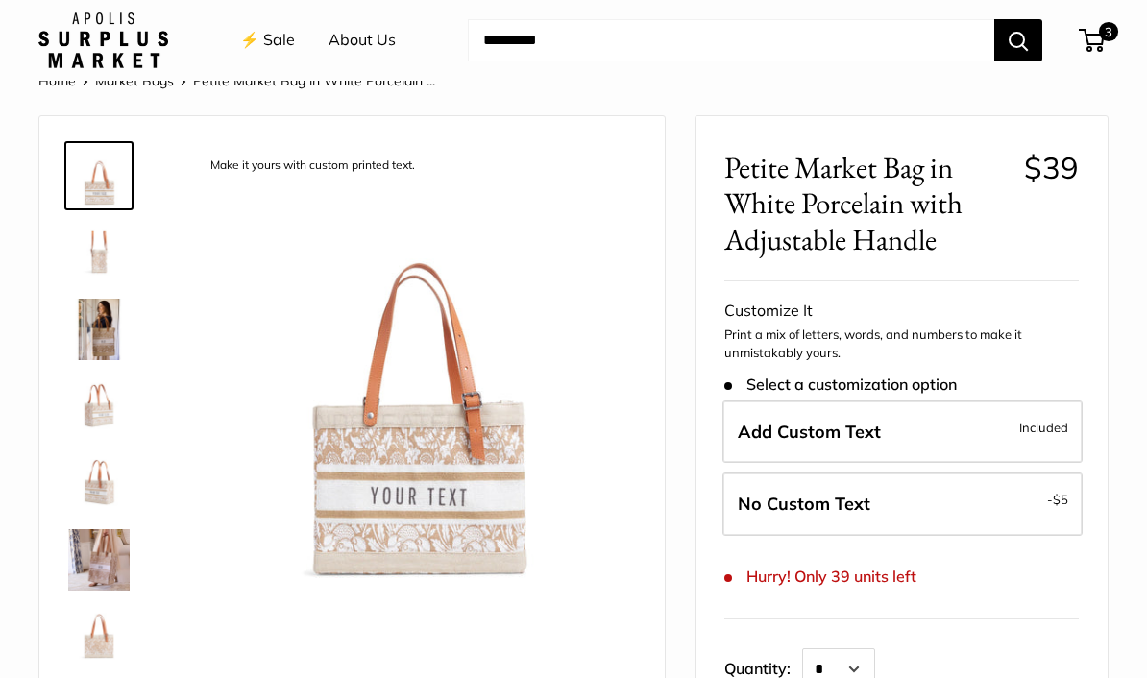
scroll to position [43, 0]
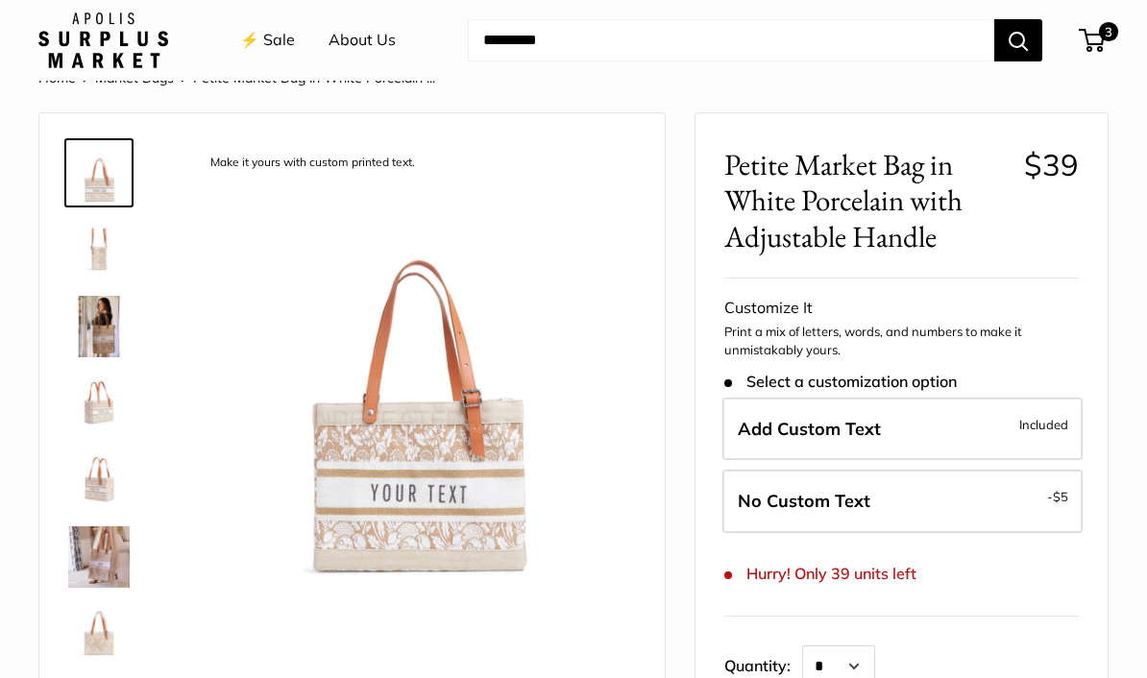
click at [95, 492] on img at bounding box center [98, 479] width 61 height 61
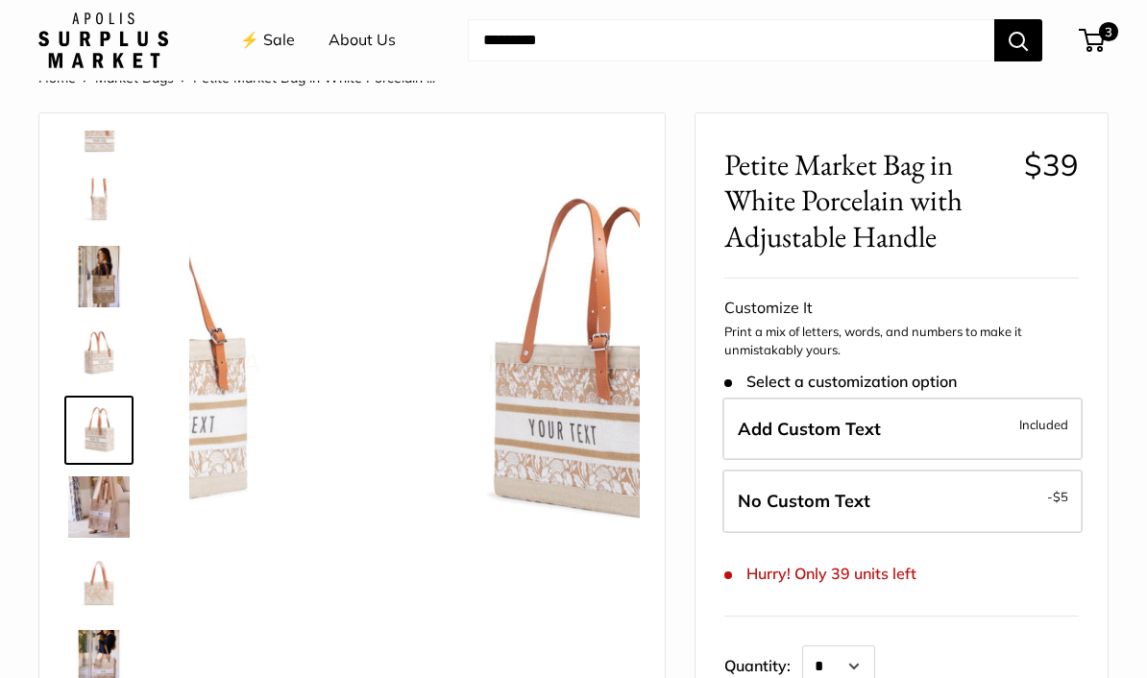
scroll to position [60, 0]
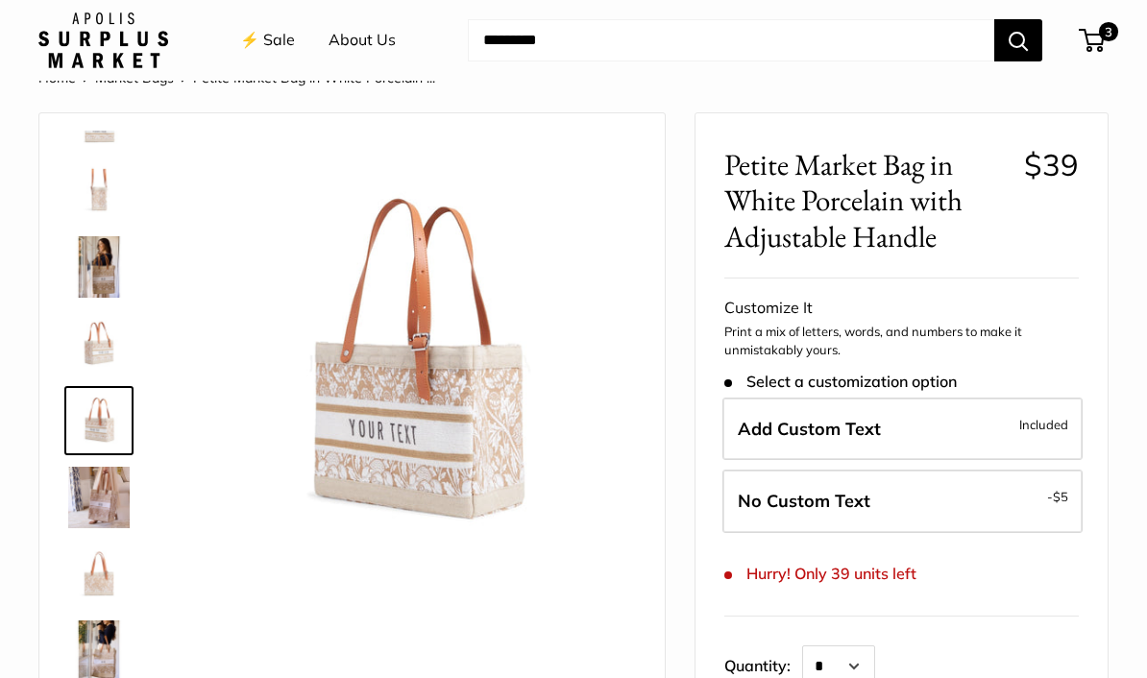
click at [119, 499] on img at bounding box center [98, 497] width 61 height 61
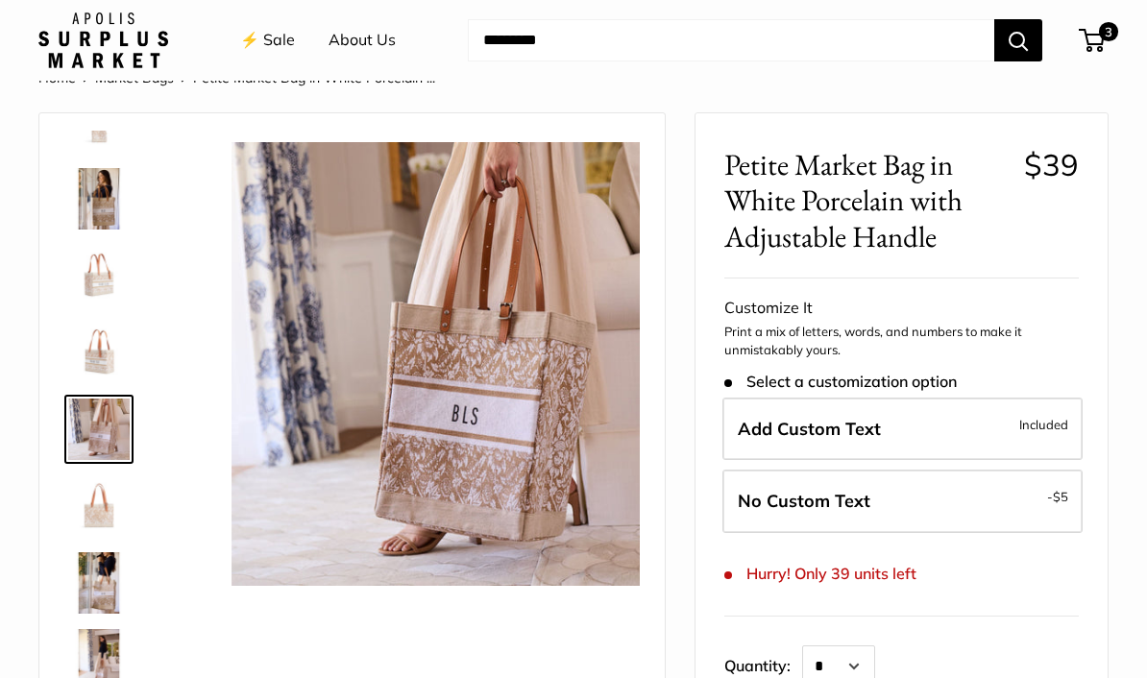
scroll to position [136, 0]
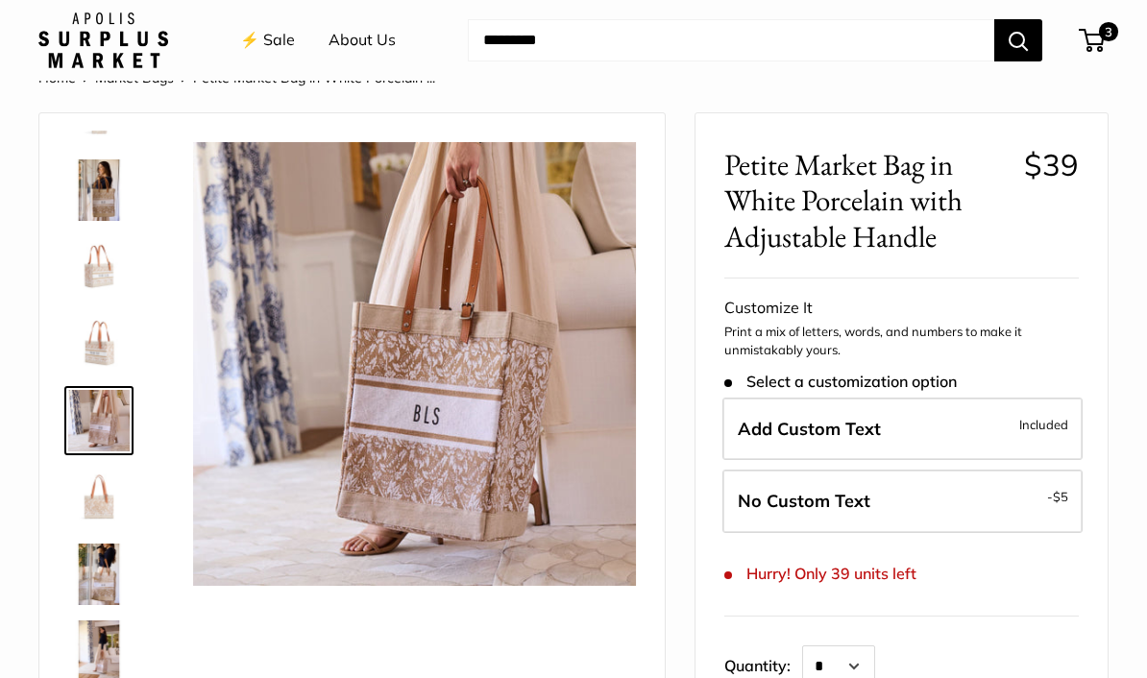
click at [115, 512] on img at bounding box center [98, 497] width 61 height 61
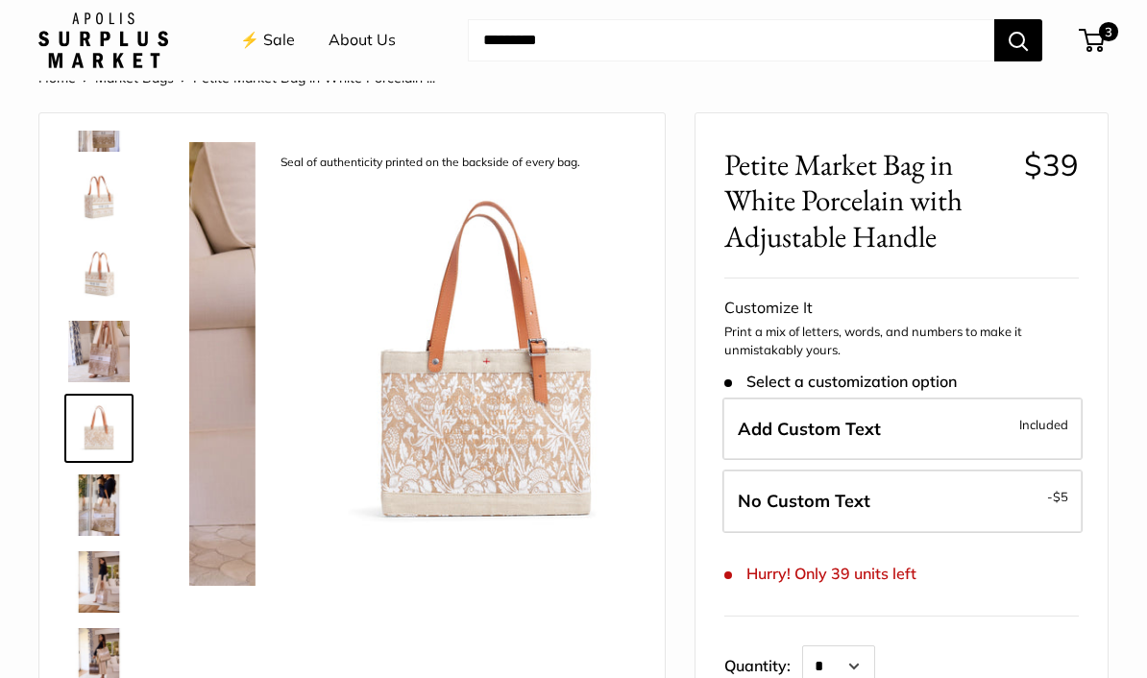
scroll to position [213, 0]
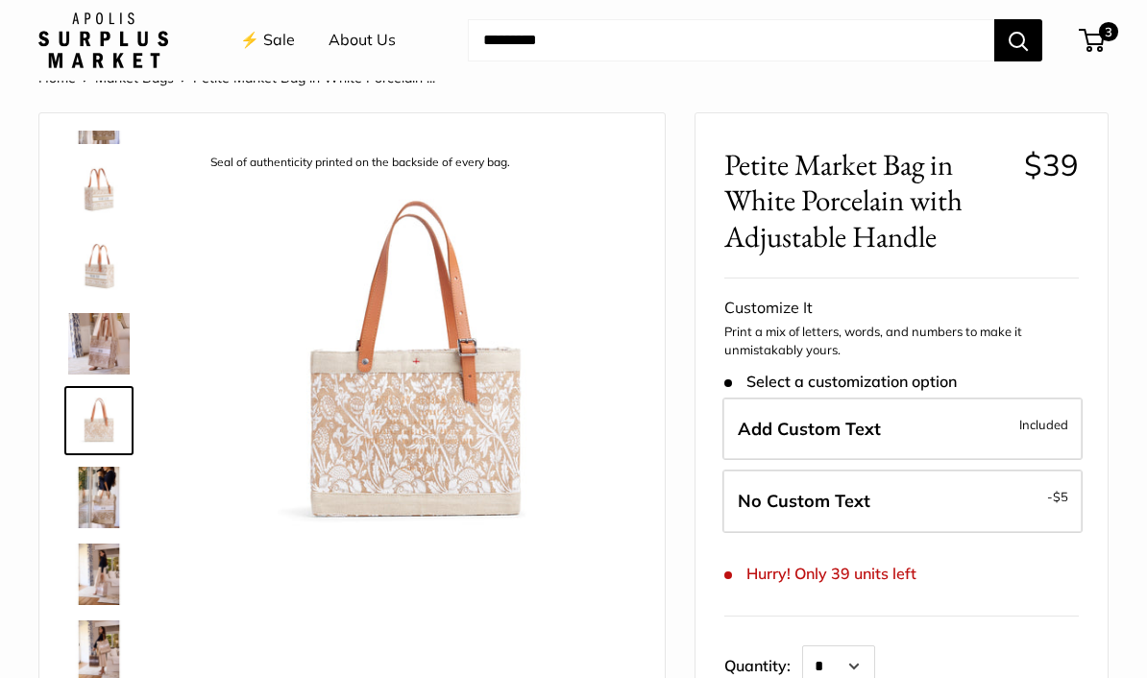
click at [116, 504] on img at bounding box center [98, 497] width 61 height 61
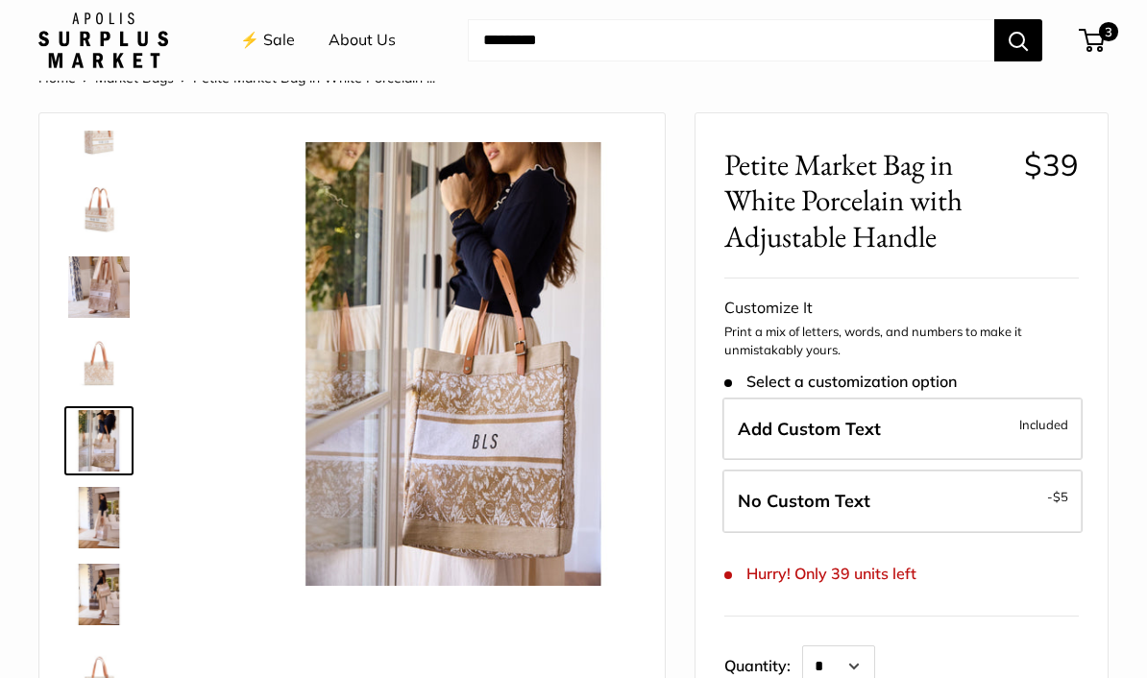
scroll to position [277, 0]
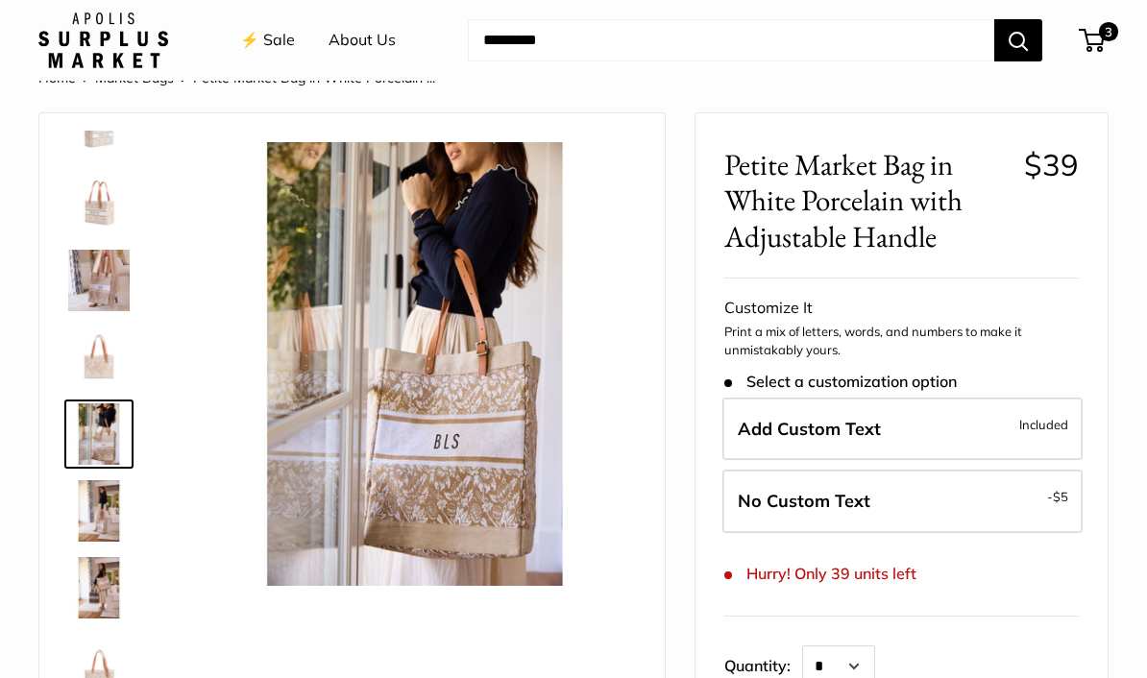
click at [103, 529] on img at bounding box center [98, 510] width 61 height 61
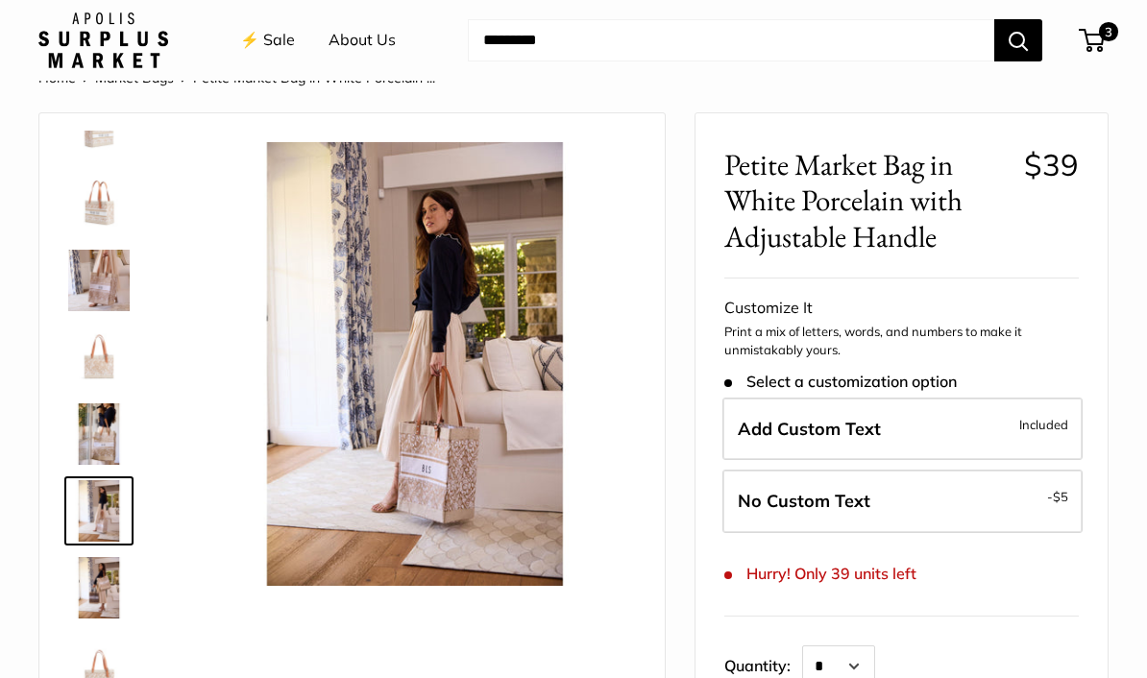
click at [97, 600] on img at bounding box center [98, 587] width 61 height 61
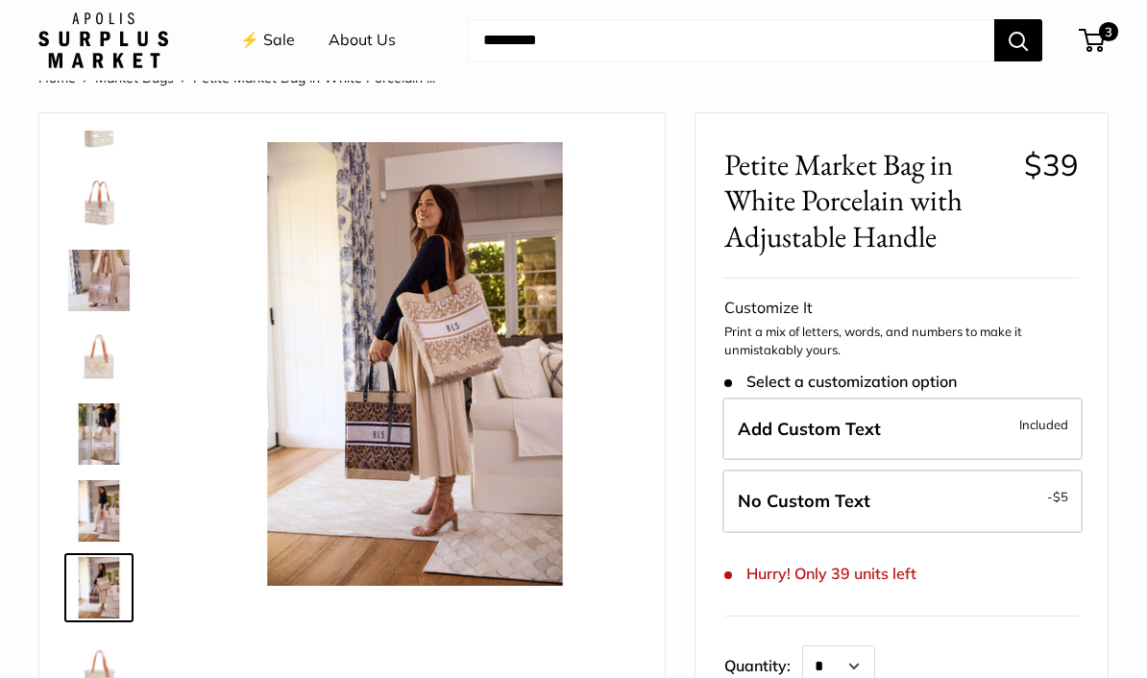
click at [80, 677] on img at bounding box center [98, 664] width 61 height 61
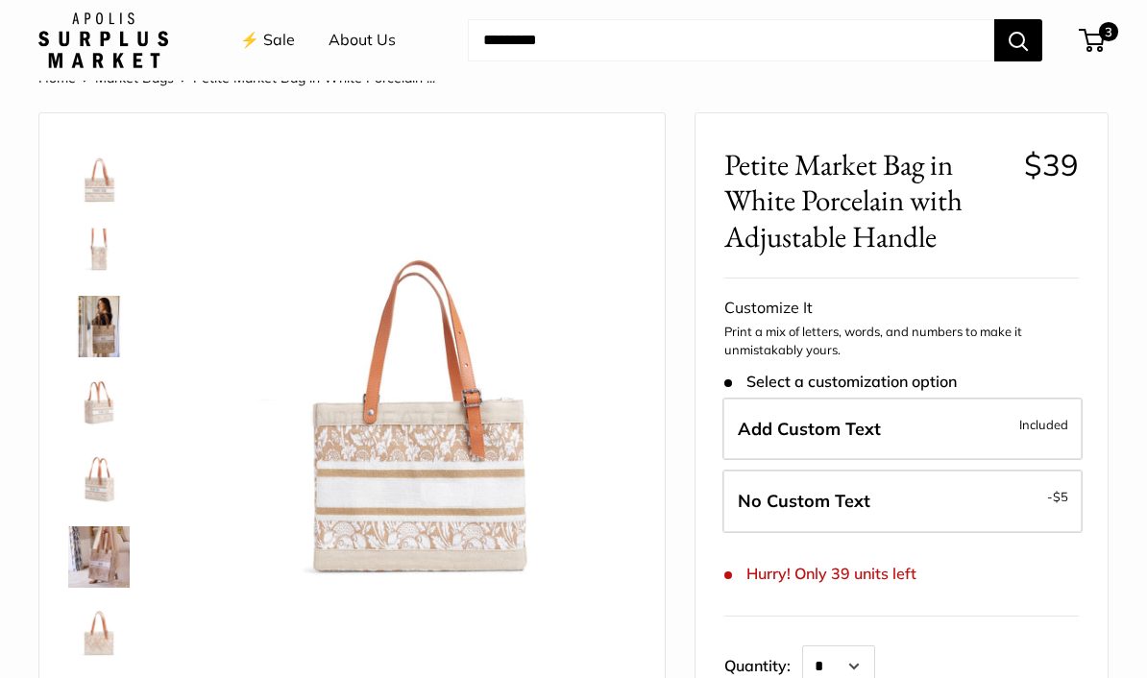
scroll to position [0, 0]
click at [96, 349] on img at bounding box center [98, 326] width 61 height 61
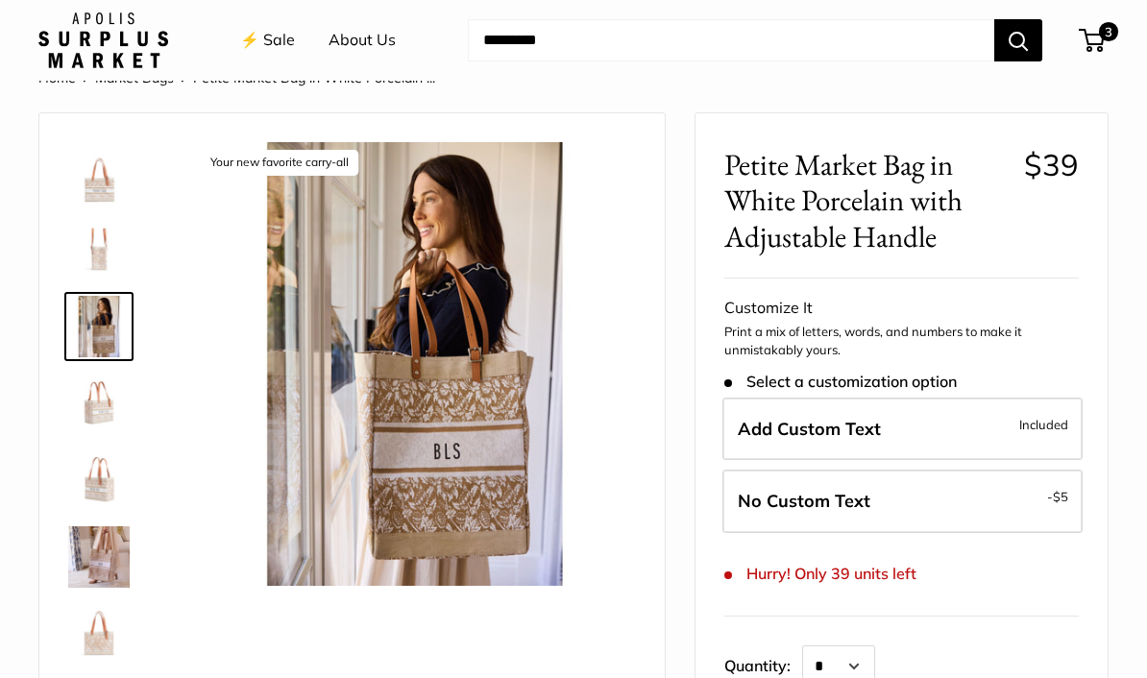
click at [121, 167] on img at bounding box center [98, 172] width 61 height 61
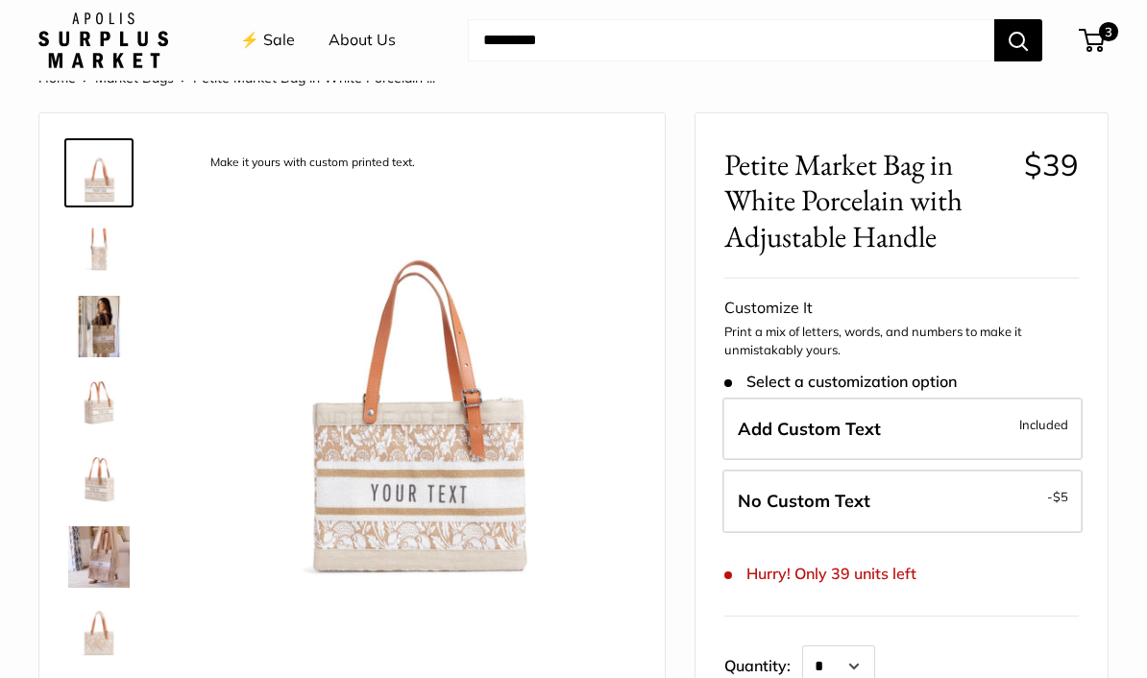
click at [96, 263] on img at bounding box center [98, 249] width 61 height 61
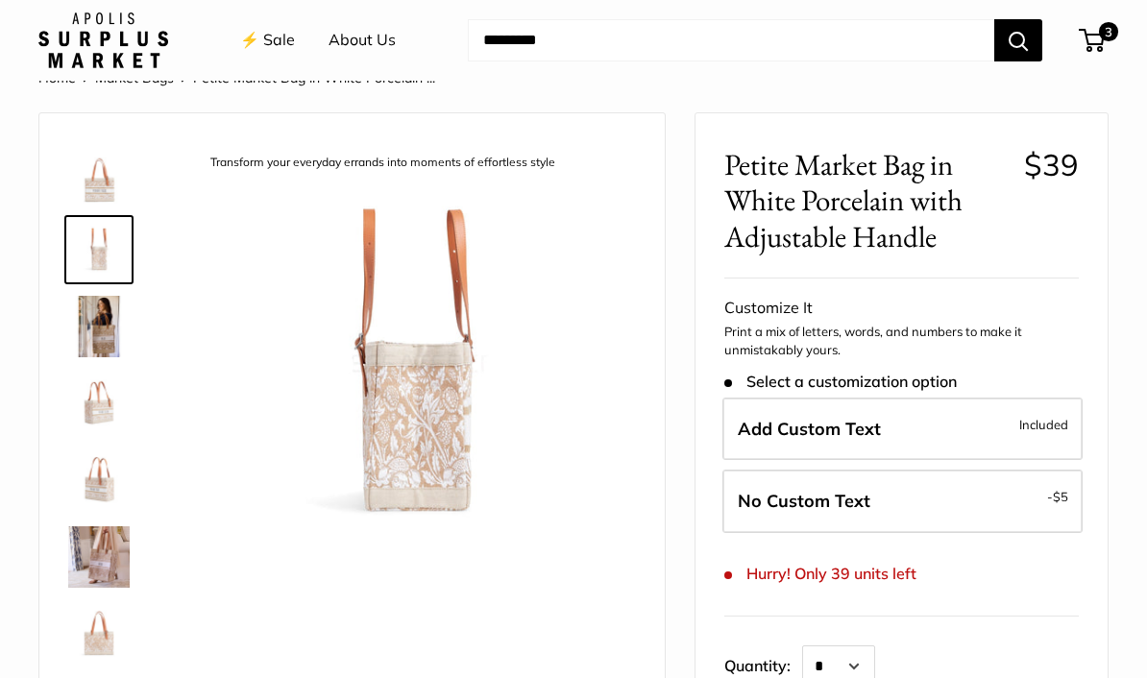
click at [105, 341] on img at bounding box center [98, 326] width 61 height 61
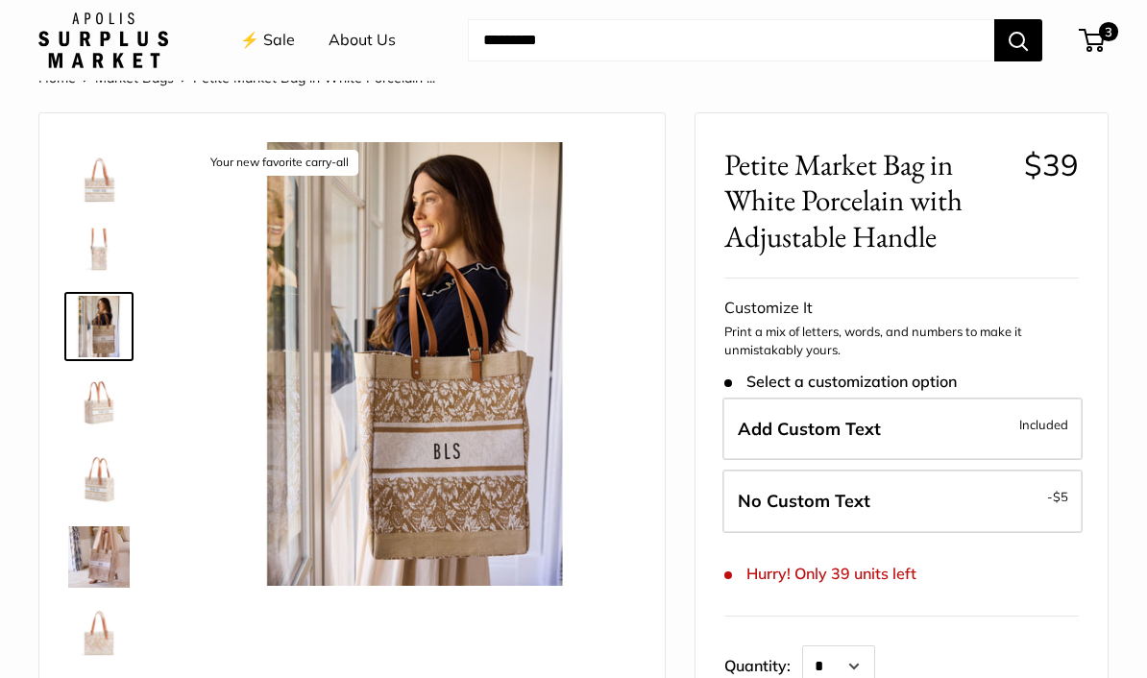
click at [94, 409] on img at bounding box center [98, 403] width 61 height 61
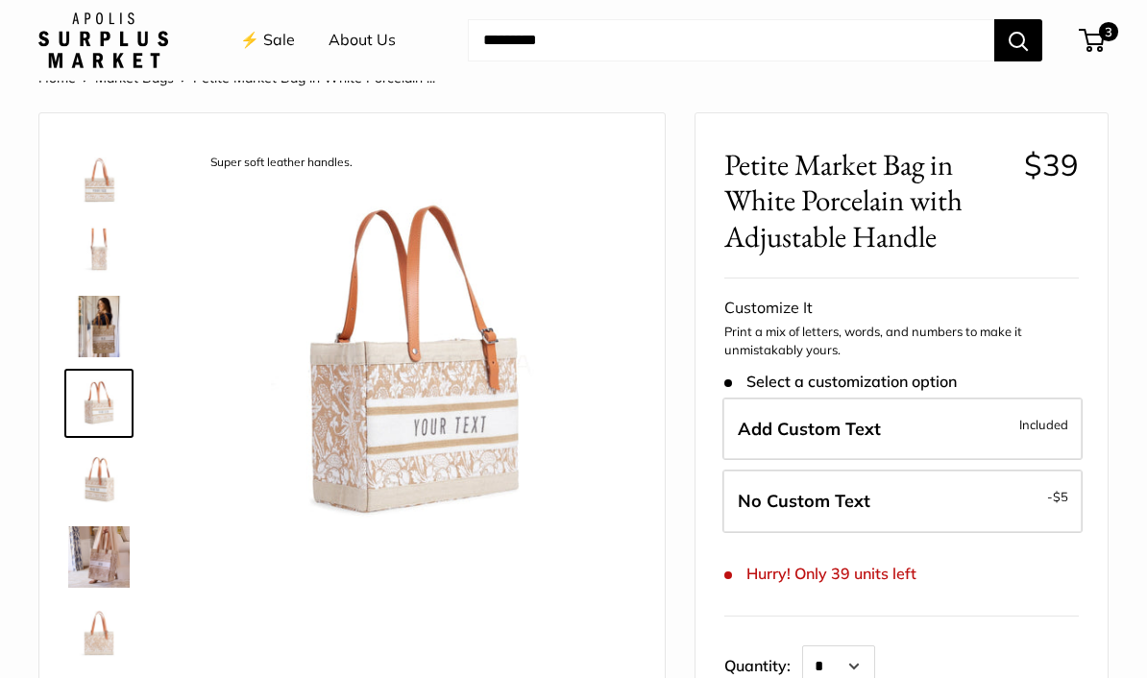
click at [92, 497] on img at bounding box center [98, 479] width 61 height 61
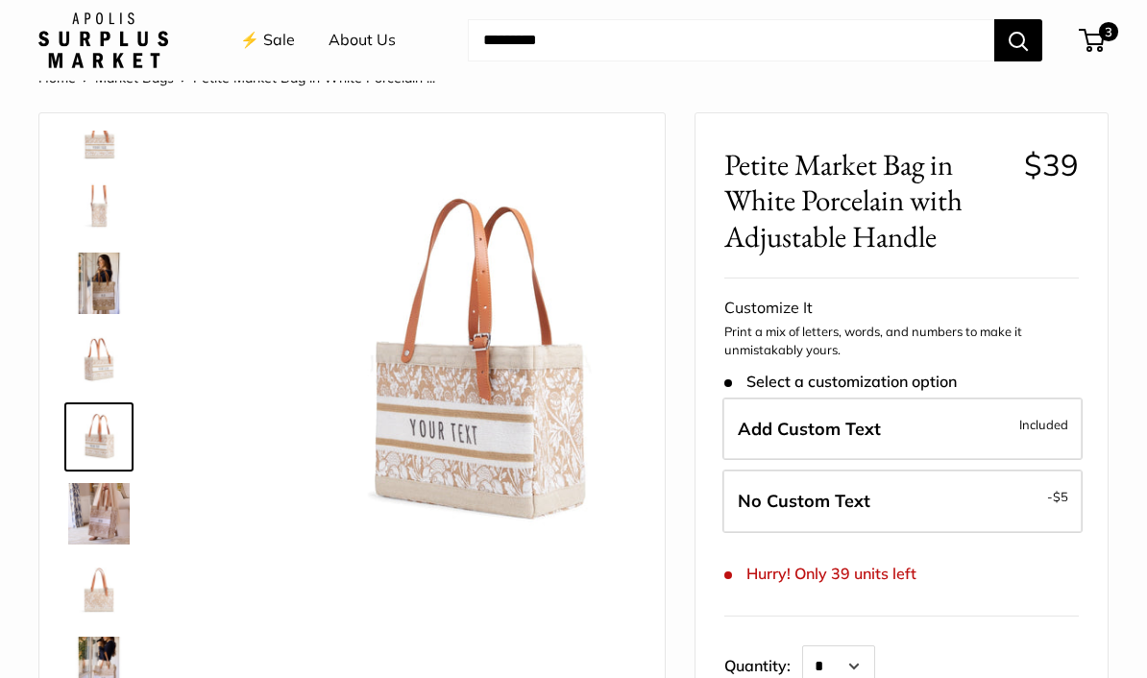
scroll to position [60, 0]
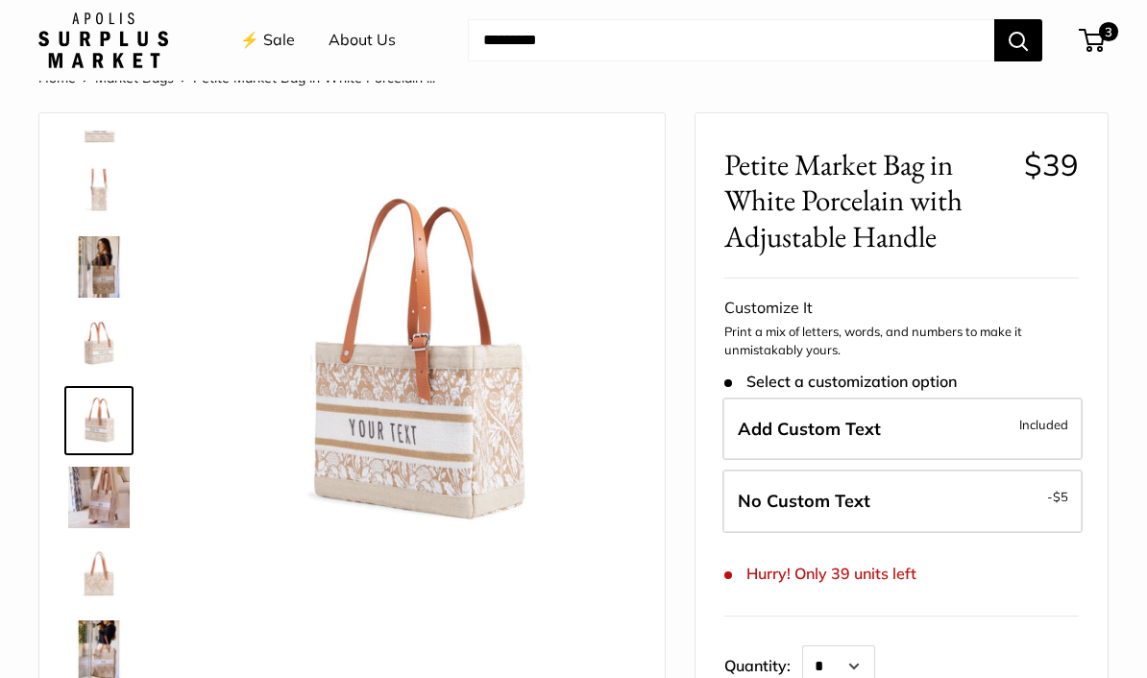
click at [96, 514] on img at bounding box center [98, 497] width 61 height 61
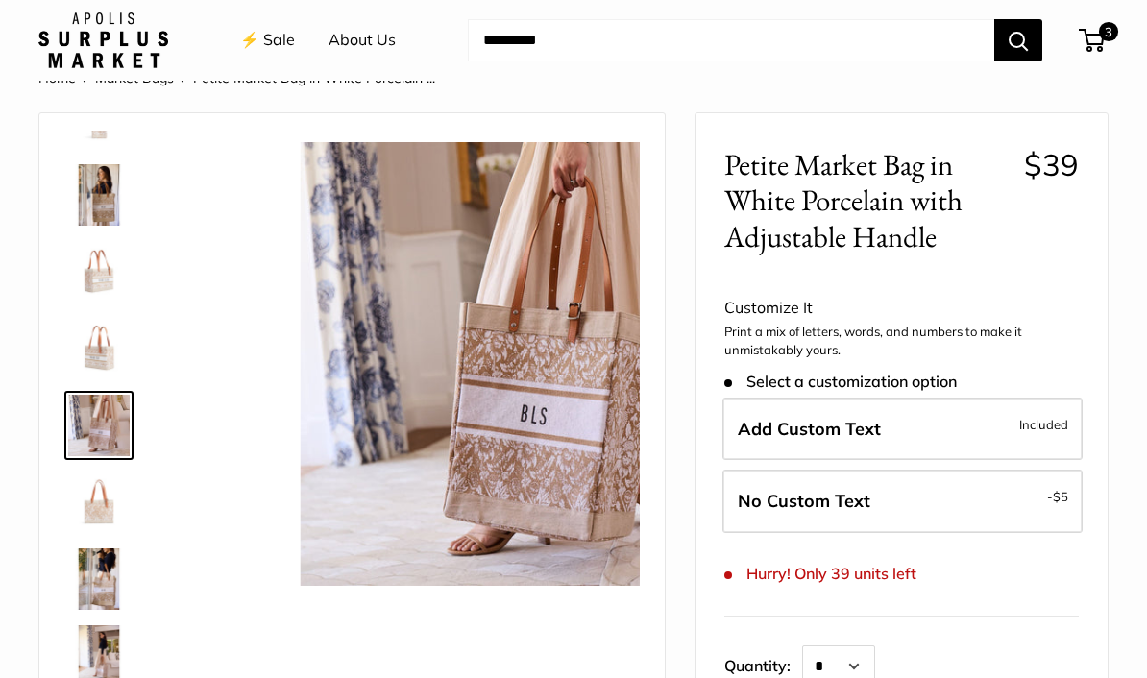
scroll to position [136, 0]
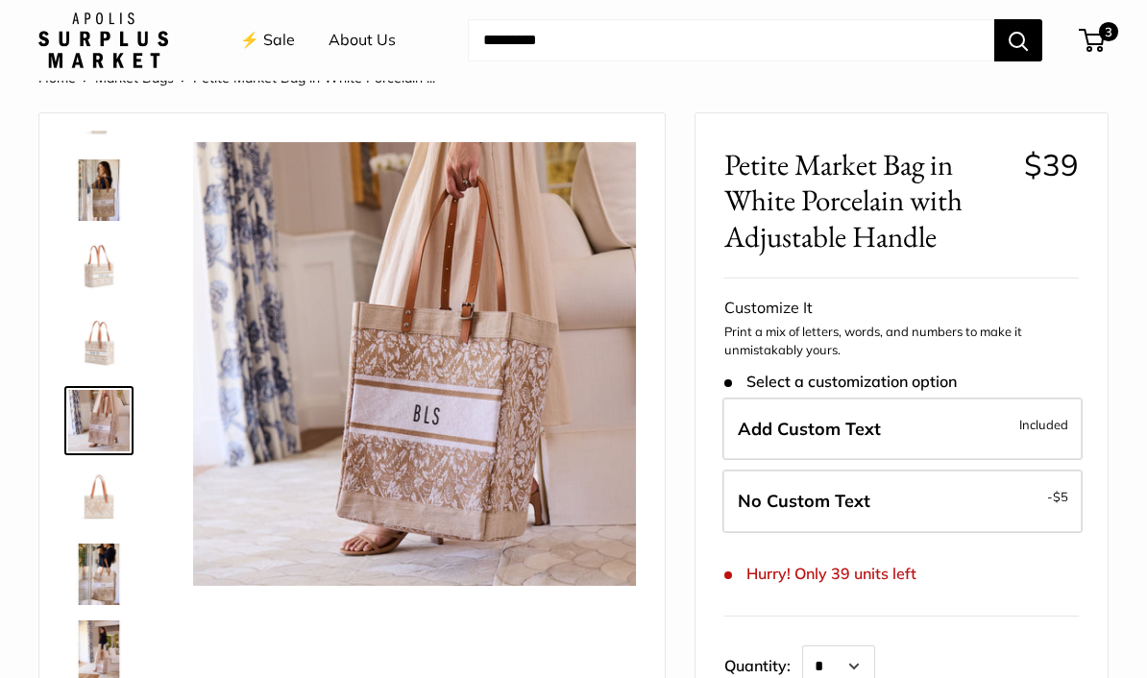
click at [126, 481] on img at bounding box center [98, 497] width 61 height 61
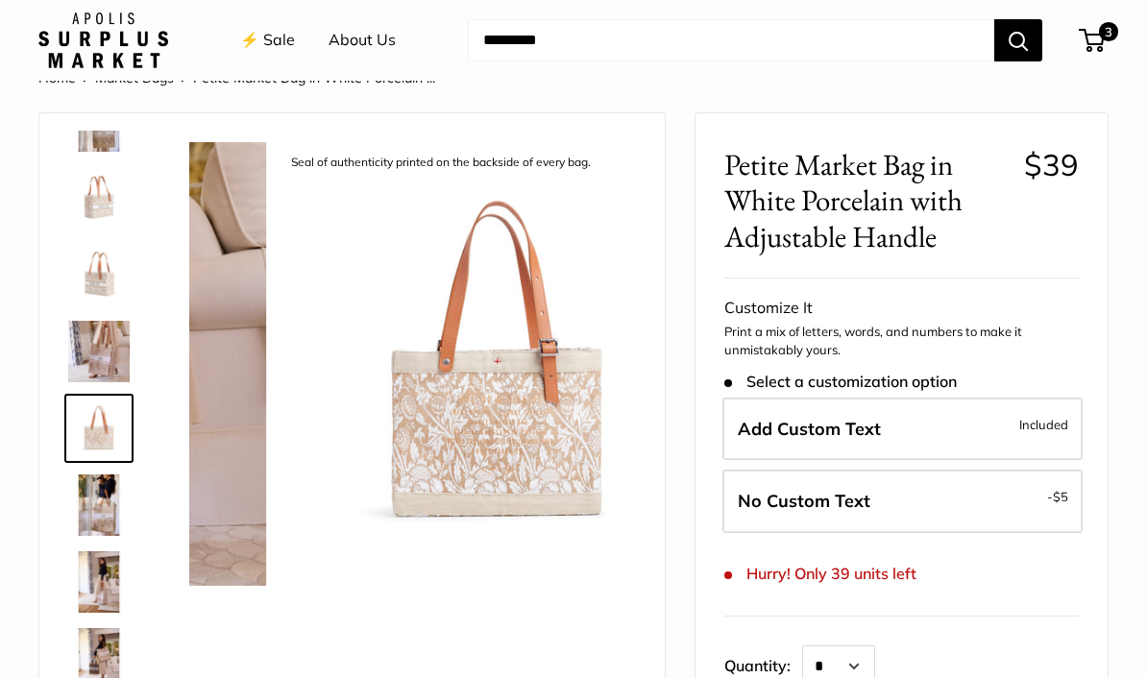
scroll to position [213, 0]
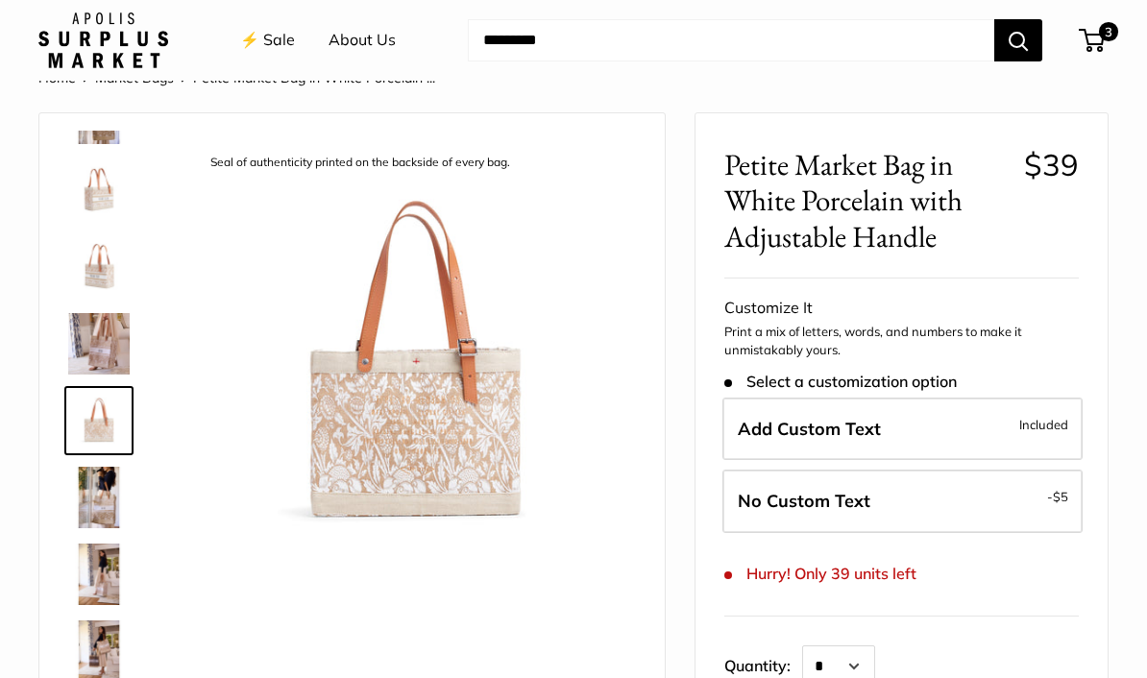
click at [118, 520] on img at bounding box center [98, 497] width 61 height 61
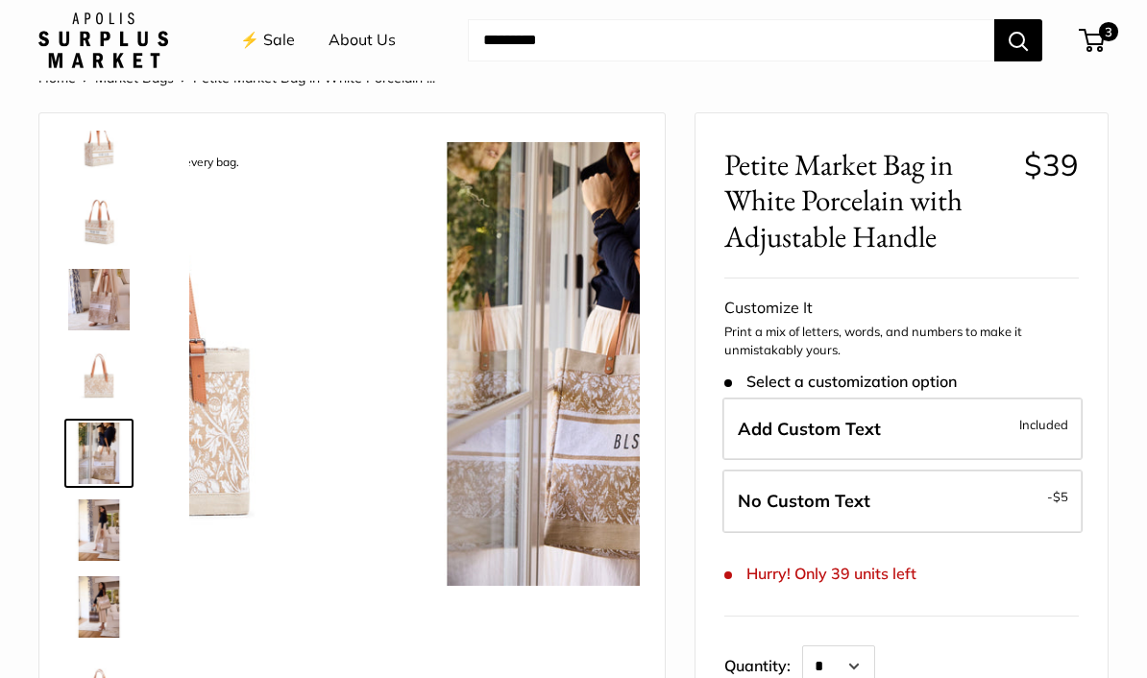
scroll to position [277, 0]
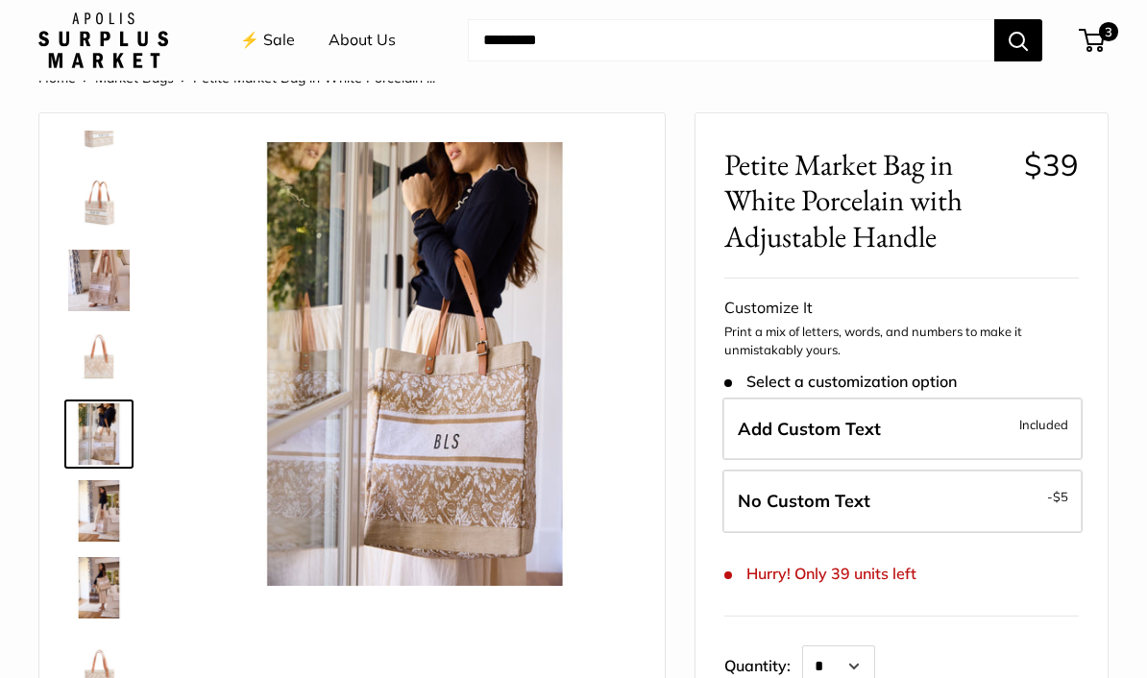
click at [108, 513] on img at bounding box center [98, 510] width 61 height 61
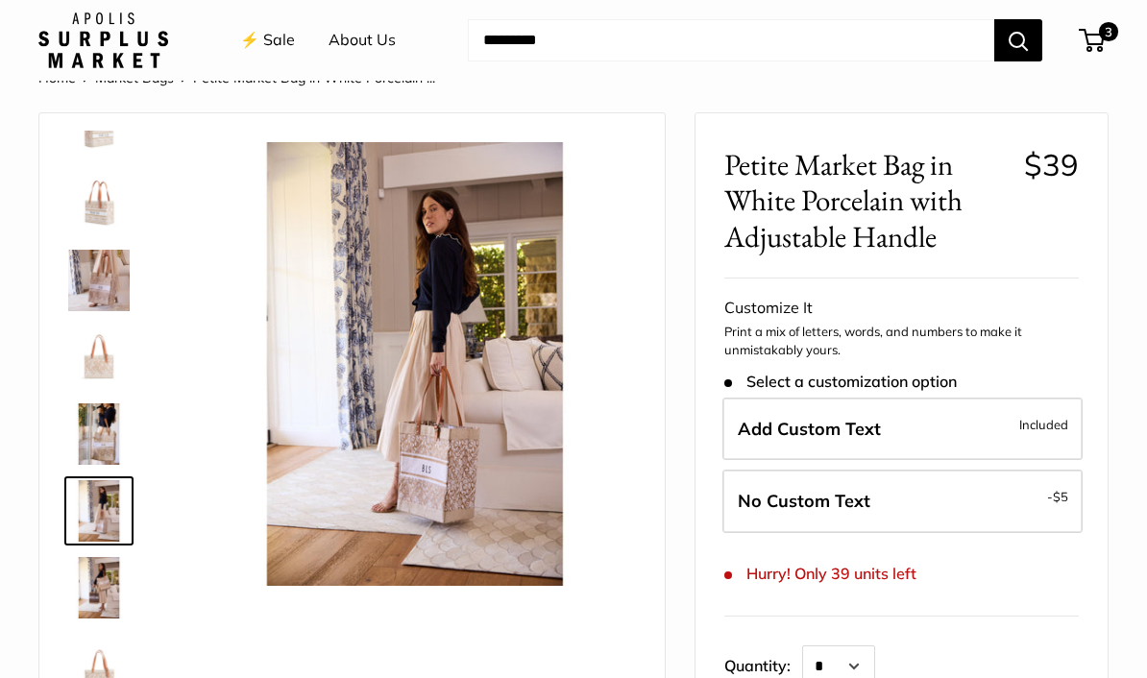
click at [96, 607] on img at bounding box center [98, 587] width 61 height 61
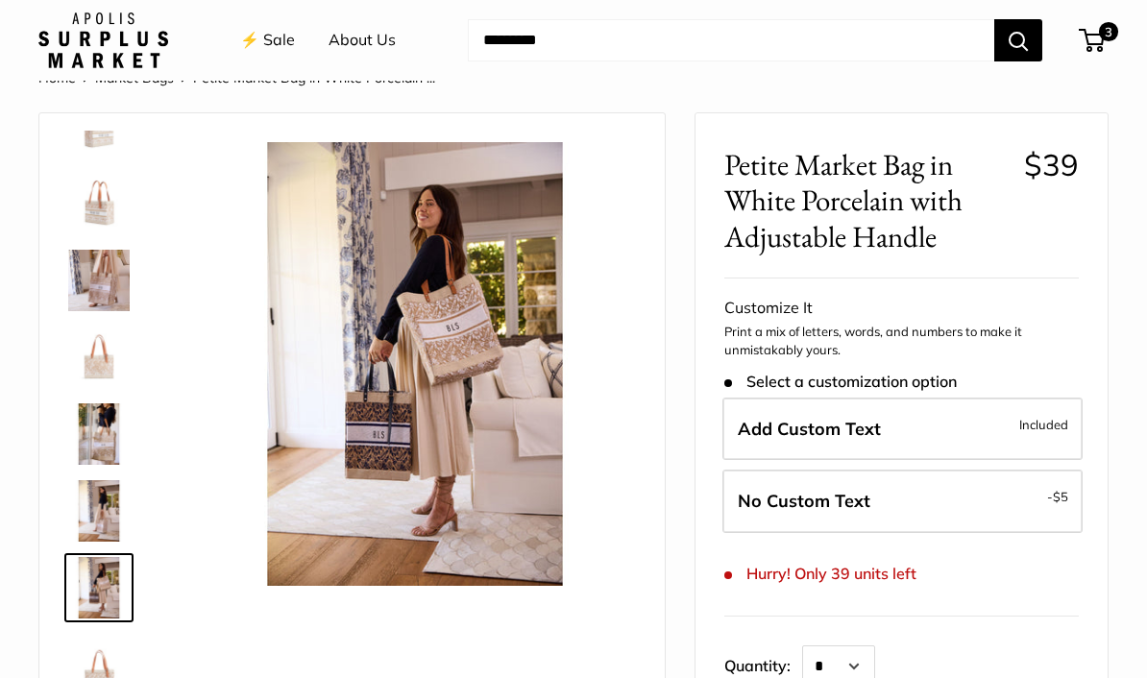
click at [114, 677] on img at bounding box center [98, 664] width 61 height 61
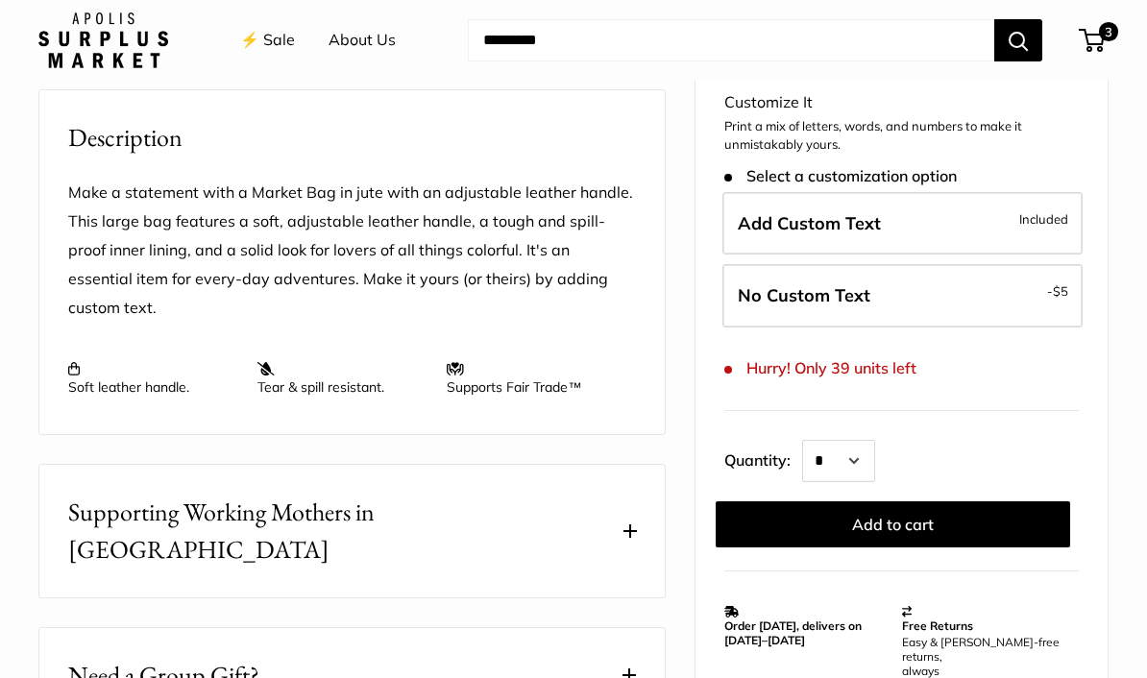
scroll to position [711, 0]
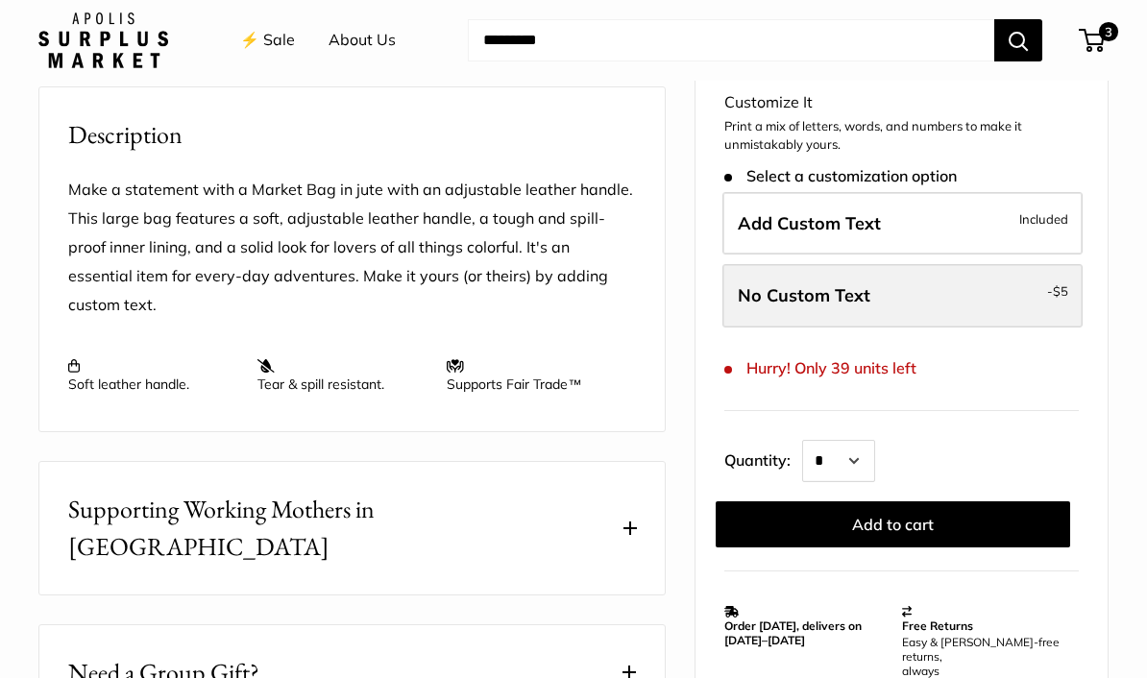
click at [831, 294] on span "No Custom Text" at bounding box center [804, 295] width 133 height 22
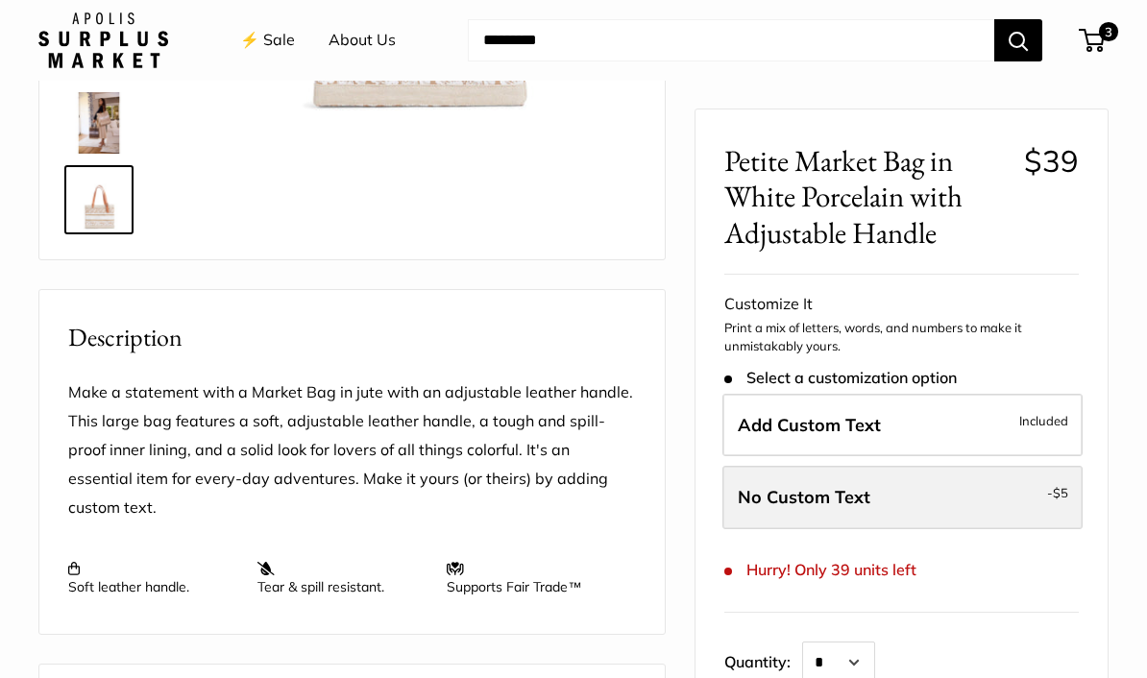
scroll to position [0, 0]
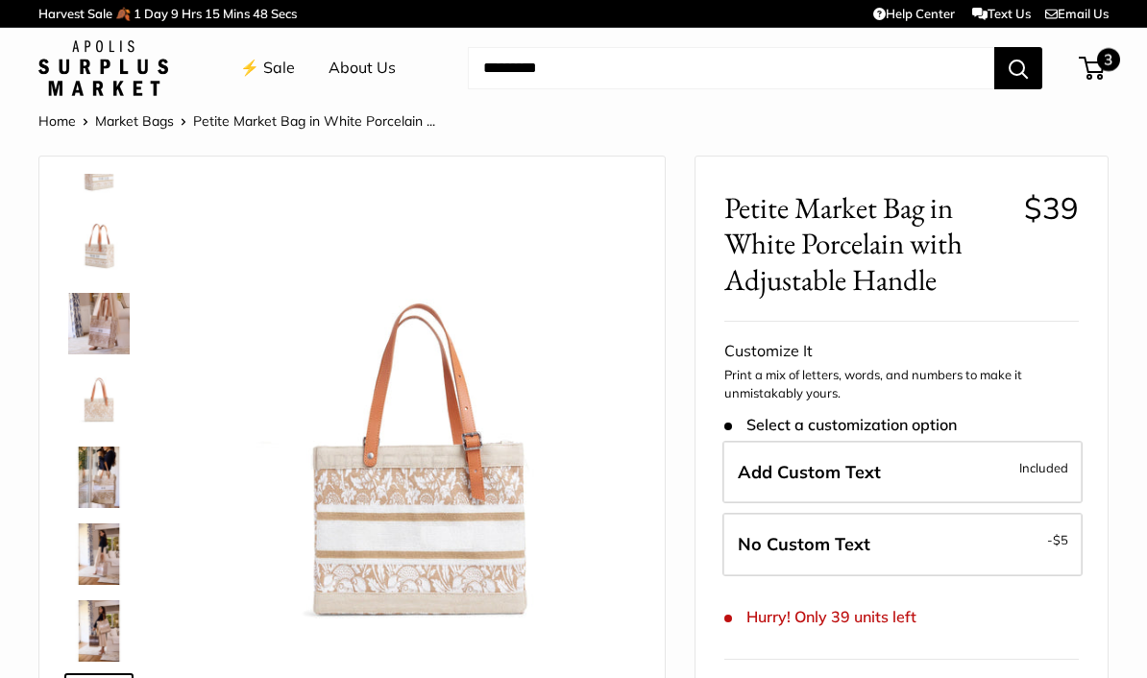
click at [1102, 66] on span "3" at bounding box center [1108, 59] width 23 height 23
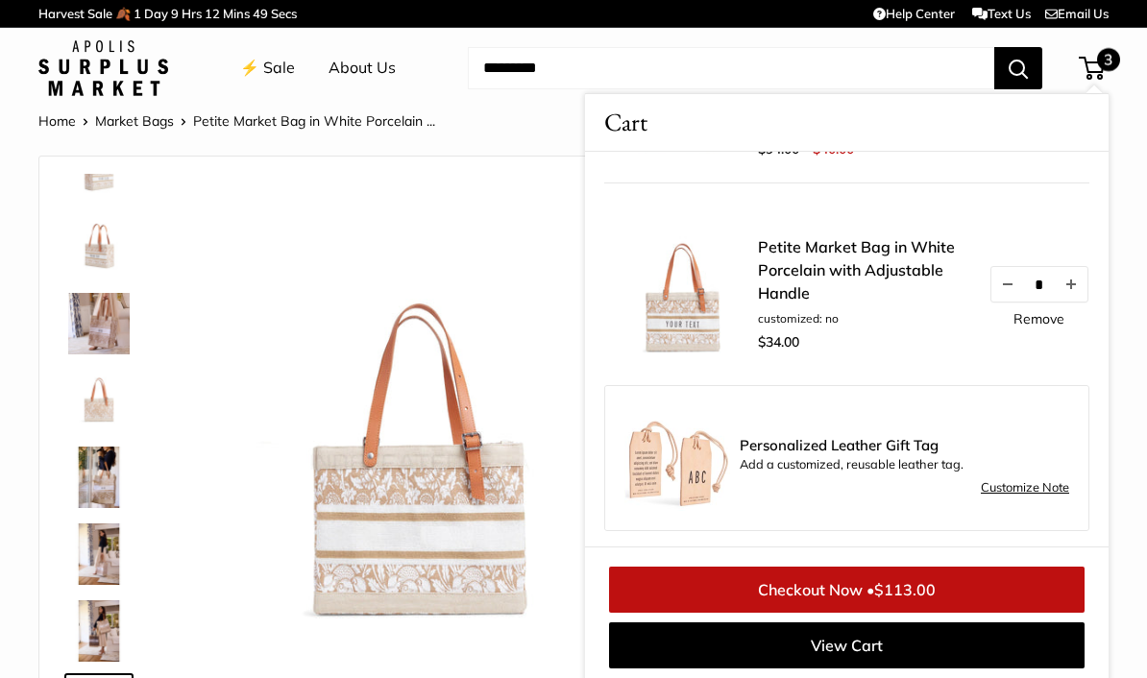
scroll to position [358, 0]
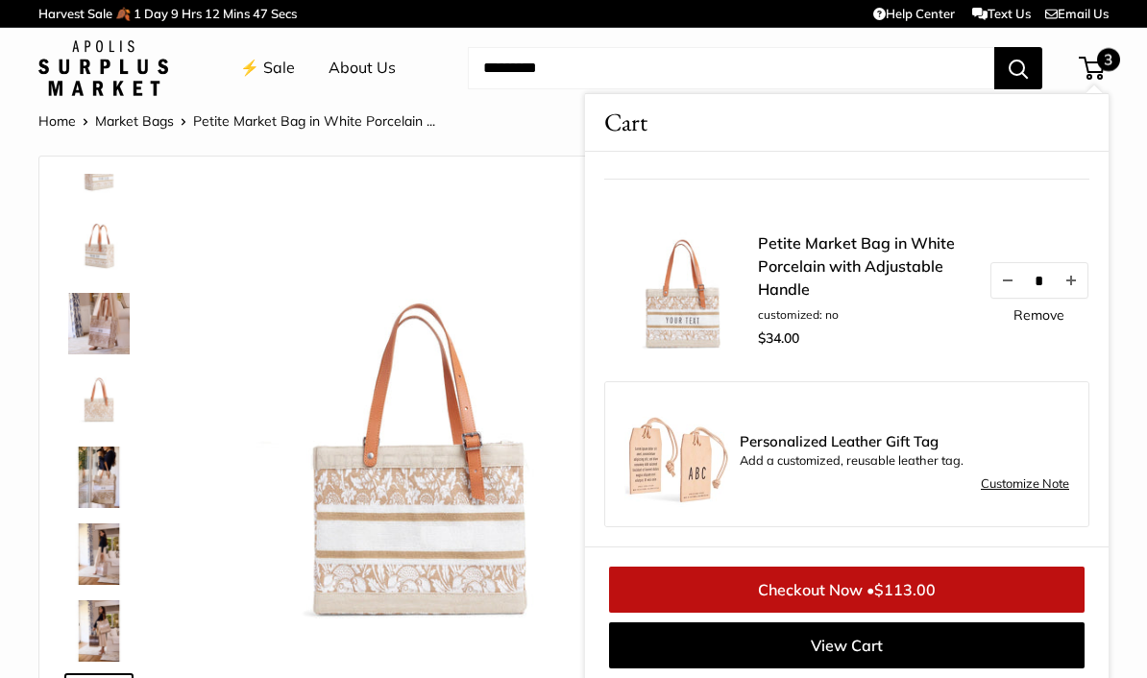
click at [933, 590] on span "$113.00" at bounding box center [904, 589] width 61 height 19
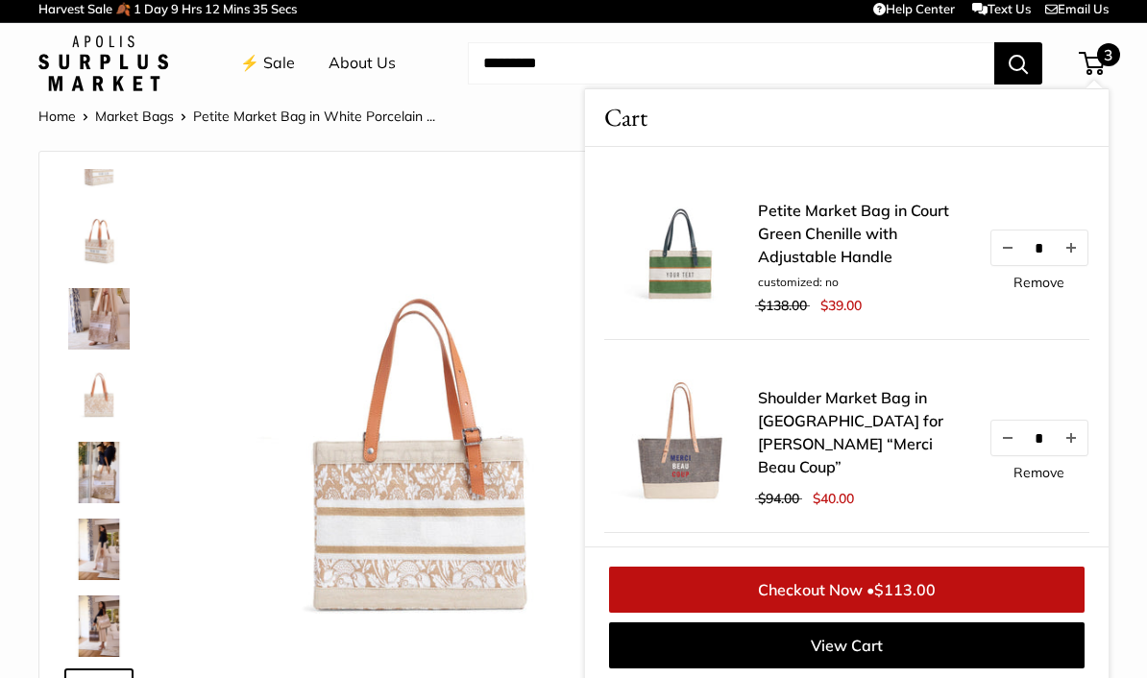
click at [129, 58] on img at bounding box center [103, 64] width 130 height 56
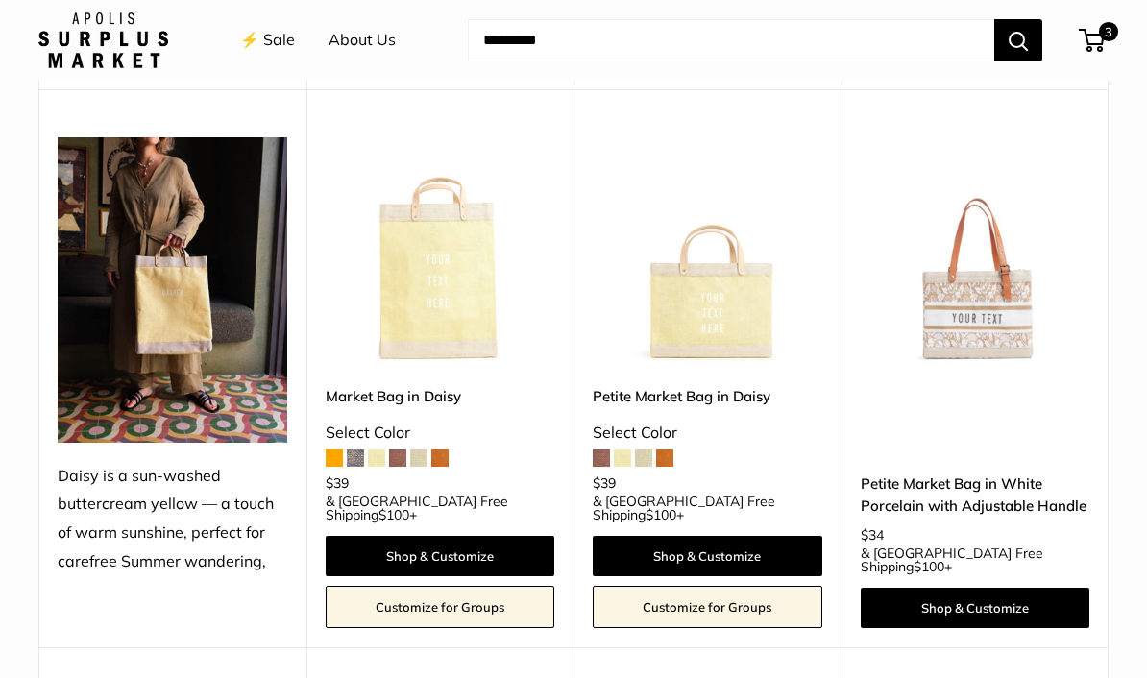
scroll to position [1827, 0]
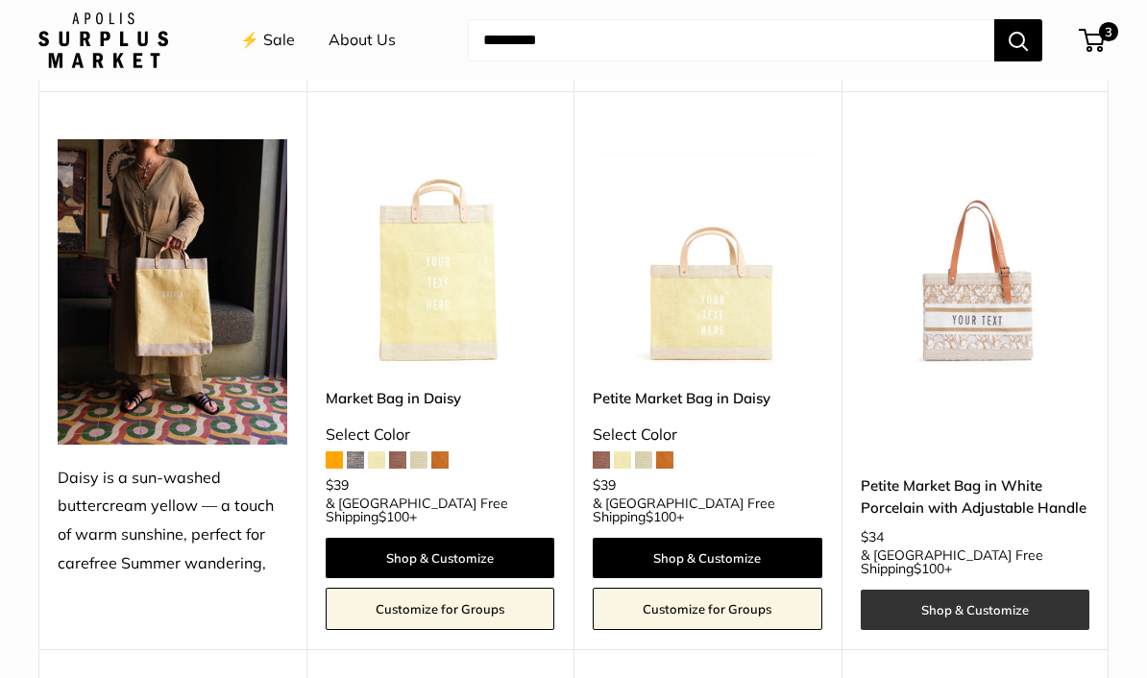
click at [1021, 590] on link "Shop & Customize" at bounding box center [975, 610] width 230 height 40
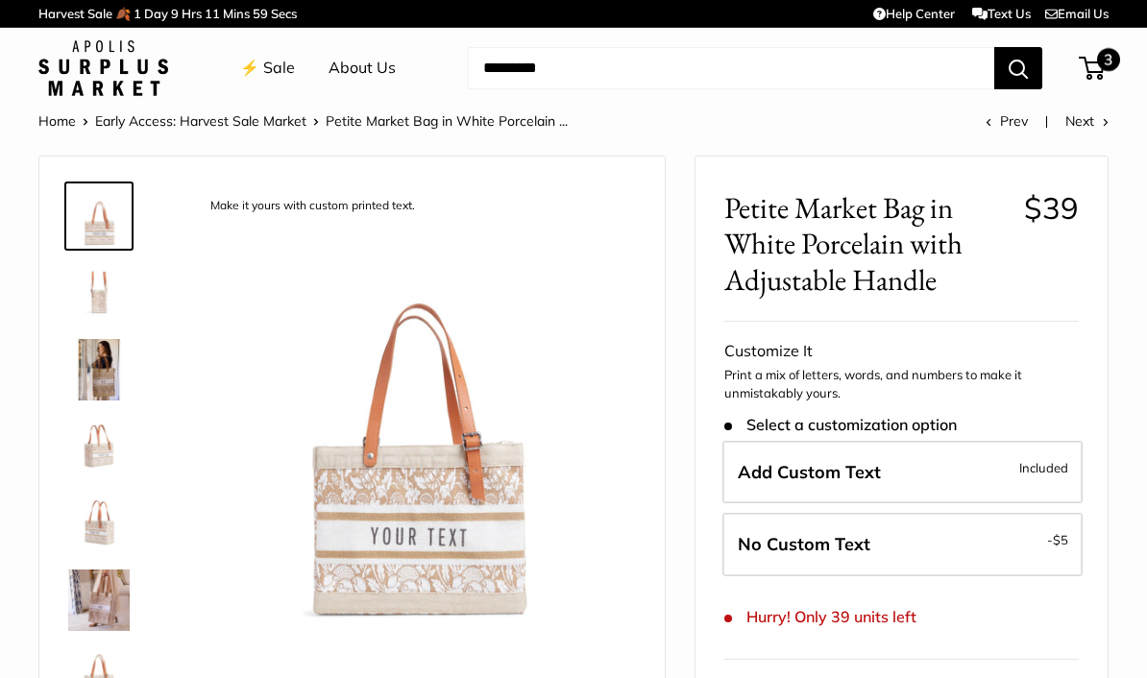
click at [1095, 71] on span "3" at bounding box center [1091, 68] width 26 height 23
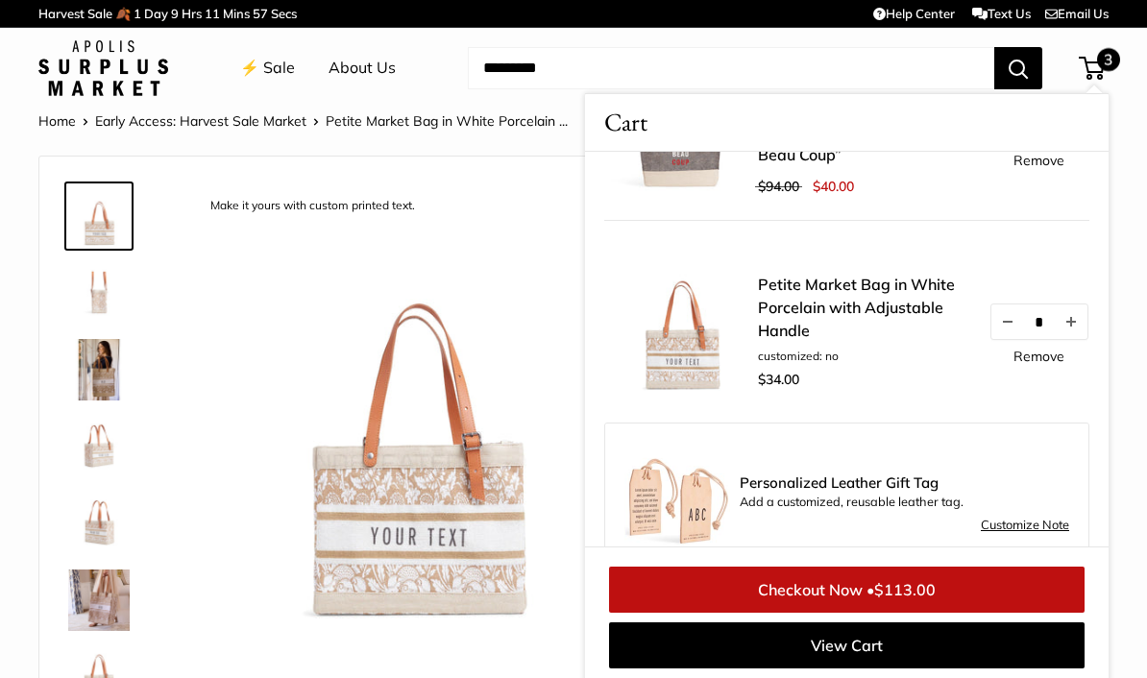
scroll to position [358, 0]
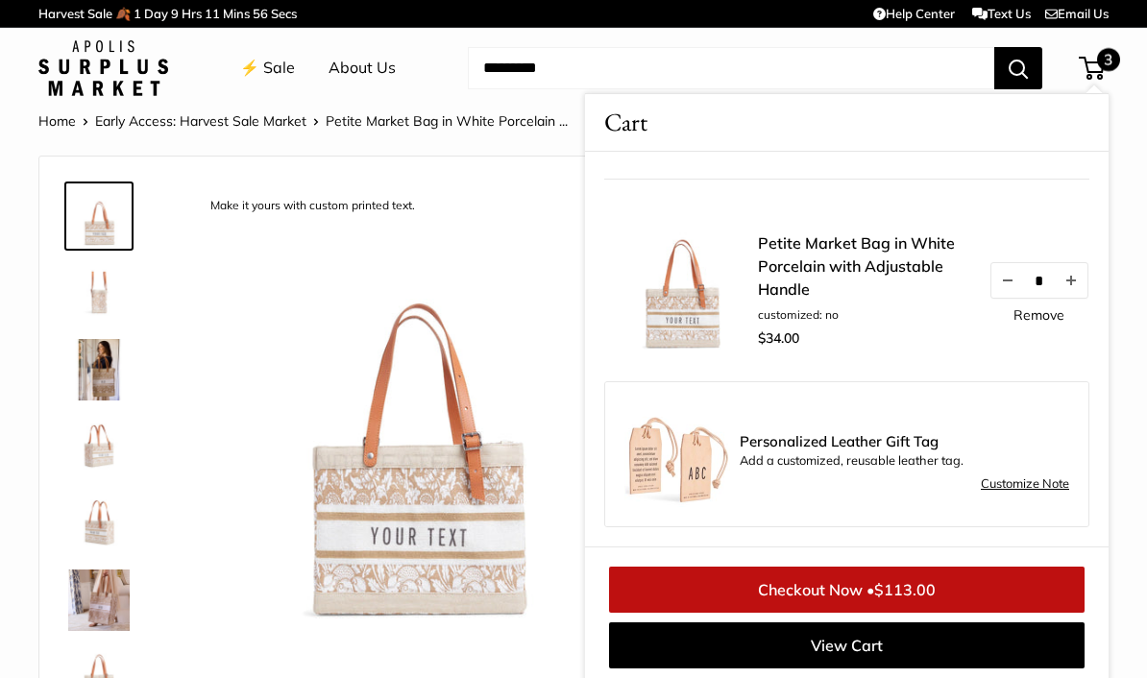
click at [948, 591] on link "Checkout Now • $113.00" at bounding box center [846, 590] width 475 height 46
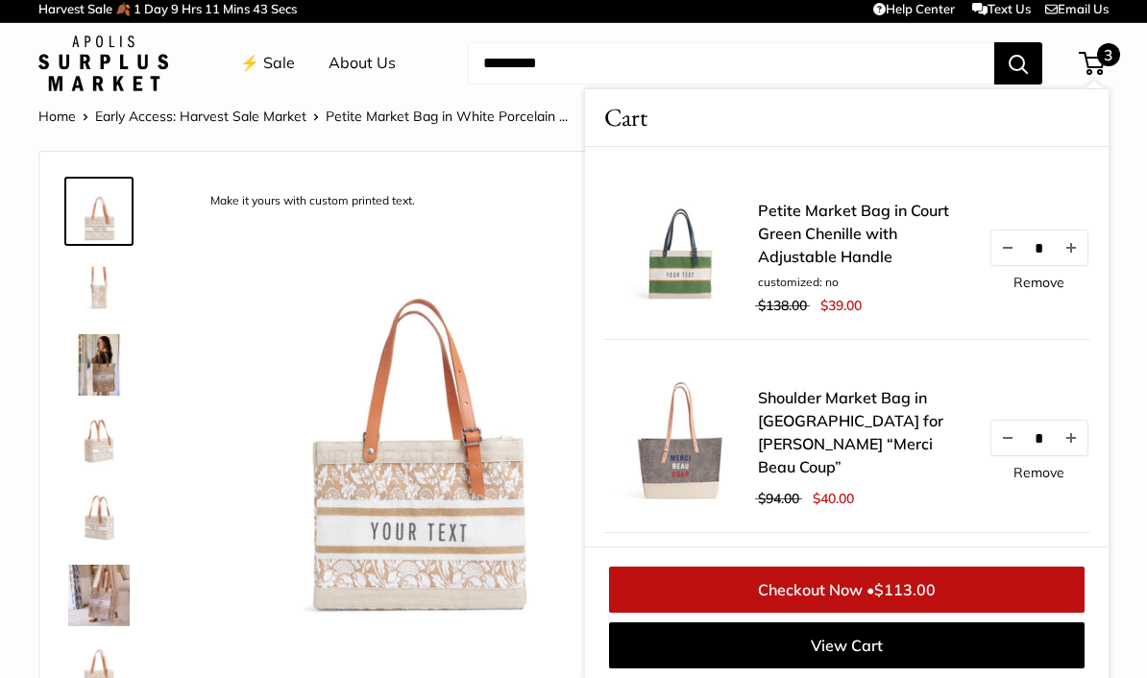
click at [1005, 14] on link "Text Us" at bounding box center [1001, 8] width 59 height 15
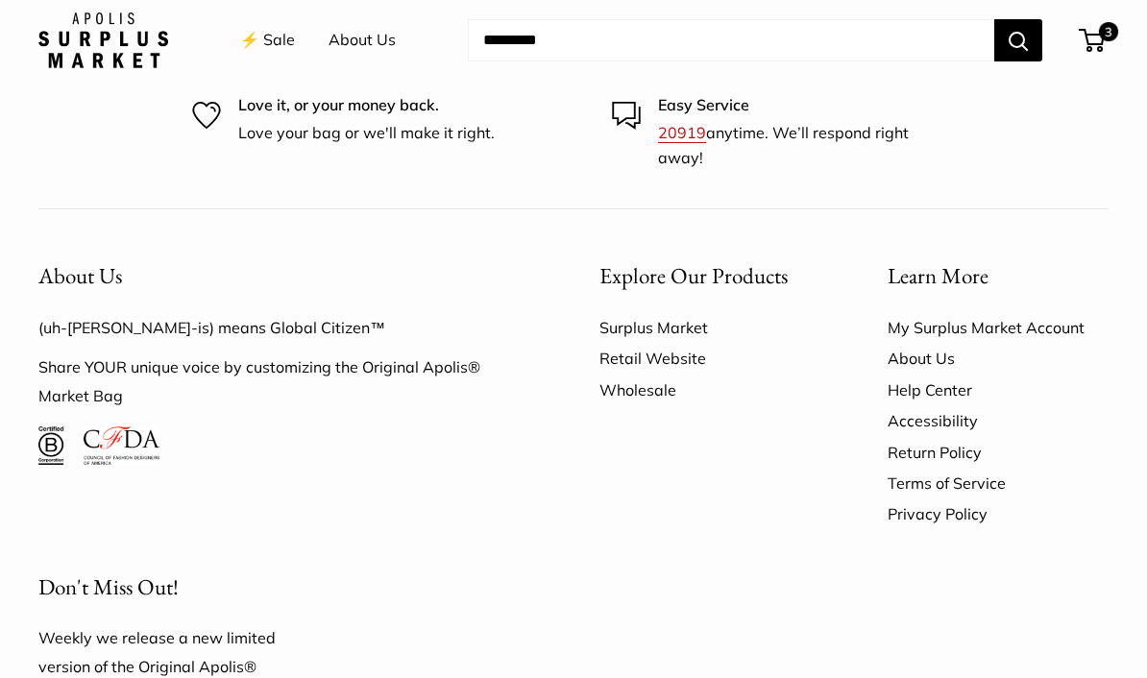
scroll to position [2925, 0]
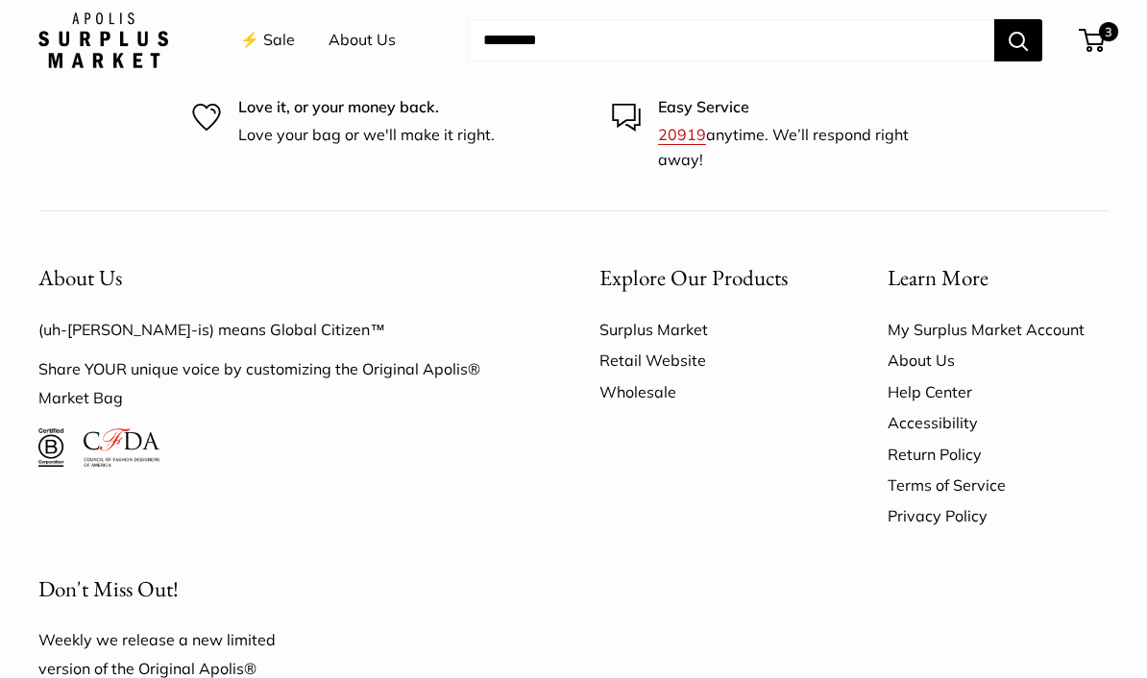
click at [981, 470] on link "Terms of Service" at bounding box center [997, 485] width 221 height 31
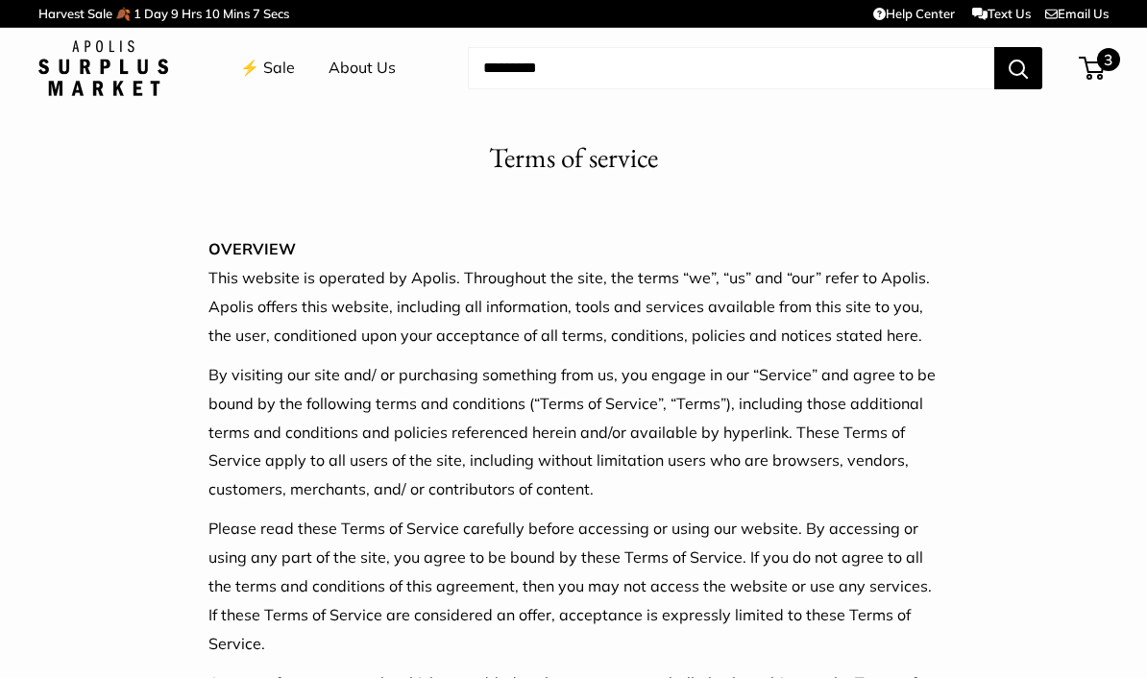
click at [1098, 67] on span "3" at bounding box center [1091, 68] width 26 height 23
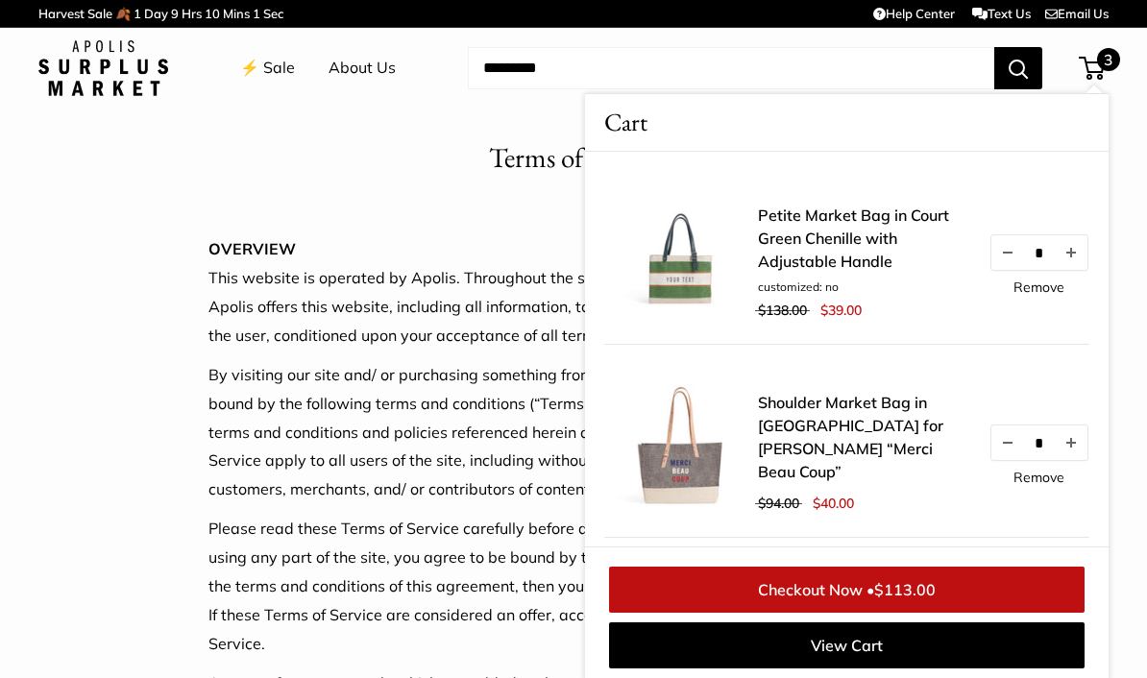
click at [853, 243] on link "Petite Market Bag in Court Green Chenille with Adjustable Handle" at bounding box center [863, 238] width 211 height 69
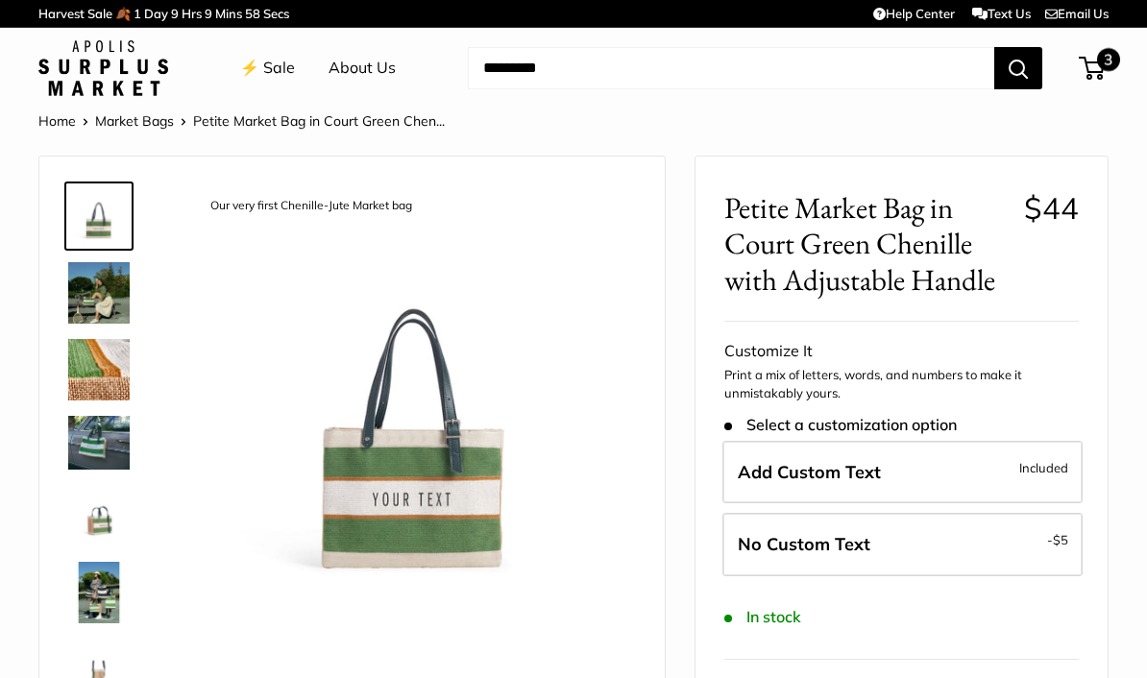
click at [1100, 75] on span "3" at bounding box center [1091, 68] width 26 height 23
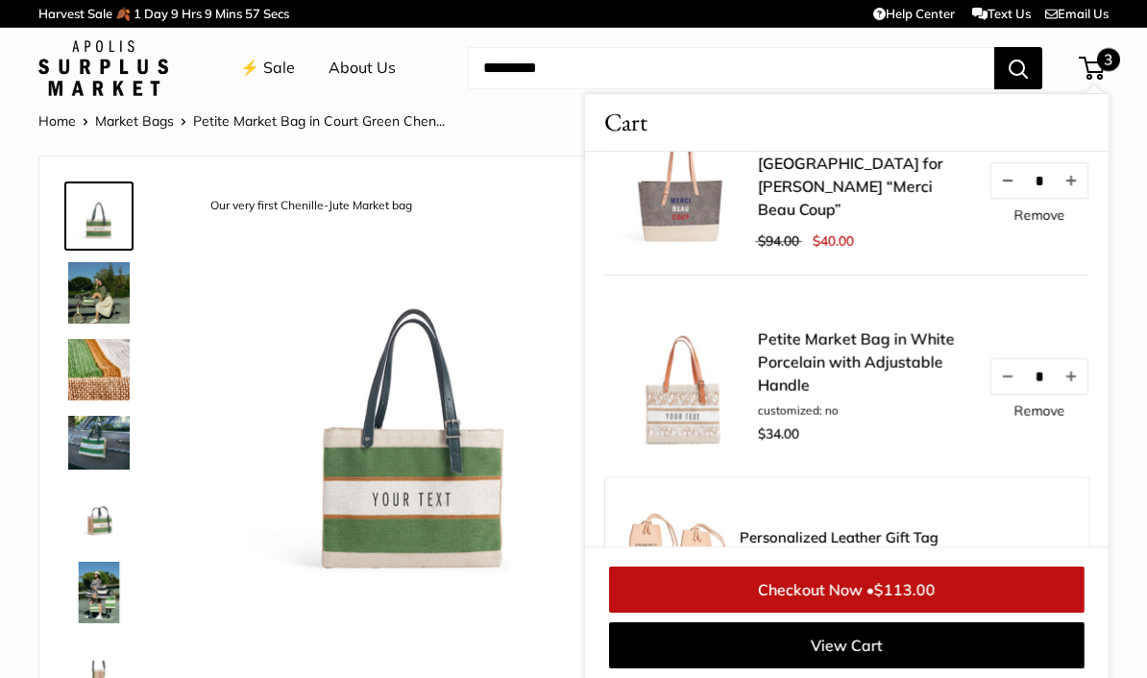
scroll to position [358, 0]
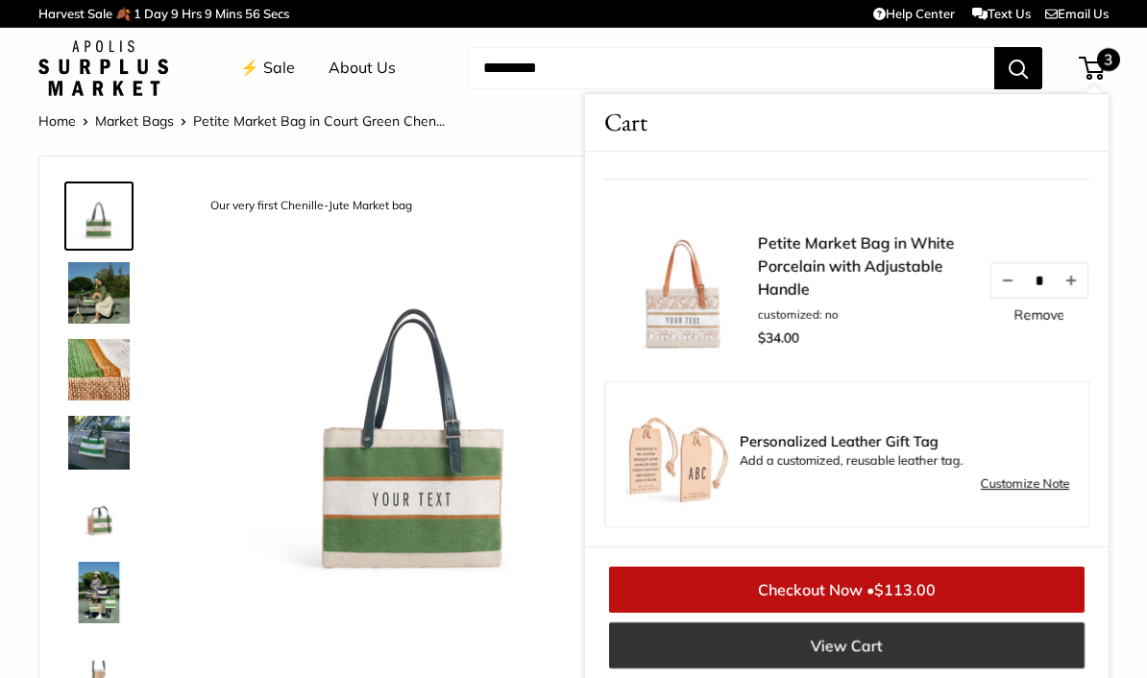
click at [855, 651] on link "View Cart" at bounding box center [846, 645] width 475 height 46
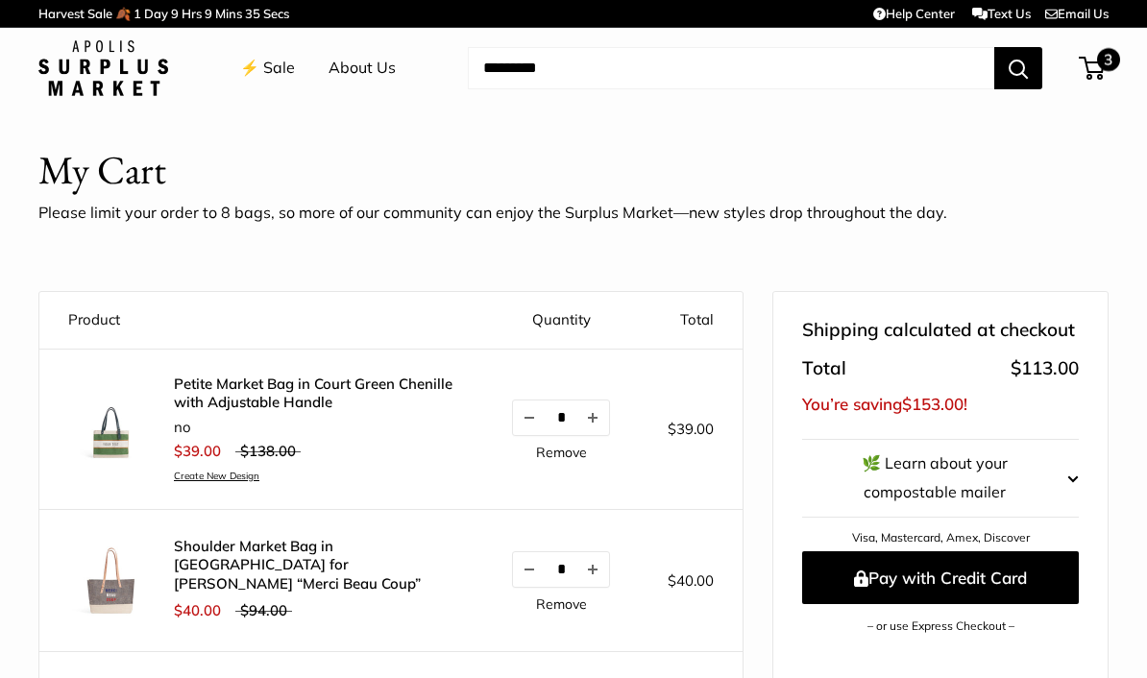
click at [1097, 68] on span "3" at bounding box center [1091, 68] width 26 height 23
click at [125, 65] on img at bounding box center [103, 68] width 130 height 56
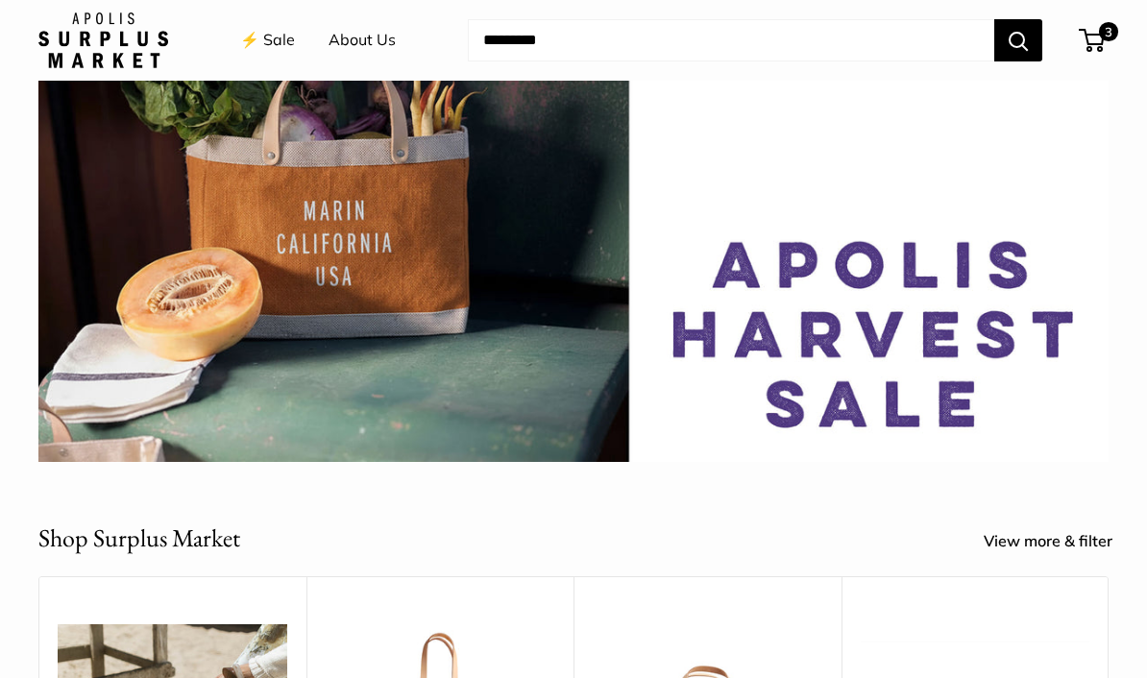
scroll to position [300, 0]
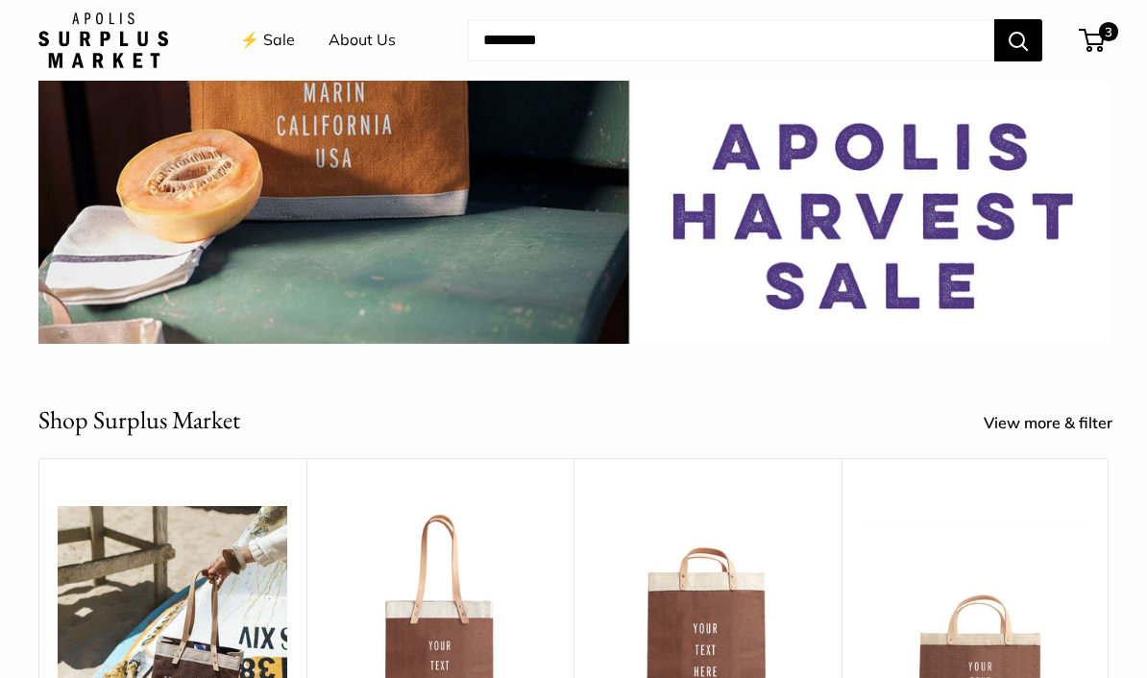
click at [1042, 432] on link "View more & filter" at bounding box center [1058, 423] width 150 height 29
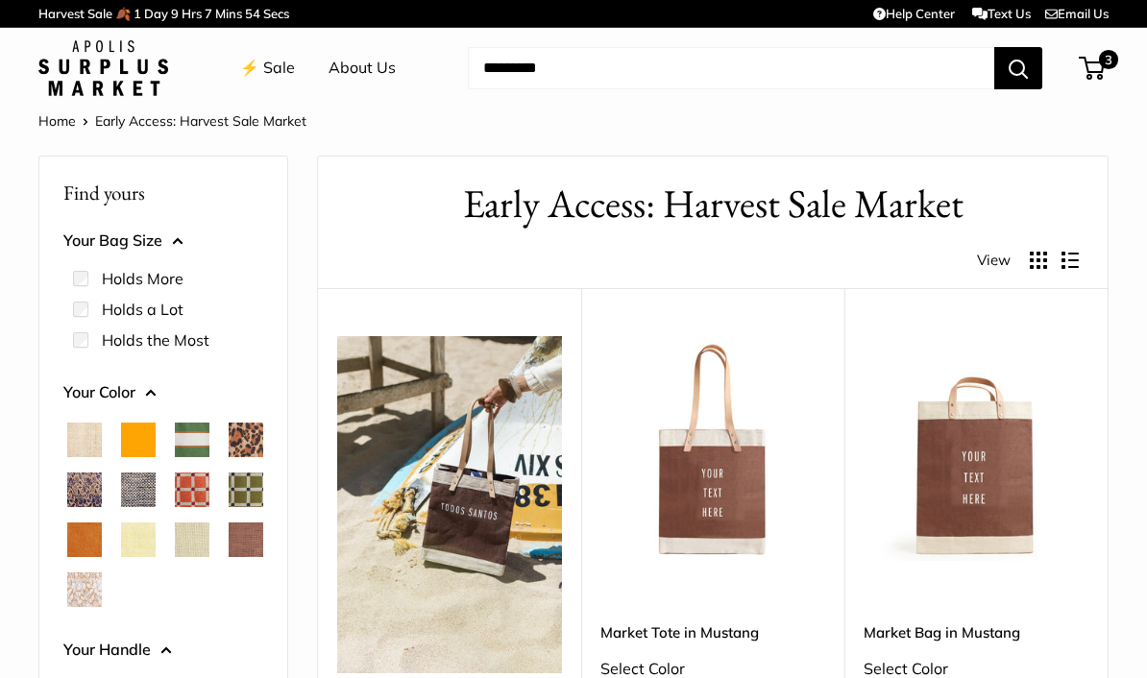
click at [1064, 260] on button "Display products as list" at bounding box center [1069, 260] width 17 height 17
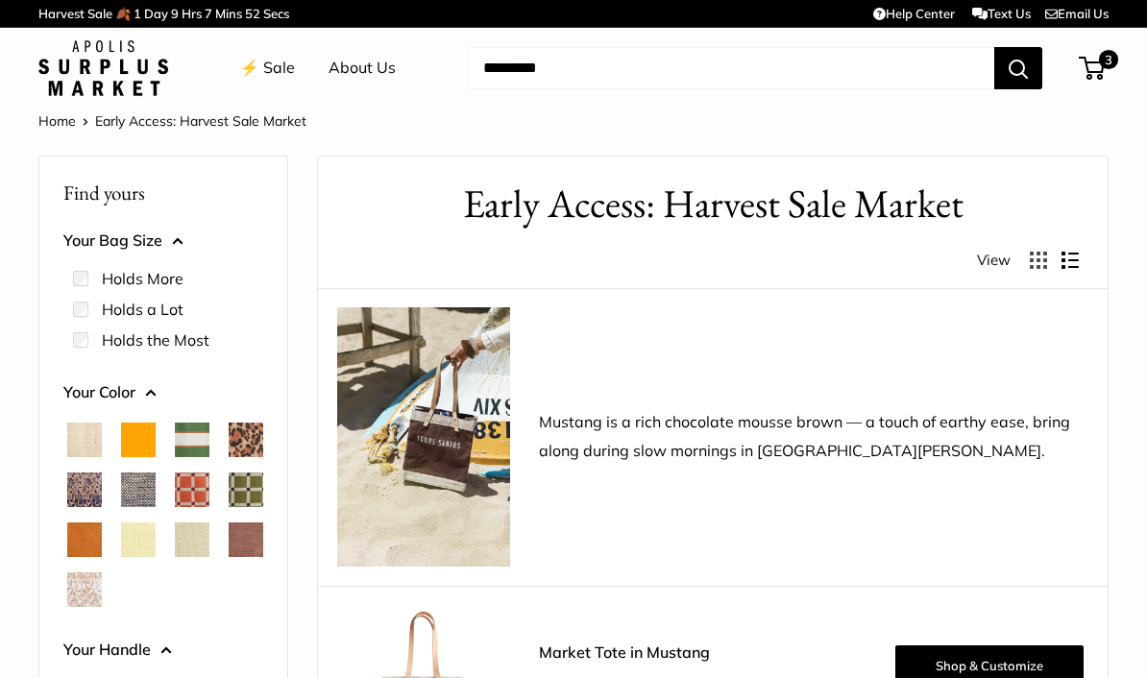
click at [1070, 254] on button "Display products as list" at bounding box center [1069, 260] width 17 height 17
click at [1037, 253] on button "Display products as grid" at bounding box center [1037, 260] width 17 height 17
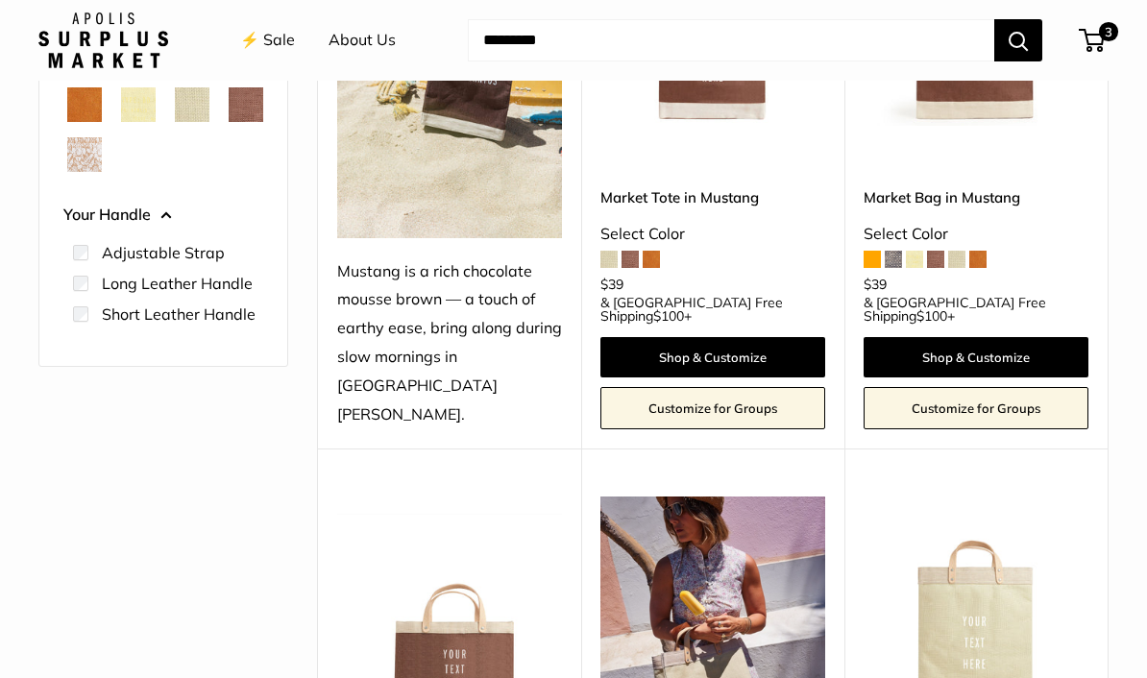
scroll to position [436, 0]
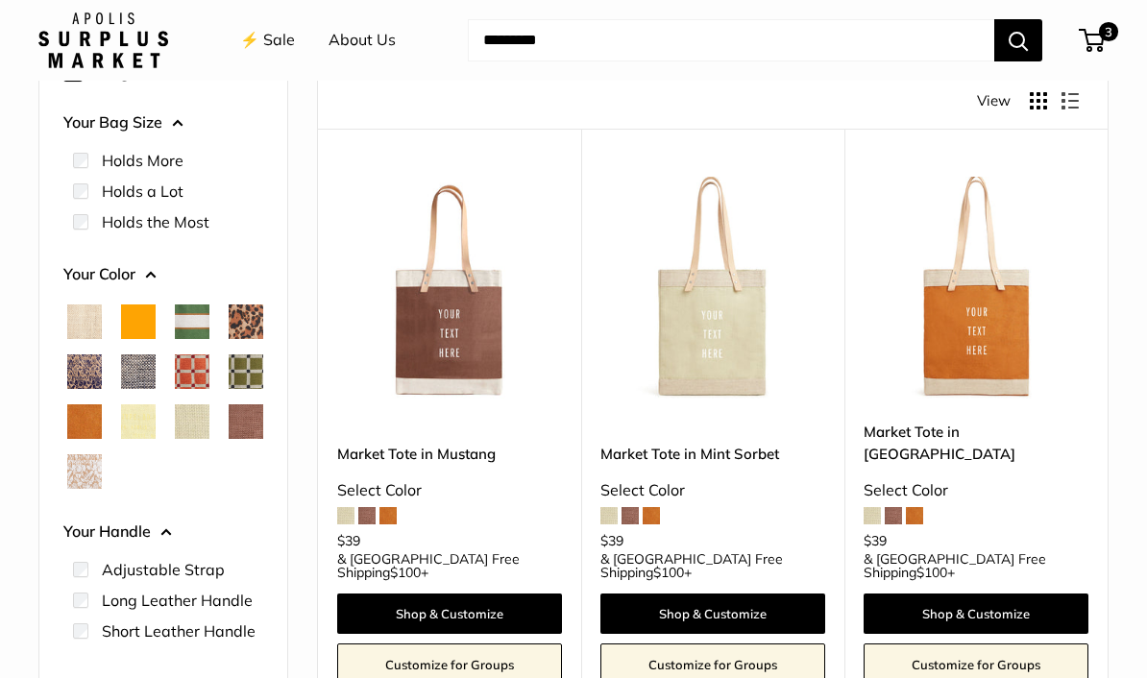
scroll to position [181, 0]
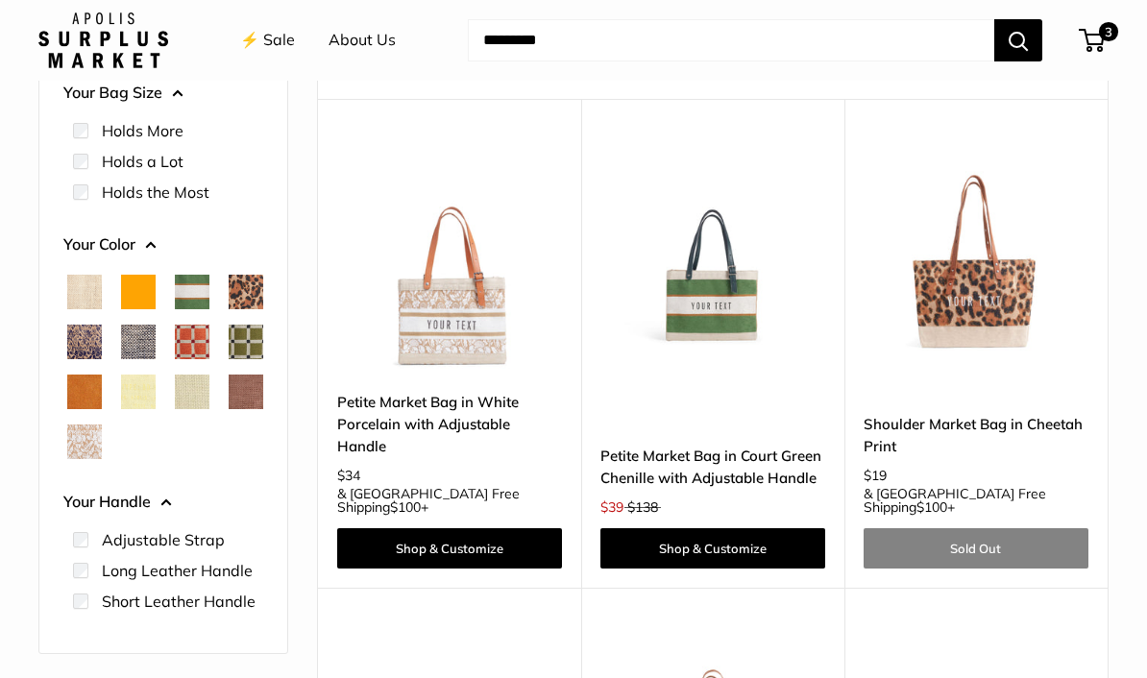
scroll to position [180, 0]
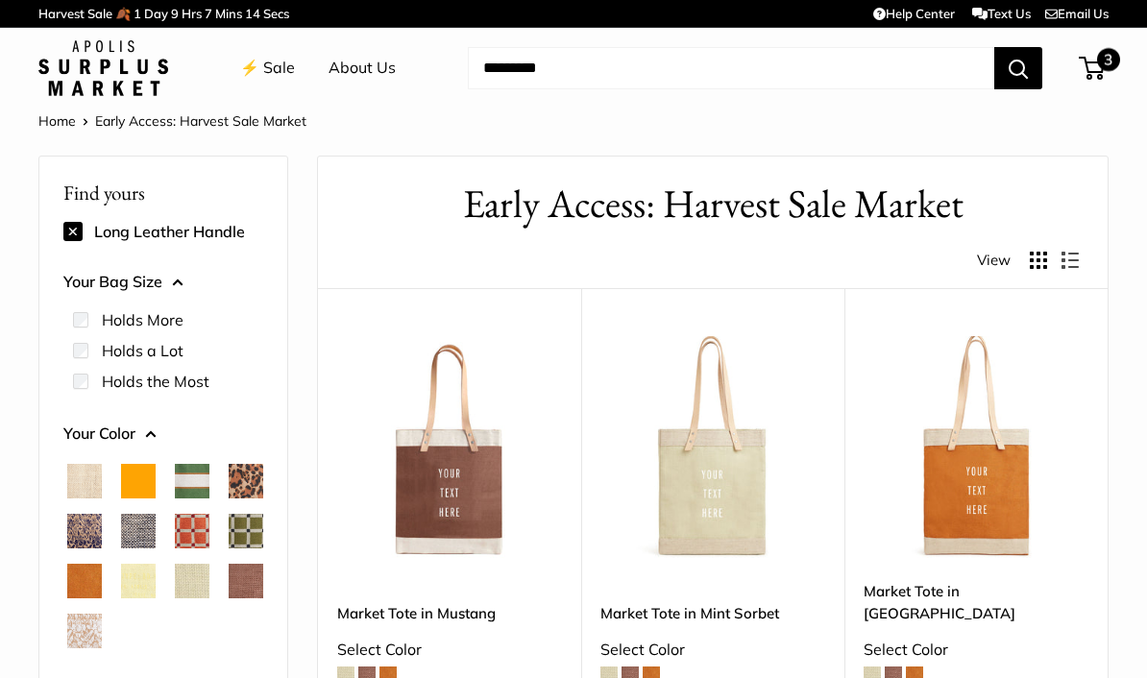
click at [1105, 69] on span "3" at bounding box center [1108, 59] width 23 height 23
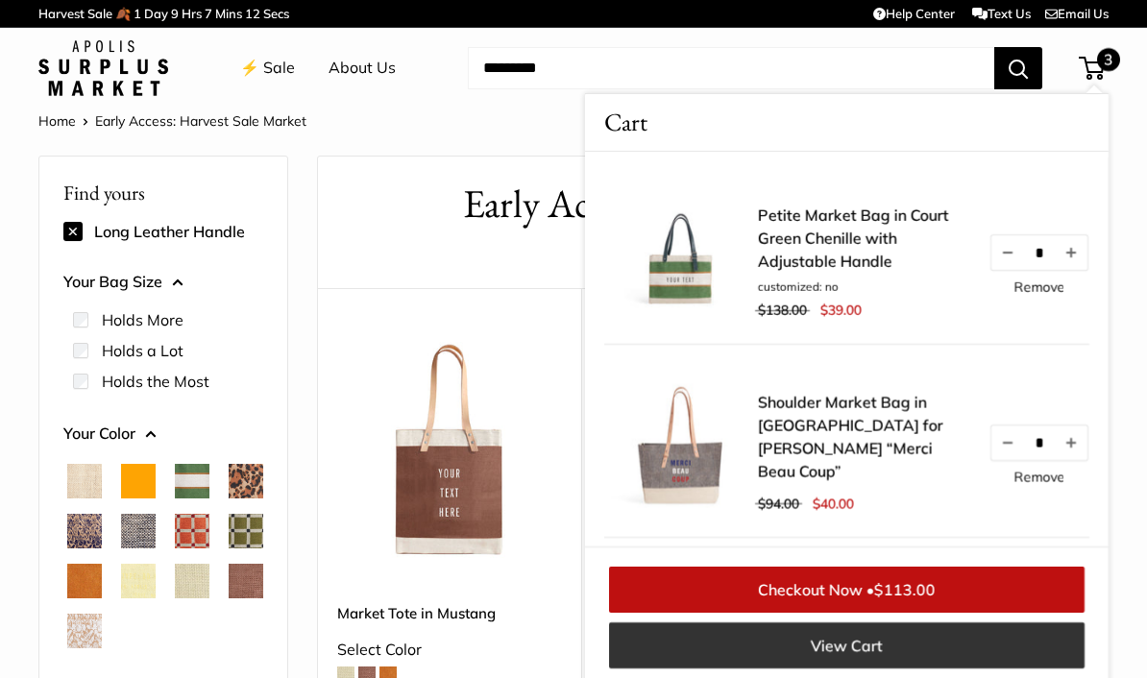
click at [911, 648] on link "View Cart" at bounding box center [846, 645] width 475 height 46
